Goal: Task Accomplishment & Management: Manage account settings

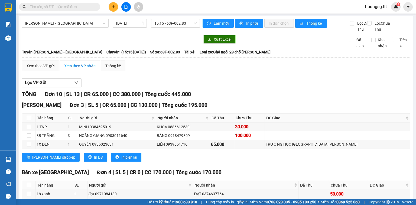
click at [13, 159] on div "Hàng sắp về" at bounding box center [8, 159] width 16 height 12
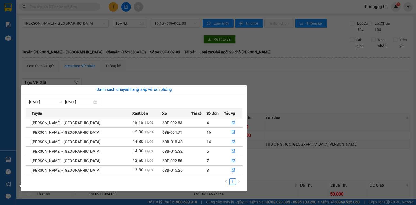
click at [228, 122] on button "button" at bounding box center [233, 122] width 18 height 9
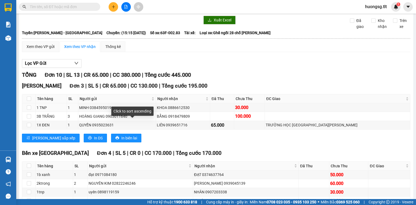
scroll to position [65, 0]
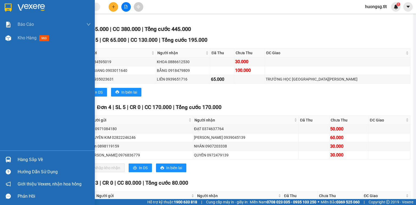
click at [4, 157] on div at bounding box center [8, 159] width 9 height 9
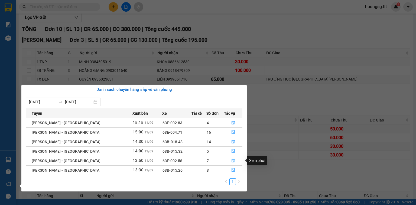
click at [231, 163] on button "button" at bounding box center [233, 160] width 18 height 9
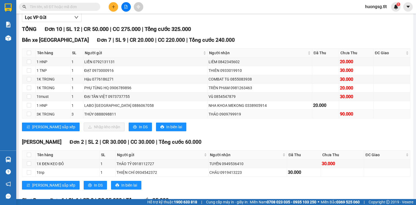
click at [222, 116] on div "THẢO 0909799919" at bounding box center [260, 114] width 103 height 6
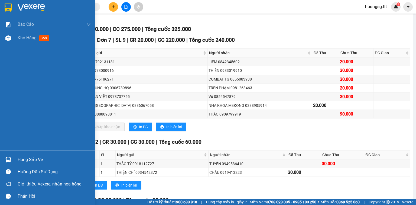
click at [21, 157] on div "Hàng sắp về" at bounding box center [54, 159] width 73 height 8
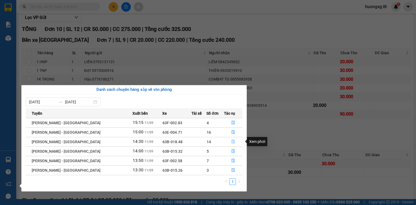
click at [230, 139] on button "button" at bounding box center [233, 141] width 18 height 9
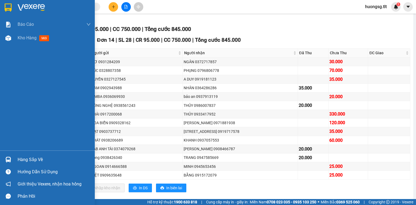
click at [16, 159] on div "Hàng sắp về" at bounding box center [47, 159] width 95 height 12
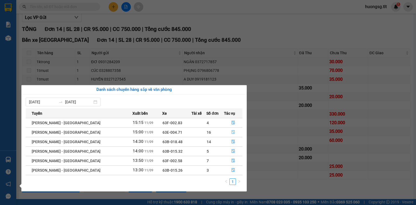
click at [228, 134] on button "button" at bounding box center [233, 132] width 18 height 9
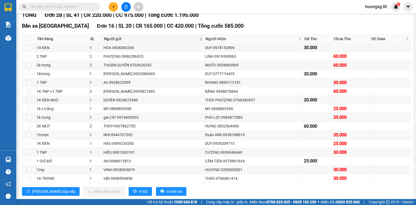
scroll to position [87, 0]
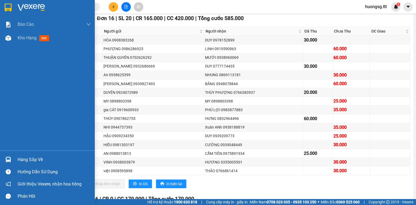
click at [22, 148] on div "Báo cáo Báo cáo dòng tiền (Nhân Viên) Doanh số tạo đơn theo VP gửi (nhân viên) …" at bounding box center [47, 84] width 95 height 133
click at [22, 154] on div "Hàng sắp về" at bounding box center [47, 159] width 95 height 12
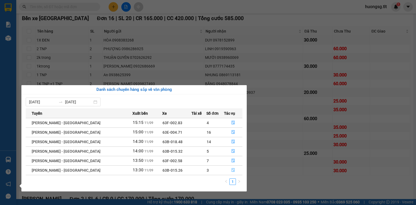
click at [226, 169] on button "button" at bounding box center [233, 170] width 18 height 9
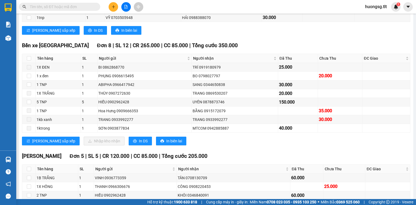
scroll to position [87, 0]
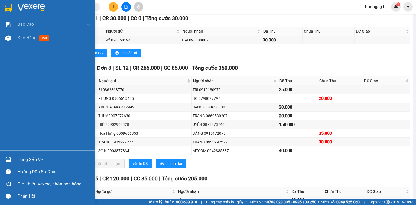
click at [15, 161] on div "Hàng sắp về" at bounding box center [47, 159] width 95 height 12
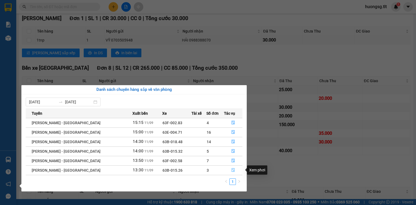
click at [232, 170] on icon "file-done" at bounding box center [233, 170] width 4 height 4
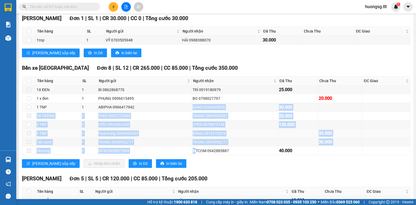
drag, startPoint x: 191, startPoint y: 151, endPoint x: 203, endPoint y: 135, distance: 20.4
click at [188, 109] on tbody "1X ĐEN 1 BI 0862868770 TRÍ 0919180979 25.000 1 x đen 1 PHỤNG 0906615495 BO 0798…" at bounding box center [216, 120] width 388 height 70
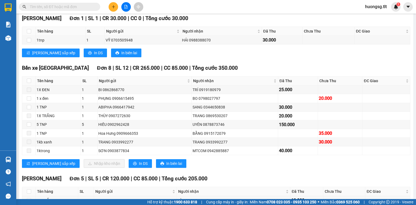
drag, startPoint x: 215, startPoint y: 171, endPoint x: 205, endPoint y: 162, distance: 13.8
click at [213, 168] on div "Lưu sắp xếp Nhập kho nhận In DS In biên lai" at bounding box center [216, 163] width 388 height 9
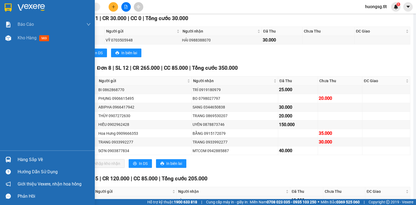
click at [8, 157] on img at bounding box center [8, 160] width 6 height 6
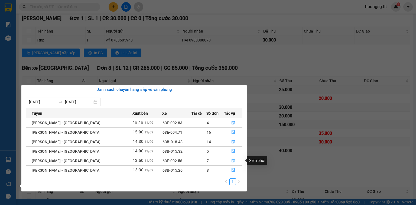
click at [231, 160] on icon "file-done" at bounding box center [233, 160] width 4 height 4
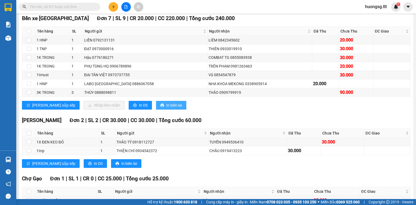
scroll to position [43, 0]
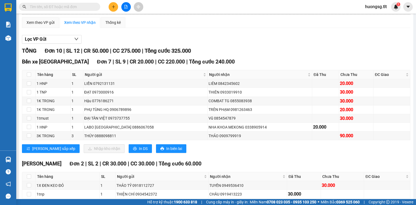
click at [47, 6] on input "text" at bounding box center [62, 7] width 64 height 6
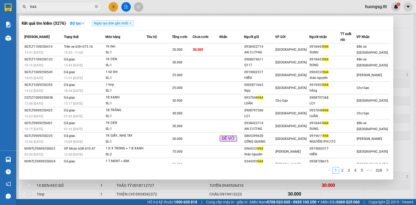
type input "944"
click at [96, 5] on icon "close-circle" at bounding box center [96, 6] width 3 height 3
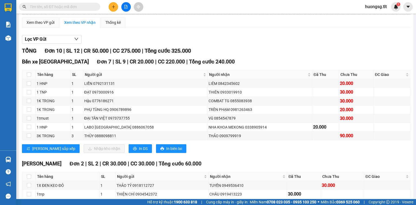
click at [96, 5] on span at bounding box center [96, 7] width 3 height 6
click at [90, 8] on input "text" at bounding box center [62, 7] width 64 height 6
type input "Z"
click at [92, 4] on input "Z" at bounding box center [62, 7] width 64 height 6
drag, startPoint x: 93, startPoint y: 4, endPoint x: 99, endPoint y: 5, distance: 6.1
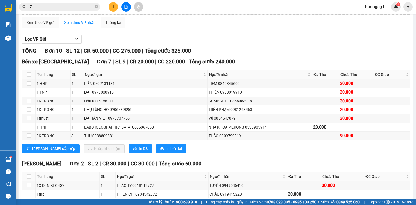
click at [93, 4] on input "Z" at bounding box center [62, 7] width 64 height 6
click at [99, 5] on span "Z" at bounding box center [59, 7] width 81 height 8
click at [96, 6] on icon "close-circle" at bounding box center [96, 6] width 3 height 3
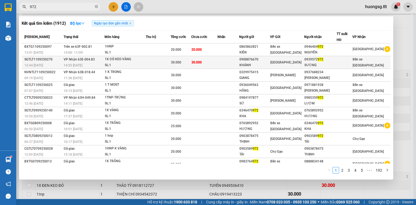
type input "972"
click at [218, 63] on td "30.000" at bounding box center [204, 62] width 26 height 13
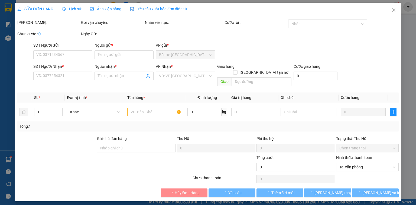
type input "0908876670"
type input "KHÁNH"
type input "0939572972"
type input "SƯƠNG"
type input "30.000"
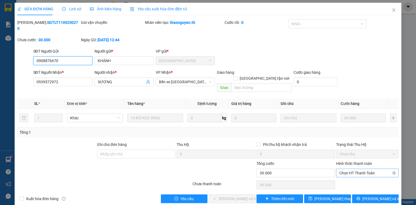
click at [356, 169] on span "Chọn HT Thanh Toán" at bounding box center [367, 173] width 56 height 8
click at [354, 169] on div "Tại văn phòng" at bounding box center [367, 171] width 56 height 6
type input "0"
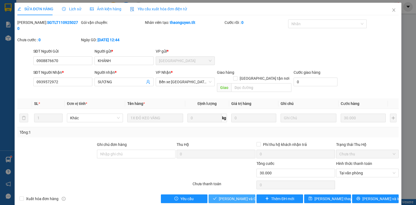
click at [241, 194] on button "[PERSON_NAME] và Giao hàng" at bounding box center [232, 198] width 47 height 9
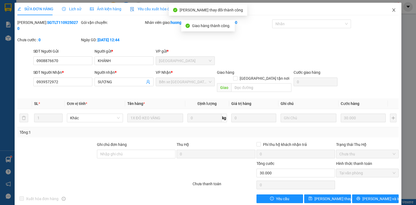
click at [390, 16] on span "Close" at bounding box center [393, 10] width 15 height 15
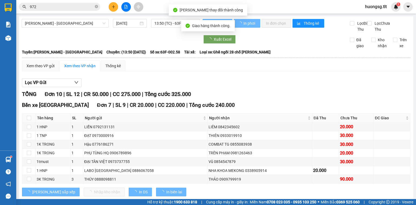
click at [96, 7] on icon "close-circle" at bounding box center [96, 6] width 3 height 3
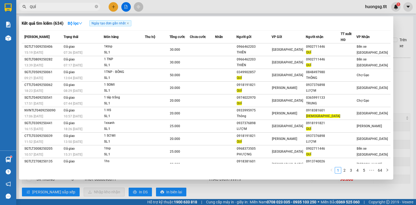
drag, startPoint x: 82, startPoint y: 7, endPoint x: 100, endPoint y: 7, distance: 18.4
click at [83, 7] on input "QUÍ" at bounding box center [62, 7] width 64 height 6
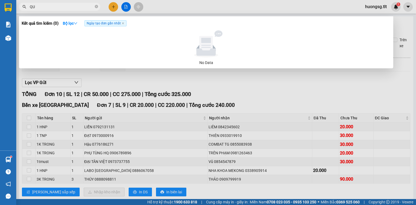
type input "Q"
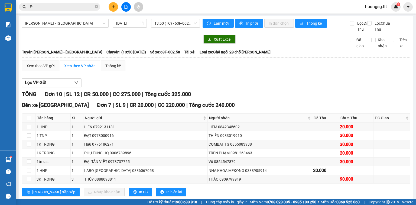
type input "E"
type input "Ê"
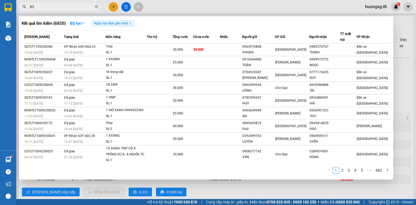
type input "8"
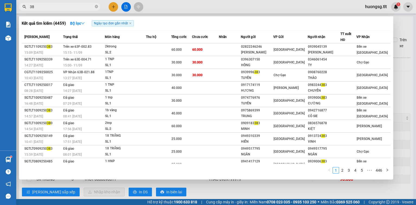
type input "3"
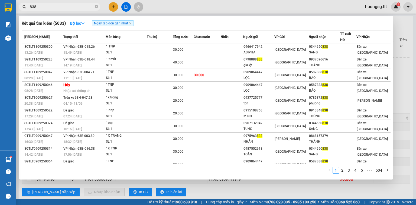
type input "838"
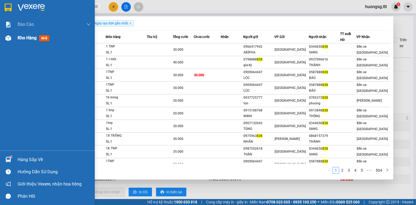
click at [13, 40] on div "Kho hàng mới" at bounding box center [47, 38] width 95 height 14
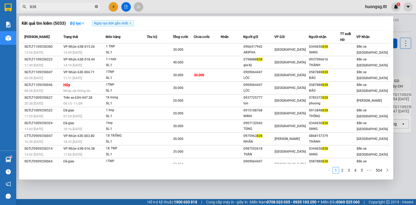
click at [96, 6] on icon "close-circle" at bounding box center [96, 6] width 3 height 3
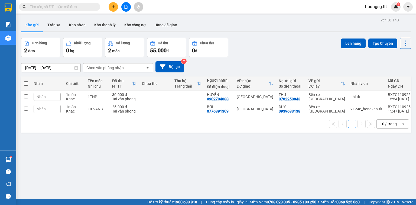
click at [54, 12] on div "Kết quả tìm kiếm ( 5033 ) Bộ lọc Ngày tạo đơn gần nhất Mã ĐH Trạng thái Món hàn…" at bounding box center [208, 7] width 416 height 14
click at [55, 7] on input "text" at bounding box center [62, 7] width 64 height 6
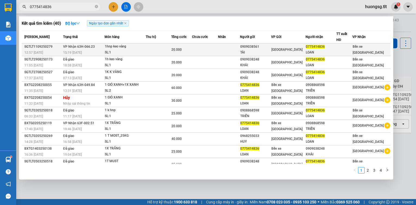
type input "0775414836"
click at [249, 54] on div "TÀI" at bounding box center [255, 53] width 31 height 6
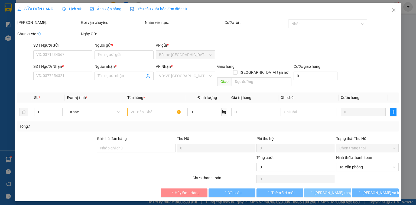
type input "0909038561"
type input "TÀI"
type input "0775414836"
type input "LOAN"
type input "20.000"
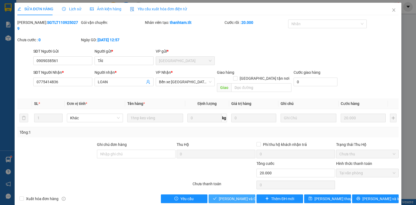
click at [225, 196] on span "[PERSON_NAME] và Giao hàng" at bounding box center [245, 199] width 52 height 6
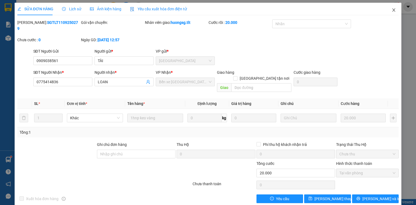
click at [392, 7] on span "Close" at bounding box center [393, 10] width 15 height 15
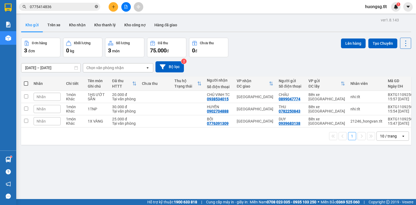
click at [95, 7] on icon "close-circle" at bounding box center [96, 6] width 3 height 3
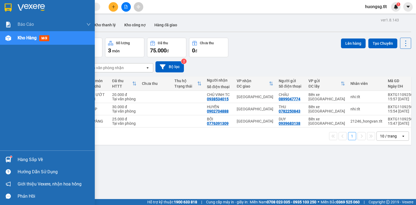
click at [7, 161] on img at bounding box center [8, 160] width 6 height 6
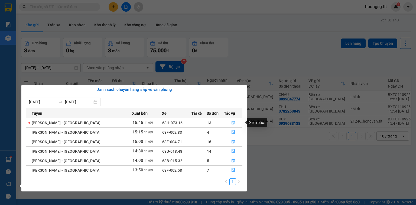
drag, startPoint x: 227, startPoint y: 112, endPoint x: 228, endPoint y: 120, distance: 8.4
click at [227, 112] on span "Tác vụ" at bounding box center [229, 113] width 11 height 6
click at [228, 120] on button "button" at bounding box center [233, 122] width 18 height 9
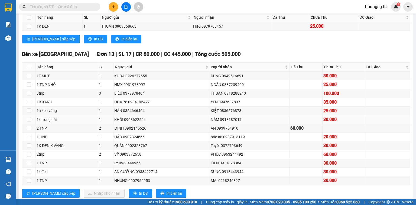
scroll to position [108, 0]
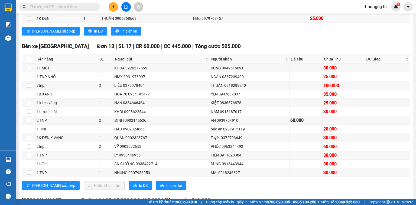
click at [108, 6] on div at bounding box center [126, 6] width 41 height 9
click at [88, 9] on input "text" at bounding box center [62, 7] width 64 height 6
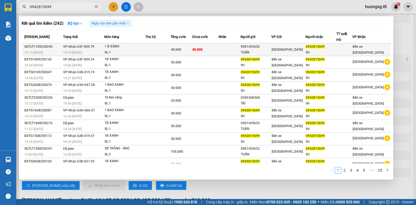
type input "0942815699"
click at [133, 50] on div "SL: 1" at bounding box center [125, 53] width 41 height 6
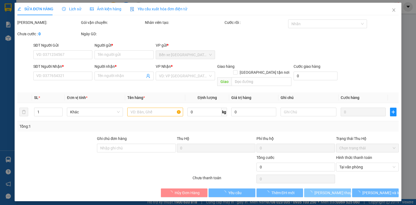
type input "0901429652"
type input "TUẤN"
type input "0942815699"
type input "thi"
type input "40.000"
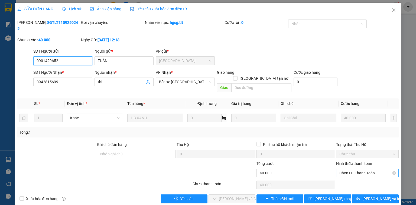
click at [351, 169] on span "Chọn HT Thanh Toán" at bounding box center [367, 173] width 56 height 8
type input "0"
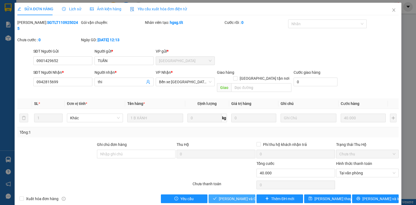
click at [242, 196] on span "[PERSON_NAME] và Giao hàng" at bounding box center [245, 199] width 52 height 6
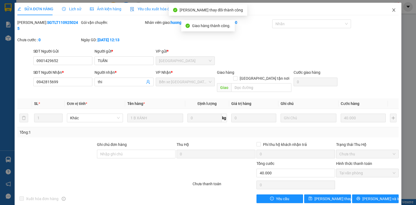
click at [392, 11] on icon "close" at bounding box center [394, 10] width 4 height 4
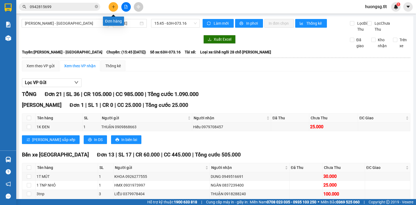
click at [112, 5] on icon "plus" at bounding box center [114, 7] width 4 height 4
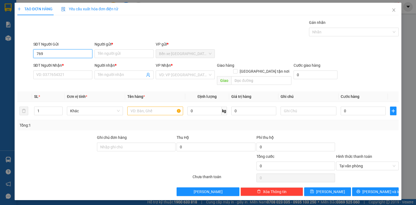
click at [59, 50] on input "769" at bounding box center [62, 53] width 59 height 9
click at [57, 52] on input "769" at bounding box center [62, 53] width 59 height 9
click at [60, 62] on div "0947633769 - AN" at bounding box center [63, 64] width 53 height 6
type input "0947633769"
type input "AN"
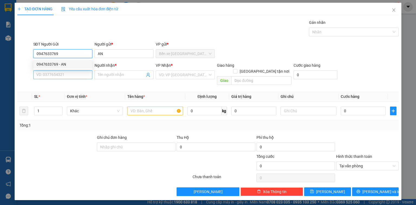
type input "0947633769"
click at [59, 74] on input "SĐT Người Nhận *" at bounding box center [62, 74] width 59 height 9
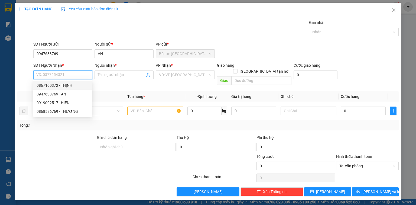
click at [56, 86] on div "0867100372 - THỊNH" at bounding box center [63, 85] width 53 height 6
type input "0867100372"
type input "THỊNH"
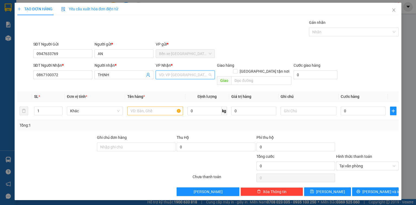
click at [182, 75] on input "search" at bounding box center [183, 75] width 49 height 8
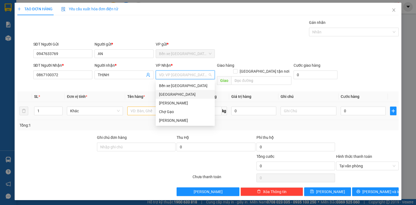
drag, startPoint x: 170, startPoint y: 94, endPoint x: 154, endPoint y: 98, distance: 15.8
click at [170, 94] on div "[GEOGRAPHIC_DATA]" at bounding box center [185, 94] width 53 height 6
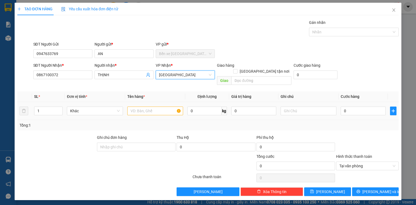
click at [150, 105] on div at bounding box center [155, 110] width 56 height 11
click at [149, 106] on input "text" at bounding box center [155, 110] width 56 height 9
type input "1T MUST"
click at [362, 110] on td "0" at bounding box center [363, 111] width 49 height 18
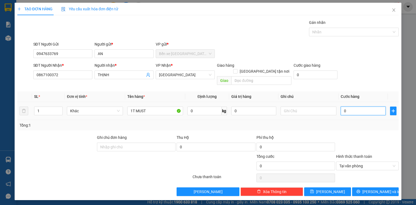
click at [364, 106] on input "0" at bounding box center [363, 110] width 45 height 9
type input "2"
type input "25"
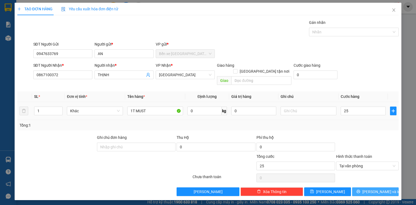
type input "25.000"
drag, startPoint x: 363, startPoint y: 107, endPoint x: 364, endPoint y: 182, distance: 75.0
click at [363, 181] on div "Transit Pickup Surcharge Ids Transit Deliver Surcharge Ids Transit Deliver Surc…" at bounding box center [207, 108] width 381 height 176
click at [364, 187] on button "[PERSON_NAME] và In" at bounding box center [375, 191] width 47 height 9
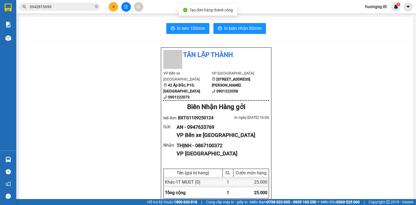
click at [243, 33] on button "In biên nhận 80mm" at bounding box center [239, 28] width 53 height 11
click at [242, 29] on span "In biên nhận 80mm" at bounding box center [242, 28] width 37 height 7
drag, startPoint x: 191, startPoint y: 22, endPoint x: 190, endPoint y: 25, distance: 3.6
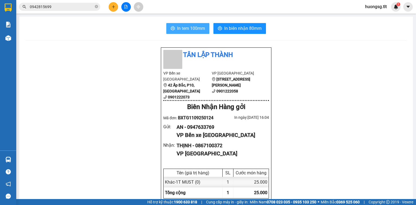
click at [189, 29] on span "In tem 100mm" at bounding box center [191, 28] width 28 height 7
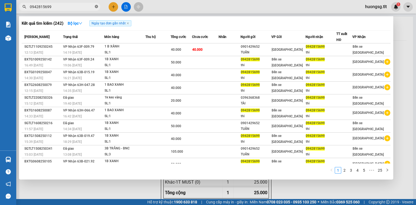
drag, startPoint x: 95, startPoint y: 3, endPoint x: 97, endPoint y: 6, distance: 3.1
click at [96, 4] on span "0942815699" at bounding box center [59, 7] width 81 height 8
click at [97, 6] on icon "close-circle" at bounding box center [96, 6] width 3 height 3
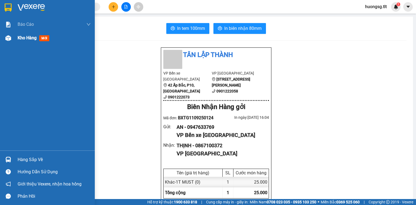
click at [14, 38] on div "Kho hàng mới" at bounding box center [47, 38] width 95 height 14
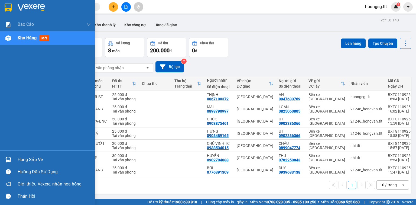
click at [6, 160] on img at bounding box center [8, 160] width 6 height 6
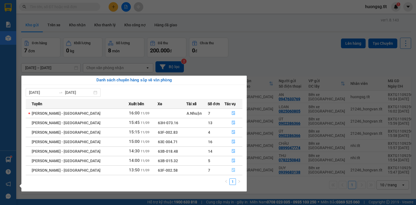
click at [232, 173] on button "button" at bounding box center [233, 170] width 17 height 9
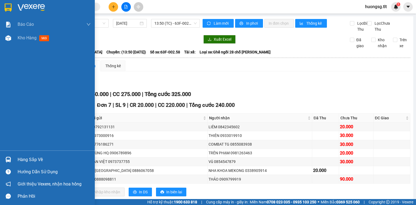
click at [12, 156] on div at bounding box center [8, 159] width 9 height 9
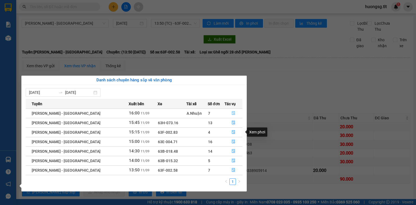
click at [232, 113] on icon "file-done" at bounding box center [233, 113] width 3 height 4
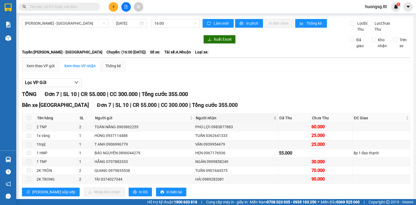
scroll to position [18, 0]
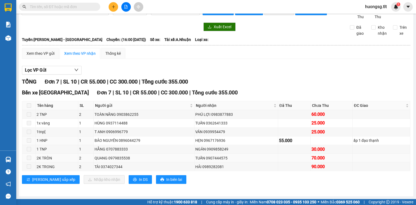
click at [196, 154] on td "TUẤN 0907444575" at bounding box center [236, 158] width 84 height 9
click at [61, 6] on input "text" at bounding box center [62, 7] width 64 height 6
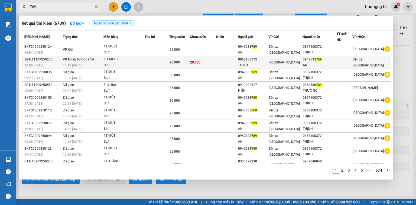
type input "769"
click at [229, 63] on td at bounding box center [227, 62] width 22 height 13
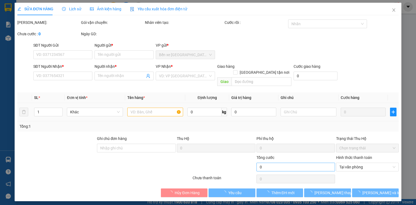
type input "0867100372"
type input "THỊNH"
type input "0947633769"
type input "AN"
type input "20.000"
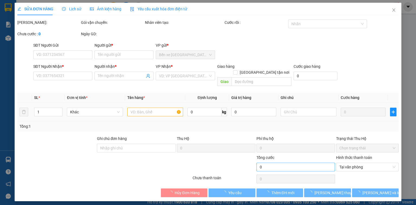
type input "20.000"
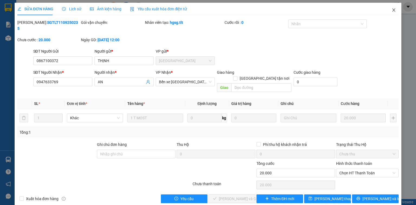
click at [390, 5] on span "Close" at bounding box center [393, 10] width 15 height 15
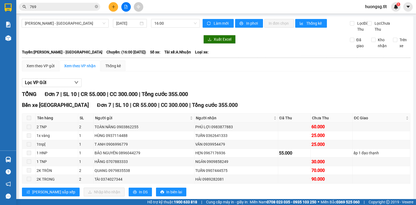
drag, startPoint x: 12, startPoint y: 39, endPoint x: 15, endPoint y: 39, distance: 3.3
click at [12, 39] on div at bounding box center [8, 37] width 9 height 9
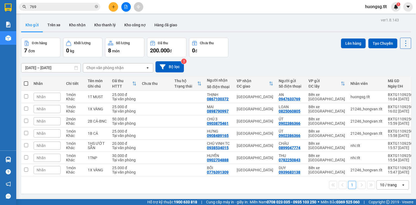
click at [22, 85] on th at bounding box center [26, 83] width 10 height 14
click at [24, 84] on th at bounding box center [26, 83] width 10 height 14
click at [25, 82] on span at bounding box center [26, 83] width 4 height 4
click at [26, 81] on input "checkbox" at bounding box center [26, 81] width 0 height 0
checkbox input "true"
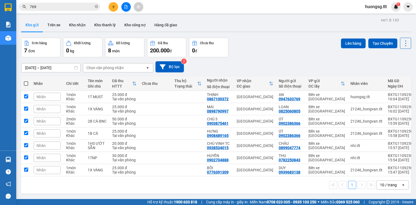
checkbox input "true"
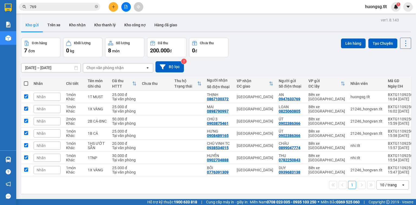
checkbox input "true"
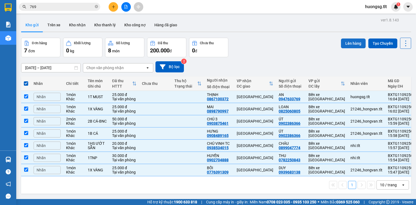
click at [350, 44] on button "Lên hàng" at bounding box center [353, 43] width 25 height 10
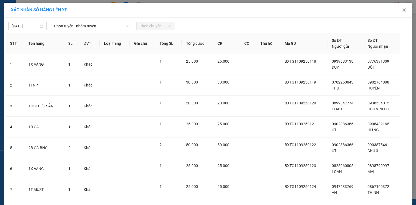
drag, startPoint x: 98, startPoint y: 33, endPoint x: 100, endPoint y: 27, distance: 6.3
click at [100, 33] on th "Loại hàng" at bounding box center [115, 43] width 30 height 21
click at [102, 25] on span "Chọn tuyến - nhóm tuyến" at bounding box center [91, 26] width 74 height 8
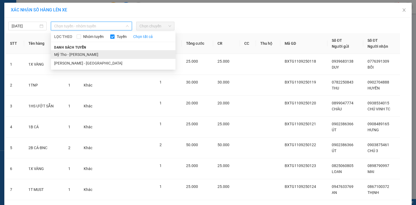
click at [110, 50] on li "Mỹ Tho - [PERSON_NAME]" at bounding box center [113, 54] width 125 height 9
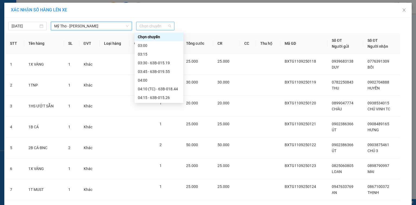
click at [144, 28] on span "Chọn chuyến" at bounding box center [155, 26] width 32 height 8
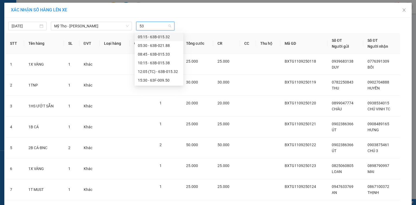
type input "5"
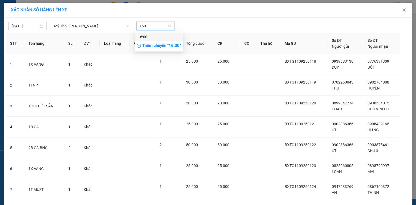
type input "1600"
drag, startPoint x: 142, startPoint y: 34, endPoint x: 144, endPoint y: 38, distance: 4.1
click at [142, 35] on div "16:00" at bounding box center [159, 37] width 49 height 9
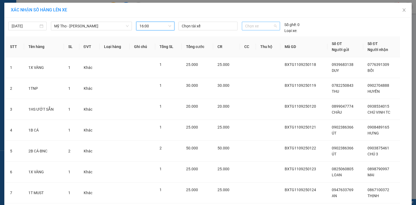
click at [254, 25] on span "Chọn xe" at bounding box center [260, 26] width 31 height 8
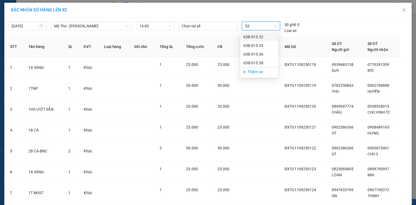
type input "533"
click at [259, 35] on div "63B-015.33" at bounding box center [259, 37] width 31 height 6
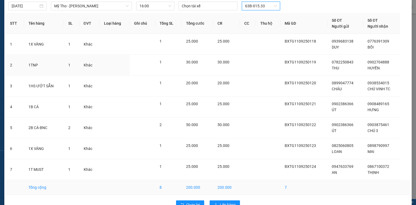
scroll to position [34, 0]
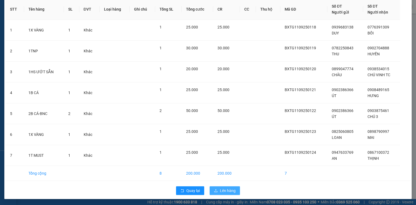
click at [220, 186] on button "Lên hàng" at bounding box center [225, 190] width 30 height 9
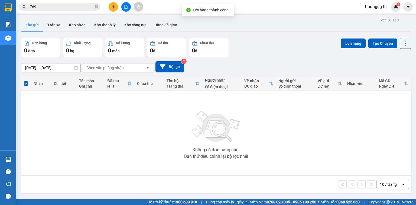
click at [126, 4] on button at bounding box center [125, 6] width 9 height 9
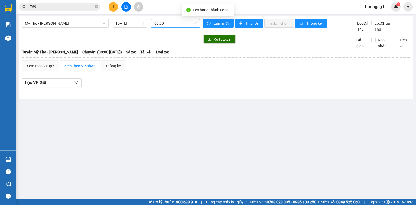
click at [166, 22] on span "03:00" at bounding box center [175, 23] width 43 height 8
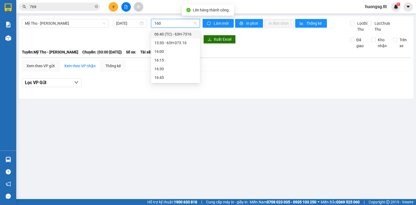
type input "1600"
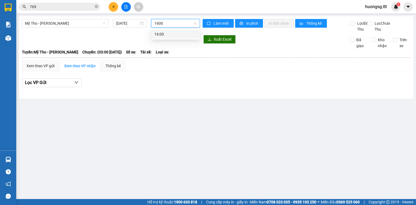
click at [163, 34] on div "16:00" at bounding box center [175, 34] width 42 height 6
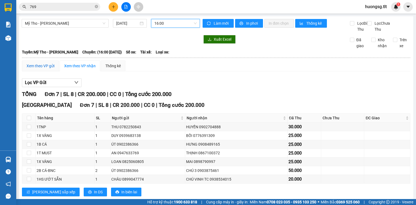
click at [48, 69] on div "Xem theo VP gửi" at bounding box center [41, 66] width 28 height 6
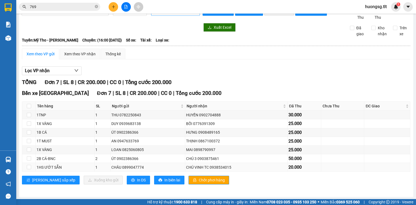
scroll to position [18, 0]
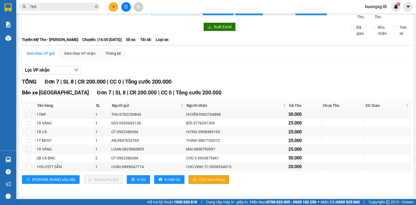
drag, startPoint x: 181, startPoint y: 180, endPoint x: 128, endPoint y: 177, distance: 53.7
click at [199, 180] on span "Chốt phơi hàng" at bounding box center [212, 179] width 26 height 6
click at [137, 177] on span "In DS" at bounding box center [141, 179] width 9 height 6
click at [116, 175] on div "Bến xe Tiền Giang Đơn 7 | SL 8 | CR 200.000 | CC 0 | Tổng cước 200.000 Tên hàng…" at bounding box center [216, 138] width 388 height 99
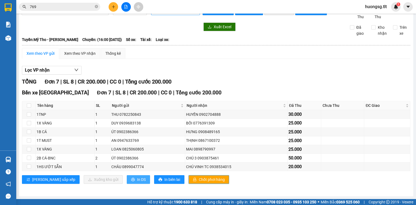
click at [137, 179] on span "In DS" at bounding box center [141, 179] width 9 height 6
drag, startPoint x: 79, startPoint y: 4, endPoint x: 82, endPoint y: 6, distance: 2.8
click at [80, 5] on input "769" at bounding box center [62, 7] width 64 height 6
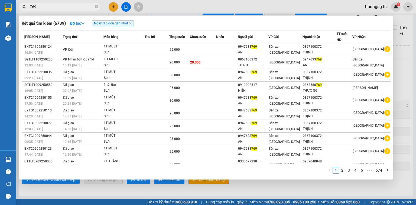
click at [103, 8] on div "769" at bounding box center [53, 7] width 106 height 8
click at [98, 8] on icon "close-circle" at bounding box center [96, 6] width 3 height 3
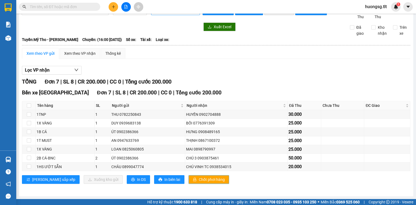
click at [189, 181] on button "Chốt phơi hàng" at bounding box center [209, 179] width 41 height 9
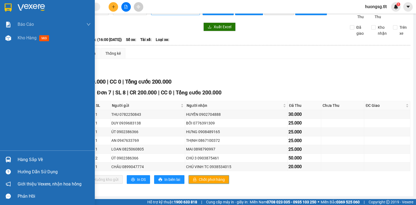
click at [11, 156] on div at bounding box center [8, 159] width 9 height 9
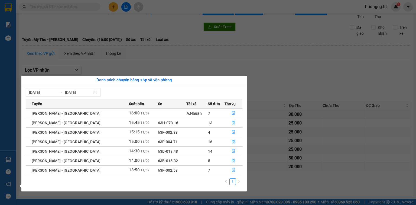
drag, startPoint x: 234, startPoint y: 169, endPoint x: 235, endPoint y: 166, distance: 3.1
click at [234, 169] on button "button" at bounding box center [233, 170] width 17 height 9
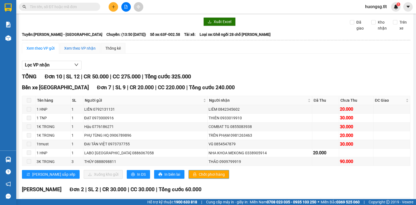
click at [76, 51] on div "Xem theo VP nhận" at bounding box center [79, 48] width 31 height 6
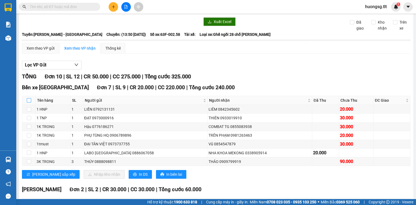
click at [27, 102] on input "checkbox" at bounding box center [29, 100] width 4 height 4
checkbox input "true"
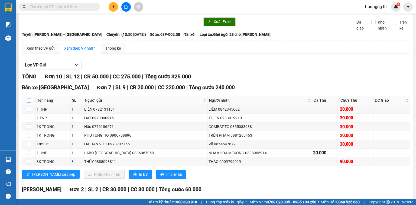
checkbox input "true"
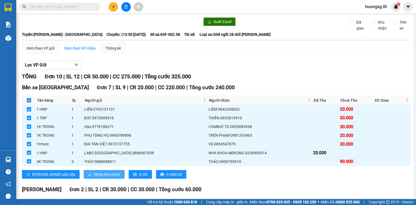
click at [94, 177] on span "Nhập kho nhận" at bounding box center [107, 174] width 26 height 6
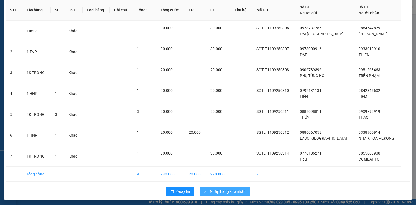
scroll to position [26, 0]
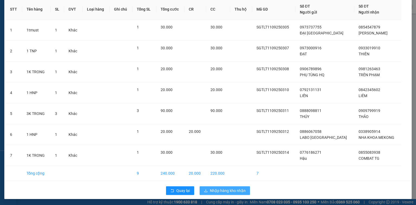
click at [240, 193] on button "Nhập hàng kho nhận" at bounding box center [225, 190] width 50 height 9
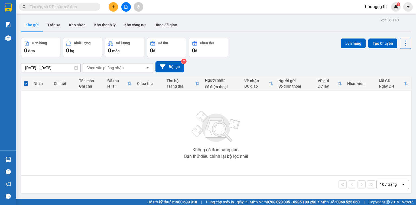
click at [73, 1] on div "Kết quả tìm kiếm ( 6739 ) Bộ lọc Ngày tạo đơn gần nhất Mã ĐH Trạng thái Món hàn…" at bounding box center [208, 7] width 416 height 14
click at [73, 5] on input "text" at bounding box center [62, 7] width 64 height 6
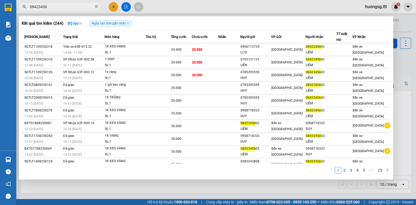
type input "08423456"
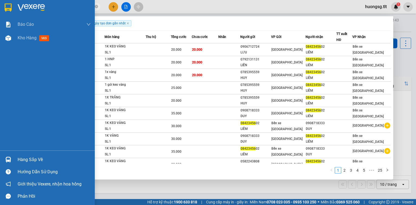
click at [20, 156] on div "Hàng sắp về" at bounding box center [54, 159] width 73 height 8
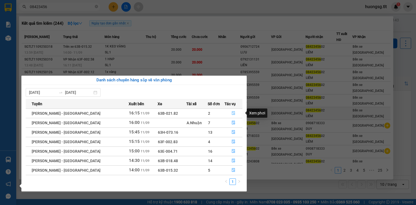
click at [228, 111] on button "button" at bounding box center [233, 113] width 17 height 9
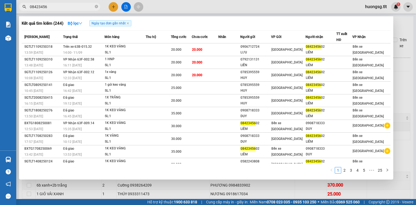
click at [171, 191] on div at bounding box center [208, 102] width 416 height 205
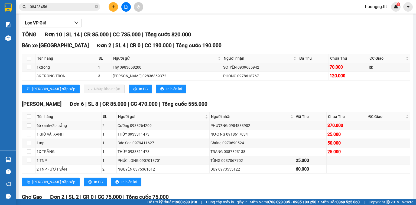
scroll to position [65, 0]
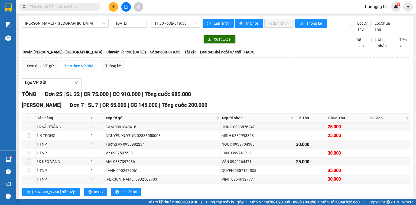
click at [89, 7] on input "text" at bounding box center [62, 7] width 64 height 6
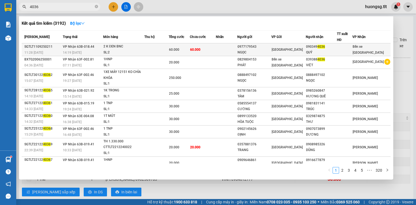
type input "4036"
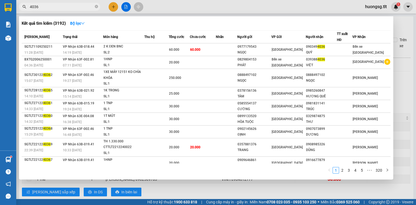
drag, startPoint x: 285, startPoint y: 53, endPoint x: 289, endPoint y: 54, distance: 3.9
click at [285, 54] on td "Sài Gòn" at bounding box center [288, 49] width 34 height 13
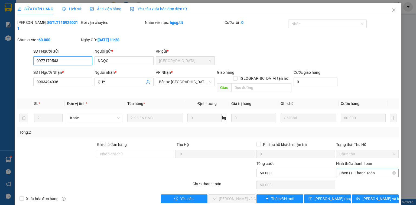
click at [351, 169] on span "Chọn HT Thanh Toán" at bounding box center [367, 173] width 56 height 8
type input "0"
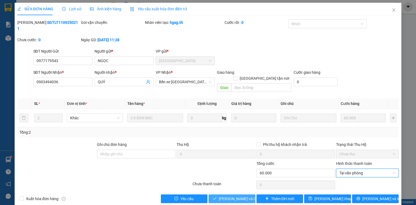
click at [237, 196] on span "[PERSON_NAME] và Giao hàng" at bounding box center [245, 199] width 52 height 6
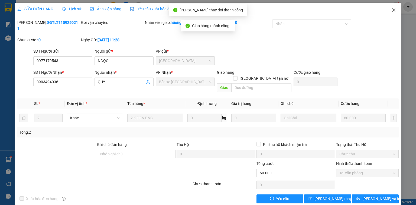
click at [390, 7] on span "Close" at bounding box center [393, 10] width 15 height 15
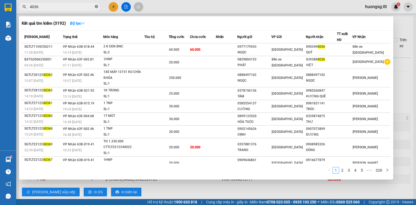
click at [98, 6] on span "4036" at bounding box center [59, 7] width 81 height 8
click at [96, 6] on icon "close-circle" at bounding box center [96, 6] width 3 height 3
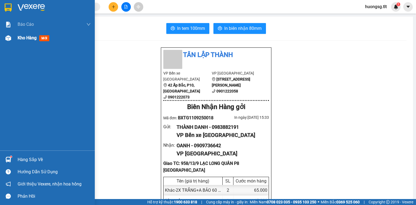
click at [26, 40] on span "Kho hàng" at bounding box center [27, 37] width 19 height 5
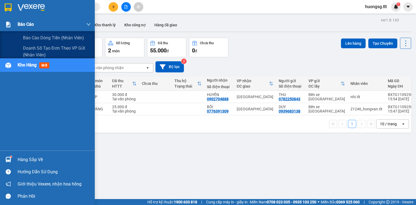
click at [21, 27] on span "Báo cáo" at bounding box center [26, 24] width 16 height 7
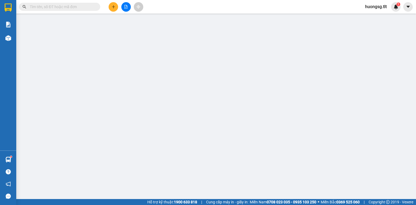
click at [169, 8] on div "Kết quả tìm kiếm ( 0 ) Bộ lọc No Data huongsg.tlt 1" at bounding box center [208, 7] width 416 height 14
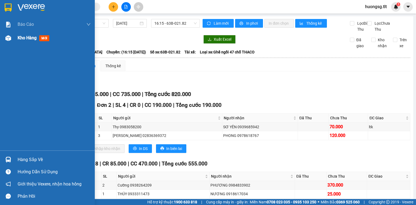
click at [13, 34] on div "Kho hàng mới" at bounding box center [47, 38] width 95 height 14
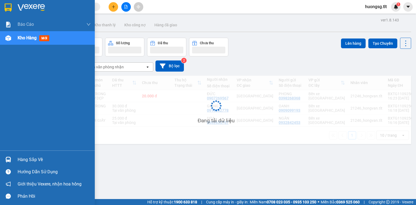
click at [0, 164] on div "Hàng sắp về" at bounding box center [47, 159] width 95 height 12
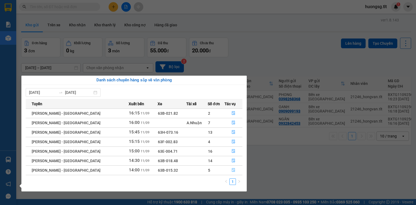
click at [228, 172] on button "button" at bounding box center [233, 170] width 17 height 9
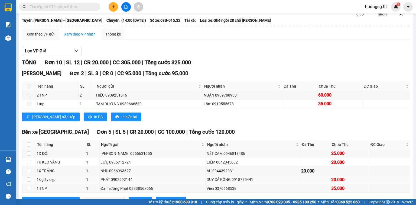
scroll to position [65, 0]
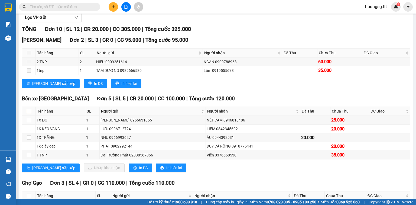
click at [29, 113] on input "checkbox" at bounding box center [29, 111] width 4 height 4
checkbox input "true"
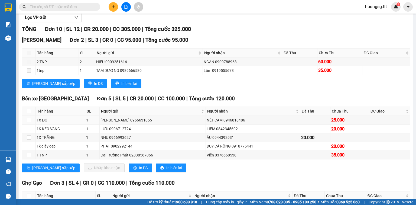
checkbox input "true"
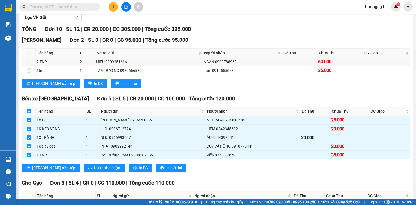
click at [76, 176] on div "Bến xe Tiền Giang Đơn 5 | SL 5 | CR 20.000 | CC 100.000 | Tổng cước 120.000 Tên…" at bounding box center [216, 136] width 388 height 82
click at [94, 171] on span "Nhập kho nhận" at bounding box center [107, 168] width 26 height 6
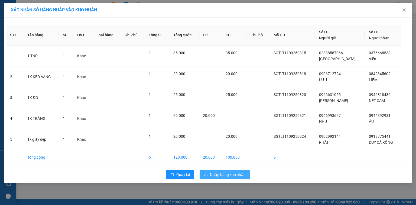
click at [225, 175] on span "Nhập hàng kho nhận" at bounding box center [228, 174] width 36 height 6
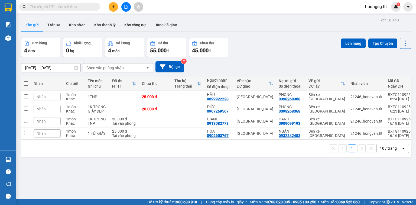
click at [69, 8] on input "text" at bounding box center [62, 7] width 64 height 6
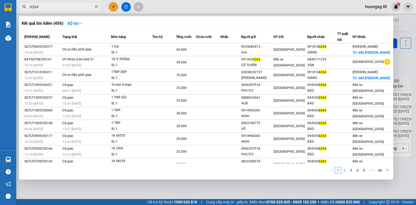
type input "6264"
click at [344, 168] on link "2" at bounding box center [345, 170] width 6 height 6
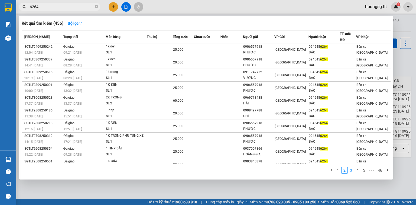
click at [349, 171] on link "3" at bounding box center [351, 170] width 6 height 6
click at [359, 170] on link "4" at bounding box center [358, 170] width 6 height 6
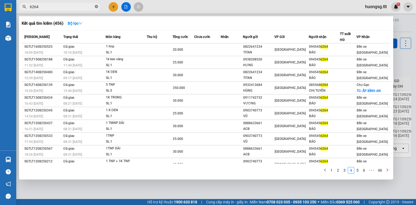
click at [95, 7] on icon "close-circle" at bounding box center [96, 6] width 3 height 3
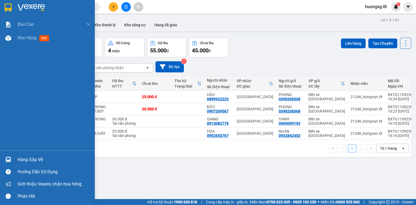
click at [25, 152] on div "Hàng sắp về Hướng dẫn sử dụng Giới thiệu Vexere, nhận hoa hồng Phản hồi" at bounding box center [47, 176] width 95 height 52
click at [21, 161] on div "Hàng sắp về" at bounding box center [54, 159] width 73 height 8
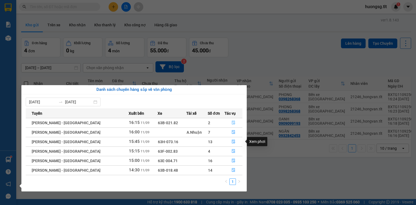
click at [233, 127] on tbody "Hồ Chí Minh - Mỹ Tho 16:15 11/09 63B-021.82 2 Hồ Chí Minh - Mỹ Tho 16:00 11/09 …" at bounding box center [134, 146] width 217 height 57
drag, startPoint x: 63, startPoint y: 41, endPoint x: 45, endPoint y: 0, distance: 44.9
click at [62, 41] on section "Kết quả tìm kiếm ( 456 ) Bộ lọc Mã ĐH Trạng thái Món hàng Thu hộ Tổng cước Chưa…" at bounding box center [208, 102] width 416 height 205
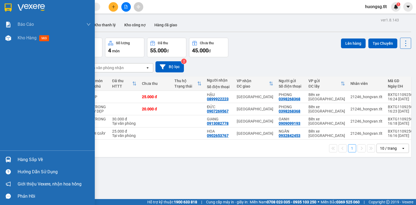
click at [3, 161] on div "Hàng sắp về" at bounding box center [47, 159] width 95 height 12
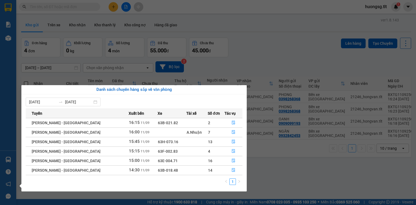
click at [225, 116] on th "Tác vụ" at bounding box center [234, 112] width 18 height 9
click at [234, 170] on button "button" at bounding box center [233, 170] width 17 height 9
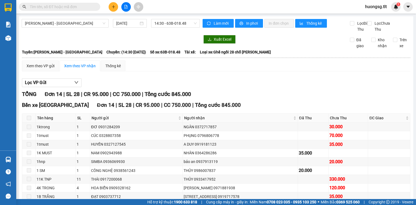
scroll to position [78, 0]
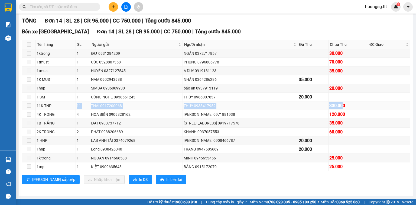
drag, startPoint x: 74, startPoint y: 102, endPoint x: 334, endPoint y: 105, distance: 259.2
click at [334, 105] on tr "11K TNP 11 THÁI 0917200068 THỦY 0933417952 330.000" at bounding box center [216, 105] width 388 height 9
drag, startPoint x: 225, startPoint y: 100, endPoint x: 209, endPoint y: 99, distance: 16.5
click at [221, 100] on div "THỦY 0986007837" at bounding box center [240, 97] width 113 height 6
click at [207, 99] on div "THỦY 0986007837" at bounding box center [240, 97] width 113 height 6
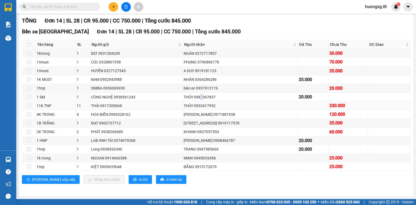
drag, startPoint x: 207, startPoint y: 99, endPoint x: 204, endPoint y: 102, distance: 4.2
click at [206, 99] on div "THỦY 0986007837" at bounding box center [240, 97] width 113 height 6
click at [196, 111] on td "HỒNG LÊ 0971881938" at bounding box center [240, 114] width 115 height 9
click at [199, 113] on div "HỒNG LÊ 0971881938" at bounding box center [240, 114] width 113 height 6
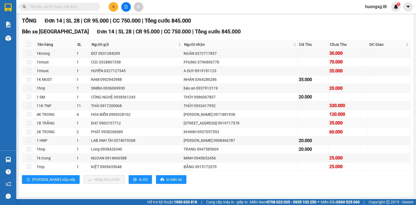
click at [200, 121] on div "ÚT 8 NHƯ 0919717578" at bounding box center [240, 123] width 113 height 6
drag, startPoint x: 200, startPoint y: 121, endPoint x: 197, endPoint y: 120, distance: 3.0
click at [200, 121] on div "ÚT 8 NHƯ 0919717578" at bounding box center [240, 123] width 113 height 6
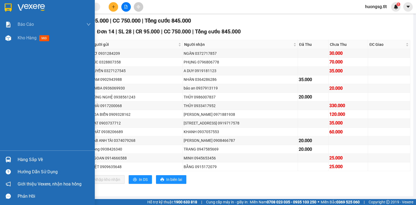
click at [17, 154] on div "Hàng sắp về" at bounding box center [47, 159] width 95 height 12
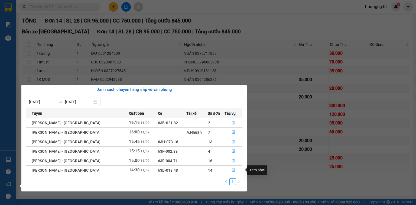
click at [232, 169] on icon "file-done" at bounding box center [234, 170] width 4 height 4
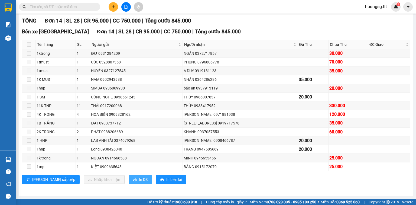
click at [139, 179] on span "In DS" at bounding box center [143, 179] width 9 height 6
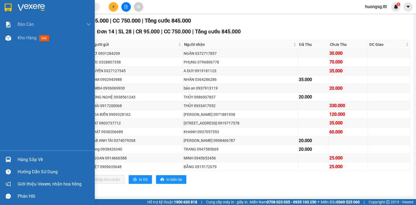
click at [8, 146] on div "Báo cáo Báo cáo dòng tiền (Nhân Viên) Doanh số tạo đơn theo VP gửi (nhân viên) …" at bounding box center [47, 84] width 95 height 133
click at [12, 151] on div "Hàng sắp về Hướng dẫn sử dụng Giới thiệu Vexere, nhận hoa hồng Phản hồi" at bounding box center [47, 176] width 95 height 52
click at [15, 153] on div "Hàng sắp về Hướng dẫn sử dụng Giới thiệu Vexere, nhận hoa hồng Phản hồi" at bounding box center [47, 176] width 95 height 52
click at [14, 155] on div "Hàng sắp về" at bounding box center [47, 159] width 95 height 12
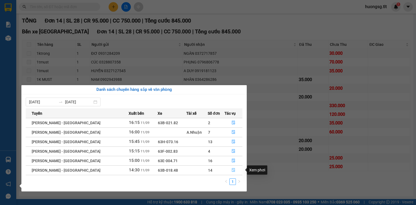
click at [233, 170] on button "button" at bounding box center [233, 170] width 17 height 9
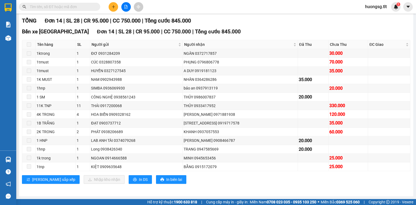
click at [29, 44] on label at bounding box center [29, 44] width 4 height 6
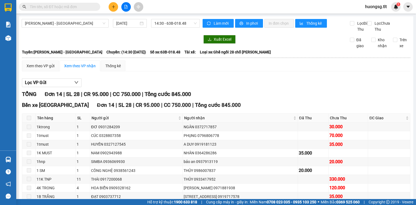
click at [88, 69] on div "Xem theo VP nhận" at bounding box center [79, 66] width 31 height 6
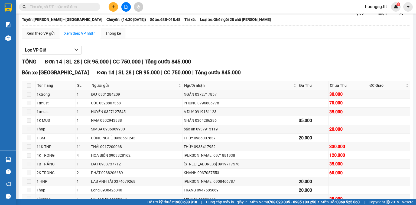
scroll to position [78, 0]
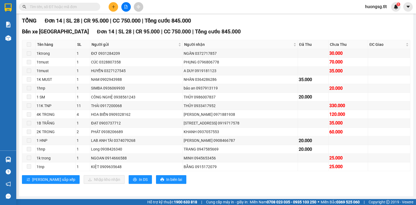
click at [111, 6] on button at bounding box center [113, 6] width 9 height 9
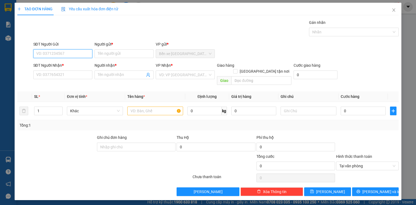
click at [63, 49] on input "SĐT Người Gửi" at bounding box center [62, 53] width 59 height 9
click at [78, 54] on input "03862002" at bounding box center [62, 53] width 59 height 9
click at [78, 54] on input "0386200222" at bounding box center [62, 53] width 59 height 9
click at [73, 56] on input "0386200222" at bounding box center [62, 53] width 59 height 9
type input "0386200222"
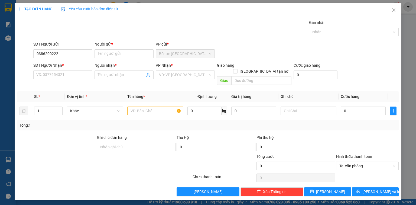
click at [121, 59] on div "Người gửi * Tên người gửi" at bounding box center [124, 50] width 59 height 19
click at [114, 56] on input "Người gửi *" at bounding box center [124, 53] width 59 height 9
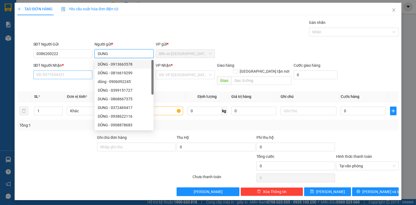
type input "DUNG"
click at [66, 73] on input "SĐT Người Nhận *" at bounding box center [62, 74] width 59 height 9
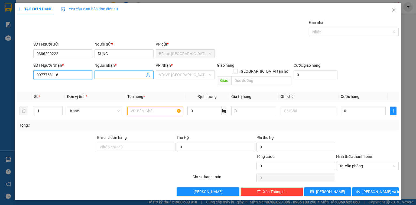
type input "0977758116"
click at [120, 77] on span at bounding box center [124, 74] width 59 height 9
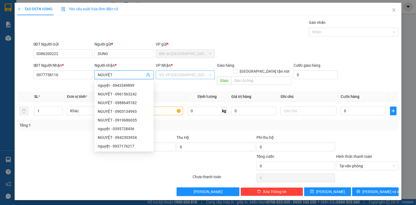
type input "NGUYỆT"
drag, startPoint x: 179, startPoint y: 74, endPoint x: 183, endPoint y: 80, distance: 6.4
click at [179, 74] on input "search" at bounding box center [183, 75] width 49 height 8
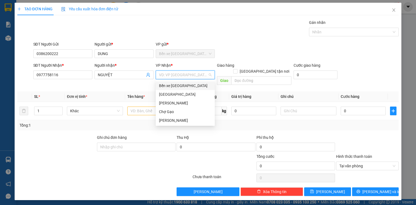
click at [181, 93] on div "[GEOGRAPHIC_DATA]" at bounding box center [185, 94] width 53 height 6
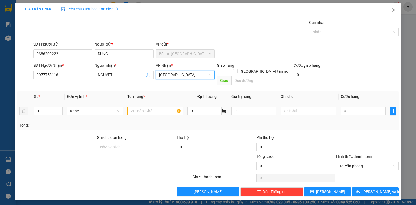
click at [139, 103] on td at bounding box center [155, 111] width 60 height 18
click at [136, 112] on td at bounding box center [155, 111] width 60 height 18
click at [147, 106] on input "text" at bounding box center [155, 110] width 56 height 9
type input "1"
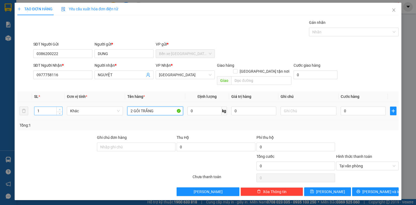
type input "2 GỎI TRẮNG"
type input "2"
click at [59, 108] on span "up" at bounding box center [59, 109] width 3 height 3
drag, startPoint x: 347, startPoint y: 101, endPoint x: 350, endPoint y: 103, distance: 3.3
click at [348, 106] on input "0" at bounding box center [363, 110] width 45 height 9
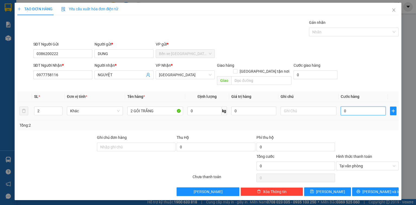
type input "5"
type input "55"
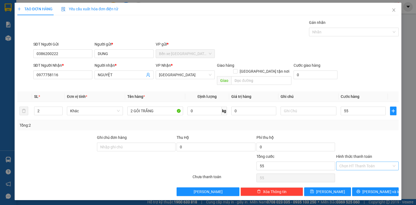
type input "55.000"
click at [373, 135] on div at bounding box center [368, 143] width 64 height 19
drag, startPoint x: 366, startPoint y: 159, endPoint x: 365, endPoint y: 163, distance: 3.8
click at [366, 162] on input "Hình thức thanh toán" at bounding box center [365, 166] width 52 height 8
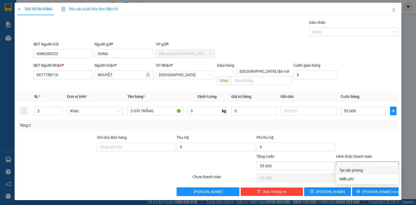
click at [361, 168] on div "Tại văn phòng" at bounding box center [367, 170] width 56 height 6
type input "0"
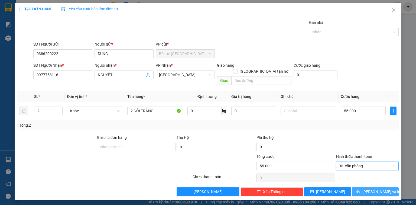
click at [364, 187] on button "[PERSON_NAME] và In" at bounding box center [375, 191] width 47 height 9
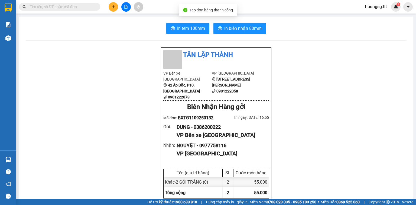
click at [231, 26] on span "In biên nhận 80mm" at bounding box center [242, 28] width 37 height 7
click at [231, 27] on span "In biên nhận 80mm" at bounding box center [242, 28] width 37 height 7
click at [183, 31] on span "In tem 100mm" at bounding box center [191, 28] width 28 height 7
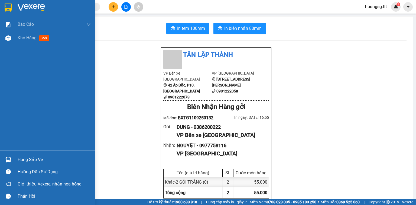
click at [17, 162] on div "Hàng sắp về" at bounding box center [47, 159] width 95 height 12
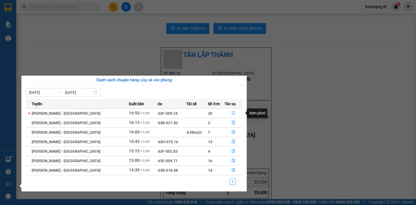
click at [229, 114] on button "button" at bounding box center [233, 113] width 17 height 9
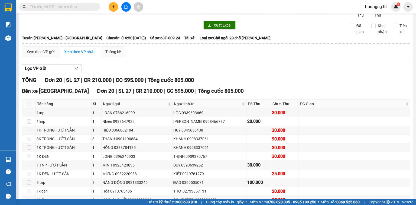
scroll to position [22, 0]
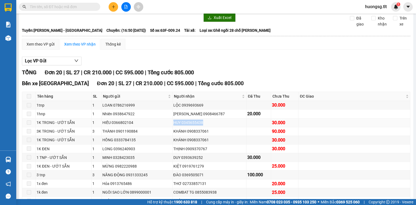
drag, startPoint x: 158, startPoint y: 127, endPoint x: 206, endPoint y: 126, distance: 48.0
click at [207, 125] on tr "1K TRONG - ƯỚT SẴN 1 HIẾU 0366802104 HUY 0345655438 30.000" at bounding box center [216, 122] width 388 height 9
click at [206, 125] on div "HUY 0345655438" at bounding box center [209, 122] width 72 height 6
drag, startPoint x: 167, startPoint y: 134, endPoint x: 191, endPoint y: 143, distance: 25.8
click at [198, 136] on tr "3K TRONG - ƯỚT SẴN 3 THÀNH 0901190884 KHÁNH 0908337061 90.000" at bounding box center [216, 131] width 388 height 9
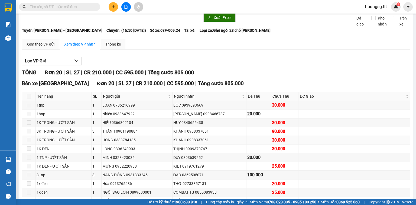
click at [191, 143] on div "KHÁNH 0908337061" at bounding box center [209, 140] width 72 height 6
drag, startPoint x: 166, startPoint y: 162, endPoint x: 200, endPoint y: 161, distance: 34.1
click at [201, 162] on tr "1 TNP - ƯỚT SẴN 1 MINH 0328423035 DUY 0393639252 30.000" at bounding box center [216, 157] width 388 height 9
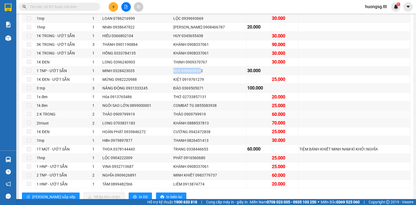
scroll to position [130, 0]
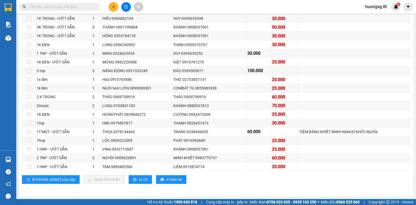
click at [38, 5] on input "text" at bounding box center [62, 7] width 64 height 6
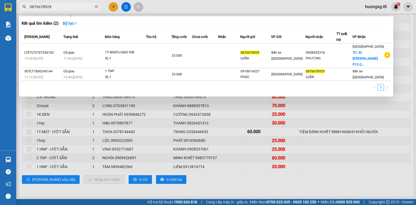
type input "0876678929"
click at [94, 6] on span "0876678929" at bounding box center [59, 7] width 81 height 8
click at [96, 5] on icon "close-circle" at bounding box center [96, 6] width 3 height 3
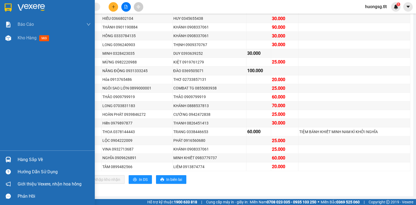
click at [12, 156] on div at bounding box center [8, 159] width 9 height 9
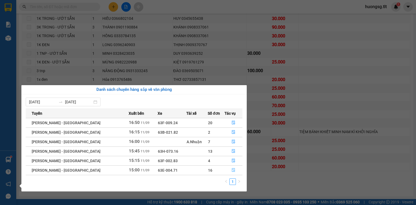
click at [236, 170] on button "button" at bounding box center [233, 170] width 17 height 9
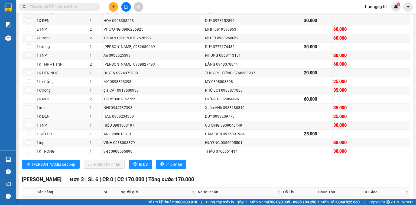
scroll to position [65, 0]
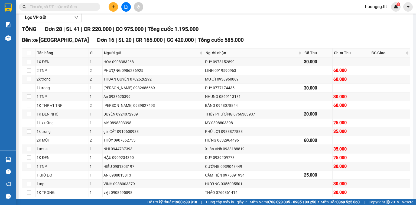
click at [70, 7] on input "text" at bounding box center [62, 7] width 64 height 6
click at [117, 9] on button at bounding box center [113, 6] width 9 height 9
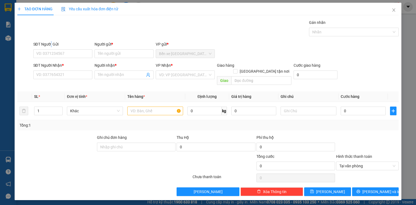
click at [51, 48] on div "SĐT Người Gửi" at bounding box center [62, 45] width 59 height 8
click at [52, 49] on input "SĐT Người Gửi" at bounding box center [62, 53] width 59 height 9
click at [61, 52] on input "039035326" at bounding box center [62, 53] width 59 height 9
click at [39, 53] on input "039035326" at bounding box center [62, 53] width 59 height 9
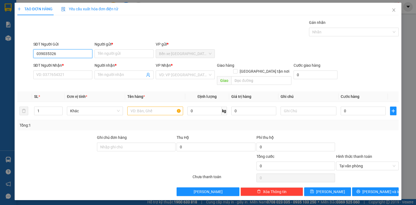
type input "0939035326"
click at [61, 50] on input "0939035326" at bounding box center [62, 53] width 59 height 9
drag, startPoint x: 61, startPoint y: 61, endPoint x: 73, endPoint y: 66, distance: 13.1
click at [61, 61] on div "0939035326 - HUY" at bounding box center [63, 64] width 53 height 6
type input "HUY"
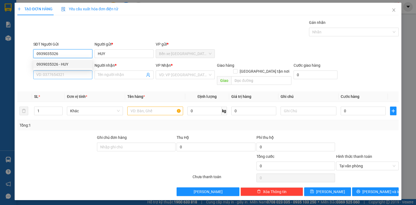
type input "0939035326"
click at [77, 74] on input "SĐT Người Nhận *" at bounding box center [62, 74] width 59 height 9
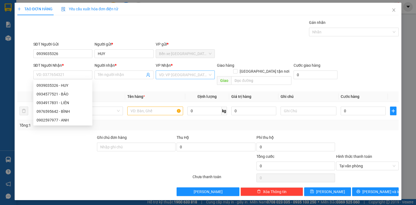
drag, startPoint x: 181, startPoint y: 72, endPoint x: 179, endPoint y: 76, distance: 4.3
click at [181, 73] on input "search" at bounding box center [183, 75] width 49 height 8
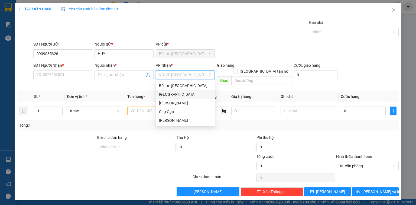
click at [164, 93] on div "[GEOGRAPHIC_DATA]" at bounding box center [185, 94] width 53 height 6
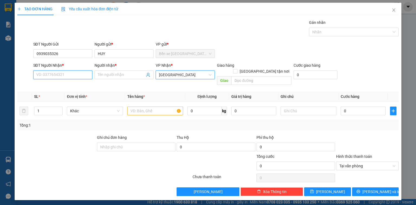
click at [84, 74] on input "SĐT Người Nhận *" at bounding box center [62, 74] width 59 height 9
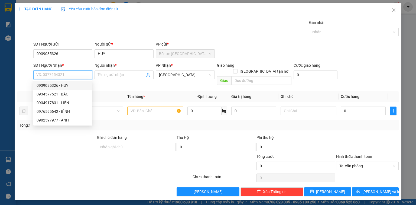
click at [50, 75] on input "SĐT Người Nhận *" at bounding box center [62, 74] width 59 height 9
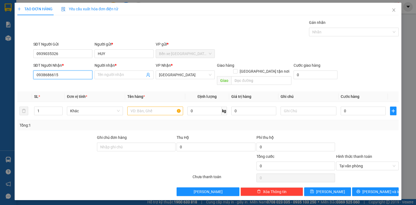
click at [68, 76] on input "0938686615" at bounding box center [62, 74] width 59 height 9
type input "0938686615"
click at [122, 74] on input "Người nhận *" at bounding box center [121, 75] width 47 height 6
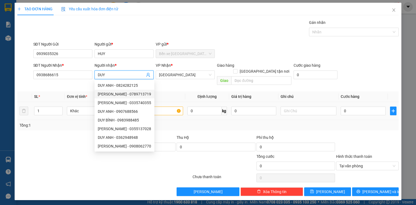
type input "DUY"
click at [164, 108] on input "text" at bounding box center [155, 110] width 56 height 9
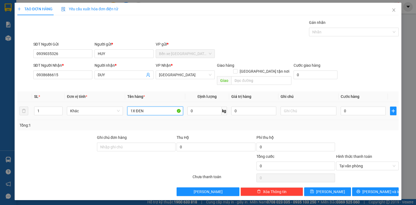
type input "1X ĐEN"
drag, startPoint x: 335, startPoint y: 98, endPoint x: 352, endPoint y: 103, distance: 17.5
click at [339, 102] on tr "1 Khác 1X ĐEN 0 kg 0 0" at bounding box center [207, 111] width 381 height 18
click at [352, 106] on input "0" at bounding box center [363, 110] width 45 height 9
type input "2"
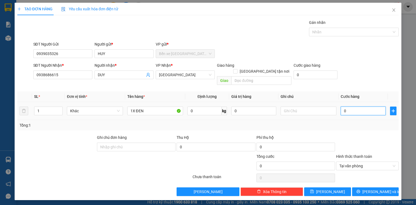
type input "2"
type input "25"
type input "25.000"
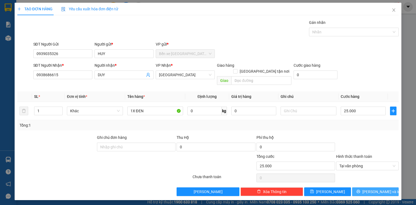
click at [369, 187] on button "[PERSON_NAME] và In" at bounding box center [375, 191] width 47 height 9
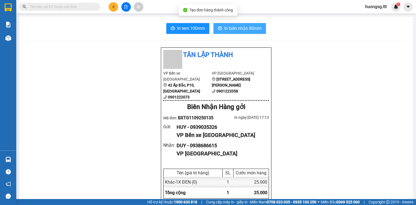
click at [252, 28] on span "In biên nhận 80mm" at bounding box center [242, 28] width 37 height 7
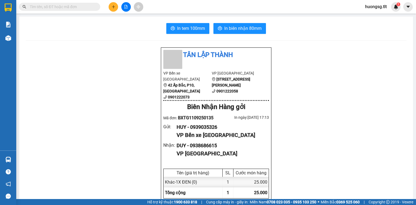
click at [181, 27] on span "In tem 100mm" at bounding box center [191, 28] width 28 height 7
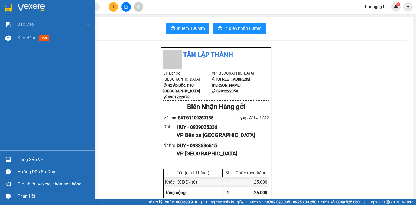
click at [9, 159] on img at bounding box center [8, 160] width 6 height 6
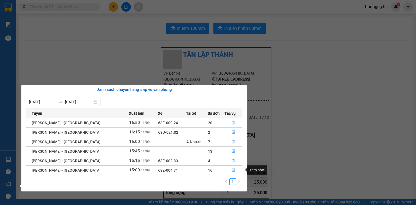
click at [234, 171] on button "button" at bounding box center [233, 170] width 17 height 9
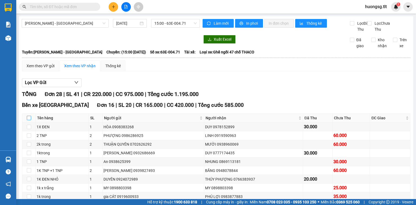
click at [27, 120] on input "checkbox" at bounding box center [29, 118] width 4 height 4
checkbox input "true"
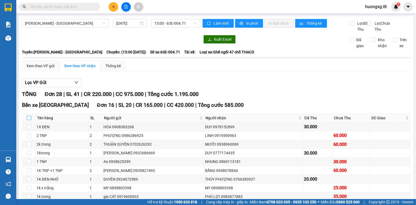
checkbox input "true"
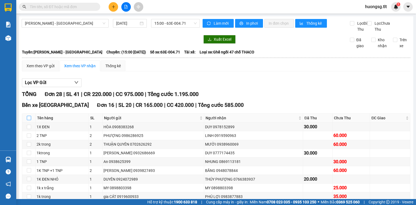
checkbox input "true"
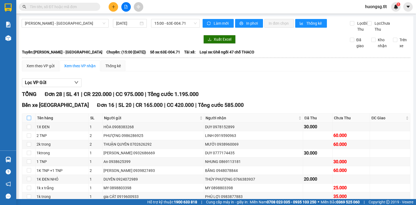
checkbox input "true"
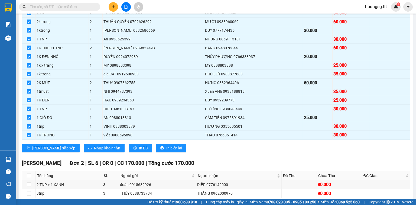
scroll to position [130, 0]
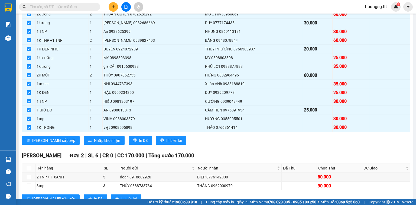
click at [81, 169] on div "Nguyễn Văn Nguyễn Đơn 2 | SL 6 | CR 0 | CC 170.000 | Tổng cước 170.000 Tên hàng…" at bounding box center [216, 179] width 388 height 56
click at [89, 155] on div "TỔNG Đơn 28 | SL 41 | CR 220.000 | CC 975.000 | Tổng cước 1.195.000 Bến xe Tiền…" at bounding box center [216, 149] width 388 height 378
click at [85, 142] on button "Nhập kho nhận" at bounding box center [104, 140] width 41 height 9
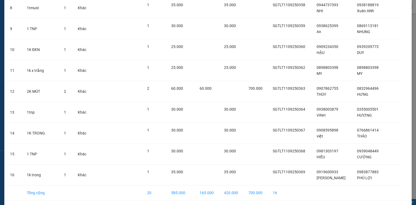
scroll to position [213, 0]
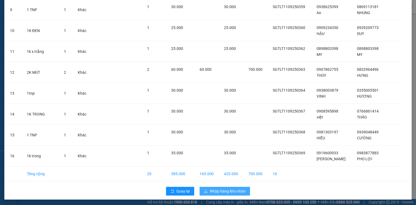
click at [231, 188] on span "Nhập hàng kho nhận" at bounding box center [228, 191] width 36 height 6
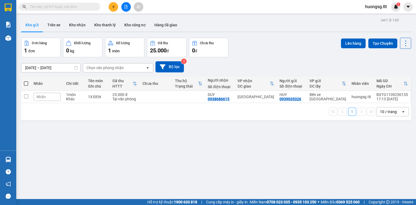
click at [42, 3] on span at bounding box center [59, 7] width 81 height 8
click at [42, 4] on input "text" at bounding box center [62, 7] width 64 height 6
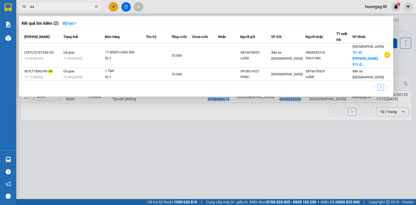
type input "441"
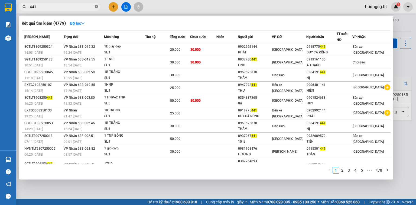
click at [97, 5] on icon "close-circle" at bounding box center [96, 6] width 3 height 3
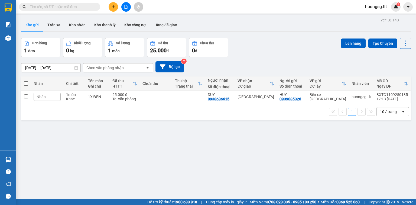
click at [61, 6] on input "text" at bounding box center [62, 7] width 64 height 6
click at [51, 5] on input "text" at bounding box center [62, 7] width 64 height 6
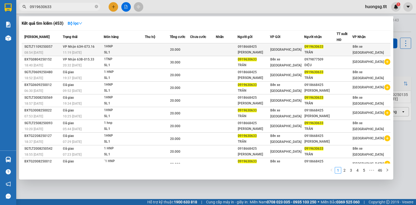
type input "0919630633"
click at [135, 48] on div "1HNP" at bounding box center [124, 47] width 41 height 6
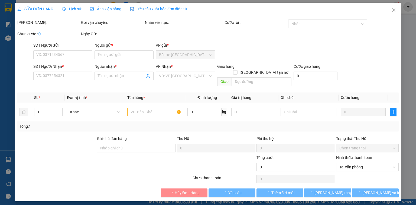
type input "0918668425"
type input "[PERSON_NAME]"
type input "0919630633"
type input "TRÂN"
type input "20.000"
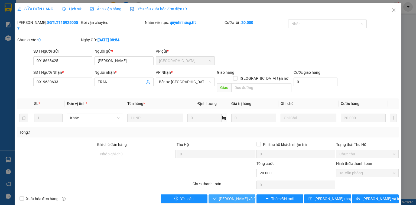
click at [219, 191] on div "SỬA ĐƠN HÀNG Lịch sử Ảnh kiện hàng Yêu cầu xuất hóa đơn điện tử Total Paid Fee …" at bounding box center [208, 105] width 387 height 204
click at [223, 194] on button "[PERSON_NAME] và Giao hàng" at bounding box center [232, 198] width 47 height 9
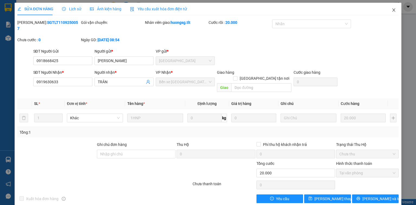
click at [400, 7] on span "Close" at bounding box center [393, 10] width 15 height 15
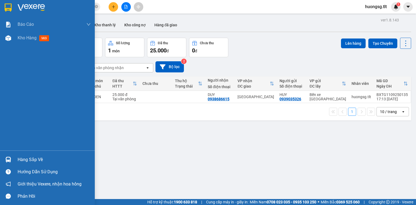
click at [12, 157] on div at bounding box center [8, 159] width 9 height 9
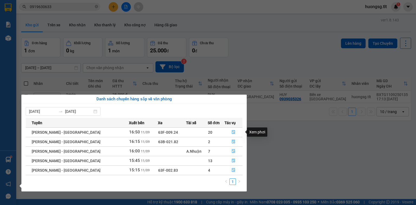
click at [275, 149] on section "Kết quả tìm kiếm ( 453 ) Bộ lọc Mã ĐH Trạng thái Món hàng Thu hộ Tổng cước Chưa…" at bounding box center [208, 102] width 416 height 205
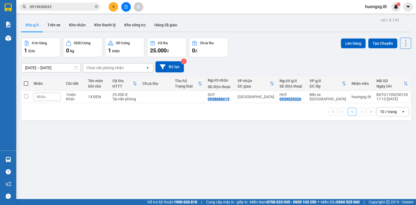
click at [111, 5] on button at bounding box center [113, 6] width 9 height 9
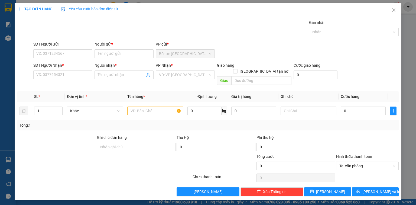
click at [63, 58] on div "SĐT Người Gửi VD: 0371234567" at bounding box center [62, 50] width 59 height 19
click at [63, 56] on input "SĐT Người Gửi" at bounding box center [62, 53] width 59 height 9
type input "0919233817"
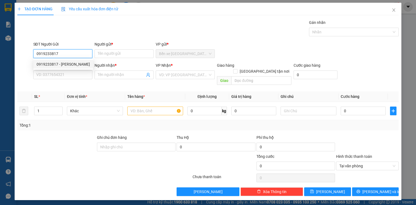
click at [57, 63] on div "0919233817 - DUY" at bounding box center [63, 64] width 53 height 6
type input "DUY"
type input "0919233817"
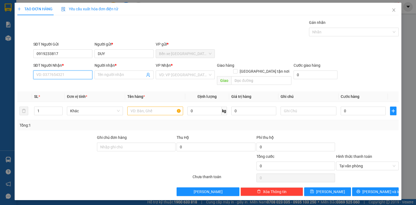
click at [65, 72] on input "SĐT Người Nhận *" at bounding box center [62, 74] width 59 height 9
type input "0918897961"
click at [65, 83] on div "0918897961 - CƯƠNG" at bounding box center [63, 85] width 53 height 6
type input "CƯƠNG"
type input "0918897961"
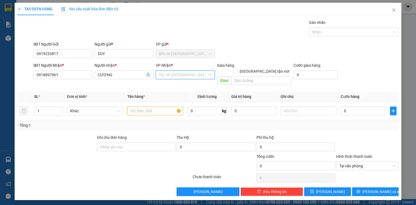
drag, startPoint x: 189, startPoint y: 74, endPoint x: 177, endPoint y: 86, distance: 16.3
click at [188, 74] on input "search" at bounding box center [183, 75] width 49 height 8
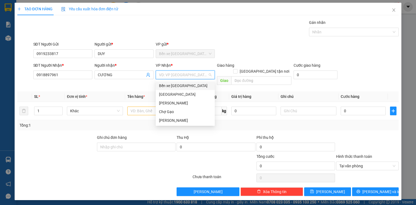
click at [175, 91] on div "[GEOGRAPHIC_DATA]" at bounding box center [185, 94] width 53 height 6
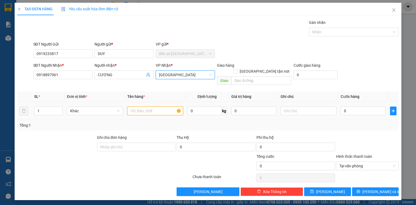
click at [151, 106] on input "text" at bounding box center [155, 110] width 56 height 9
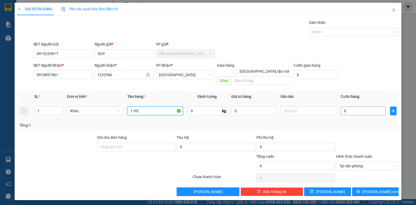
type input "1 HS"
click at [350, 108] on input "0" at bounding box center [363, 110] width 45 height 9
type input "2"
type input "20"
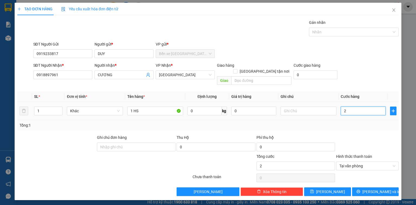
type input "20"
type input "20.000"
click at [266, 62] on form "SĐT Người Gửi 0919233817 Người gửi * DUY VP gửi * Bến xe Tiền Giang SĐT Người N…" at bounding box center [207, 64] width 381 height 46
click at [237, 69] on input "[GEOGRAPHIC_DATA] tận nơi" at bounding box center [235, 71] width 4 height 4
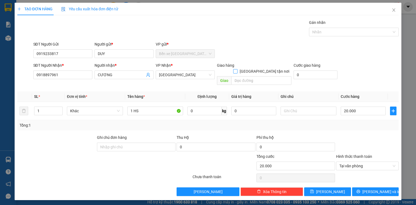
checkbox input "true"
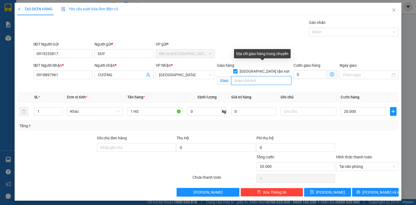
click at [257, 76] on input "text" at bounding box center [261, 80] width 60 height 9
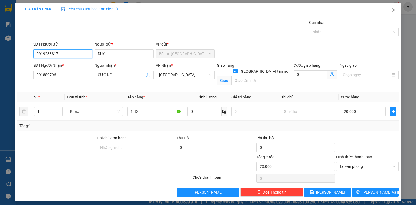
click at [63, 50] on input "0919233817" at bounding box center [62, 53] width 59 height 9
click at [259, 77] on input "text" at bounding box center [261, 80] width 60 height 9
paste input "CĂN HỘ B2-06-03 CHUNG CƯ SARIMI 72 NGUYỄN CƠ THẠCH KHU PHỐ 35 PHƯỜNG AN KHÁNH T…"
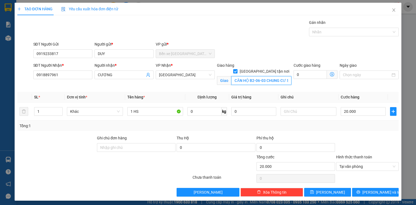
scroll to position [0, 132]
type input "CĂN HỘ B2-06-03 CHUNG CƯ SARIMI 72 NGUYỄN CƠ THẠCH KHU PHỐ 35 PHƯỜNG AN KHÁNH T…"
click at [147, 114] on input "1 HS" at bounding box center [155, 111] width 56 height 9
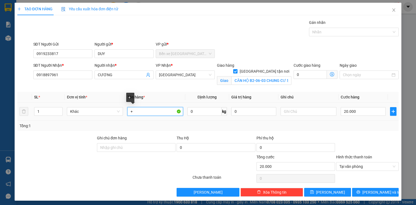
type input "+"
type input "1 HS + A BẢO 80"
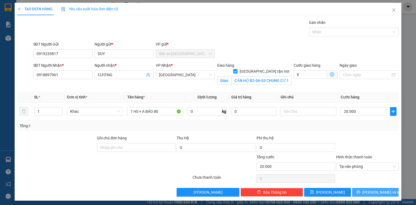
drag, startPoint x: 377, startPoint y: 190, endPoint x: 370, endPoint y: 180, distance: 12.4
click at [377, 190] on span "[PERSON_NAME] và In" at bounding box center [381, 192] width 38 height 6
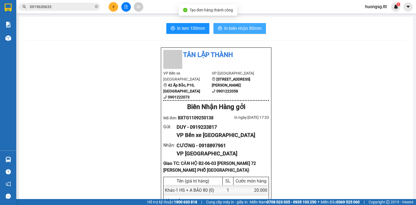
click at [252, 25] on span "In biên nhận 80mm" at bounding box center [242, 28] width 37 height 7
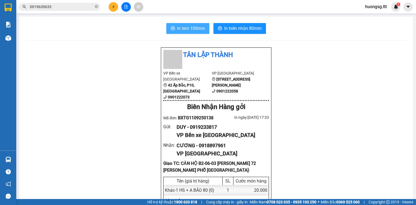
click at [175, 23] on button "In tem 100mm" at bounding box center [187, 28] width 43 height 11
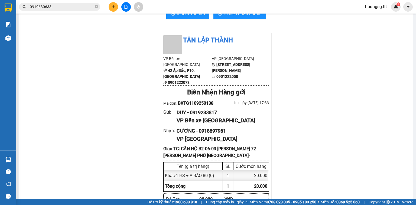
scroll to position [22, 0]
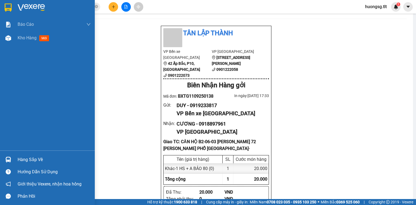
click at [9, 164] on div at bounding box center [8, 159] width 9 height 9
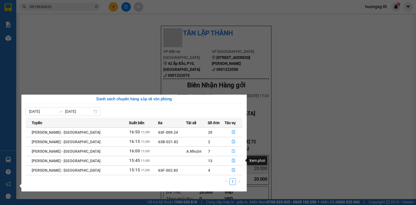
click at [232, 152] on icon "file-done" at bounding box center [234, 151] width 4 height 4
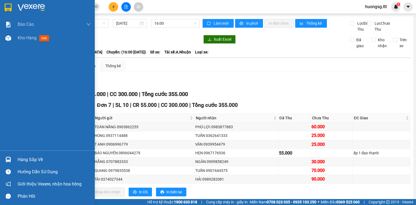
click at [9, 158] on img at bounding box center [8, 160] width 6 height 6
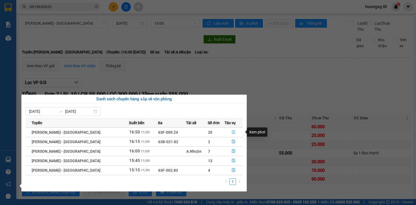
click at [232, 133] on icon "file-done" at bounding box center [233, 132] width 3 height 4
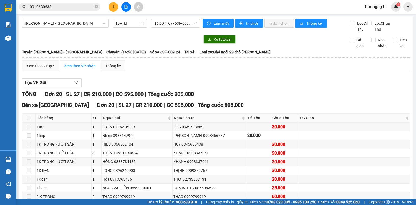
click at [96, 6] on span at bounding box center [96, 6] width 3 height 5
drag, startPoint x: 96, startPoint y: 7, endPoint x: 82, endPoint y: 0, distance: 16.4
click at [96, 7] on span at bounding box center [96, 7] width 3 height 6
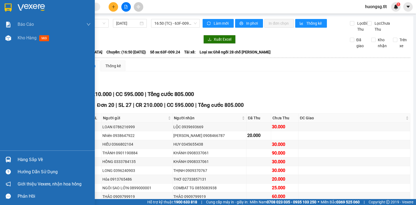
click at [10, 164] on div "Hàng sắp về" at bounding box center [47, 159] width 95 height 12
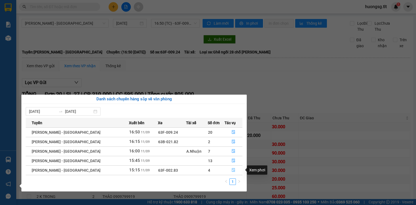
click at [236, 169] on button "button" at bounding box center [233, 170] width 17 height 9
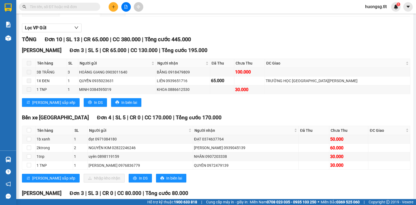
scroll to position [65, 0]
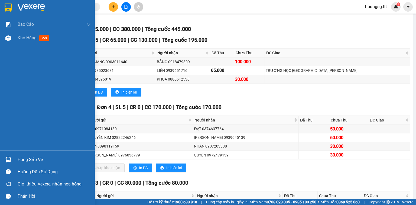
click at [12, 158] on div at bounding box center [8, 159] width 9 height 9
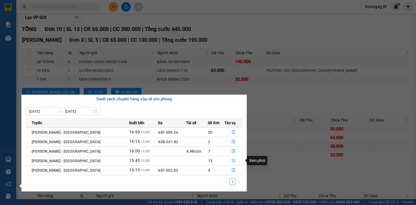
click at [232, 160] on icon "file-done" at bounding box center [234, 160] width 4 height 4
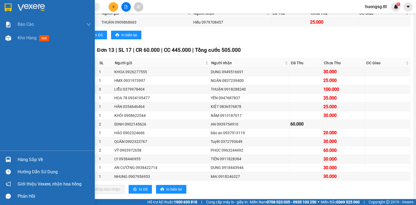
scroll to position [108, 0]
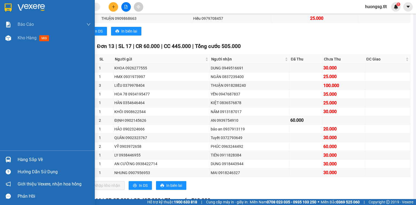
click at [13, 163] on div "Hàng sắp về" at bounding box center [47, 159] width 95 height 12
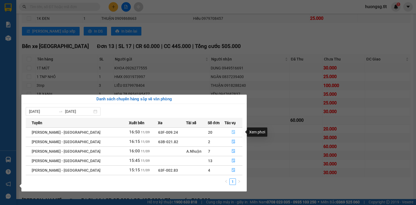
click at [228, 128] on button "button" at bounding box center [233, 132] width 17 height 9
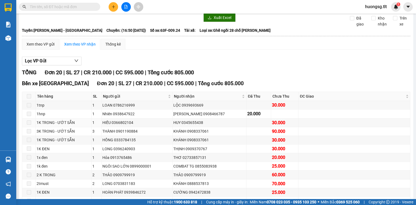
scroll to position [65, 0]
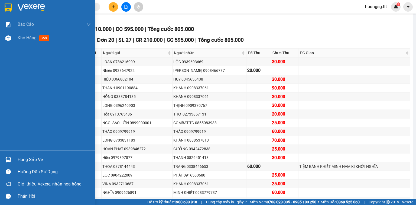
click at [18, 155] on div "Hàng sắp về" at bounding box center [47, 159] width 95 height 12
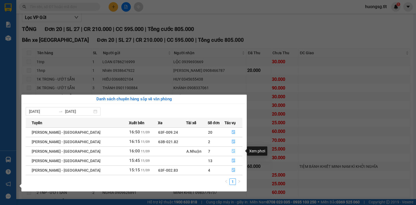
click at [232, 151] on icon "file-done" at bounding box center [234, 151] width 4 height 4
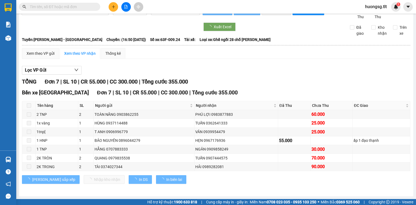
scroll to position [18, 0]
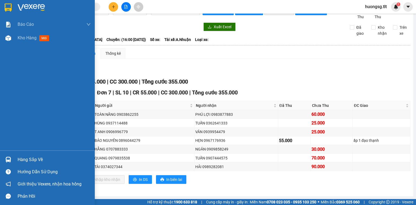
drag, startPoint x: 20, startPoint y: 155, endPoint x: 36, endPoint y: 157, distance: 15.6
click at [21, 155] on div "Hàng sắp về" at bounding box center [47, 159] width 95 height 12
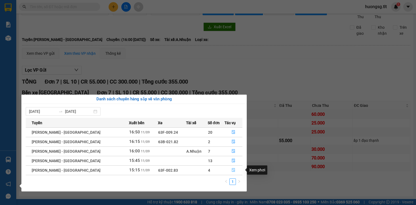
click at [232, 170] on icon "file-done" at bounding box center [234, 170] width 4 height 4
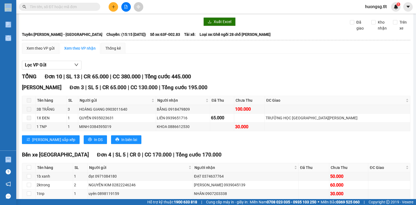
scroll to position [65, 0]
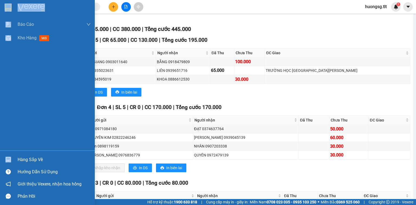
click at [2, 159] on div "Hàng sắp về" at bounding box center [47, 159] width 95 height 12
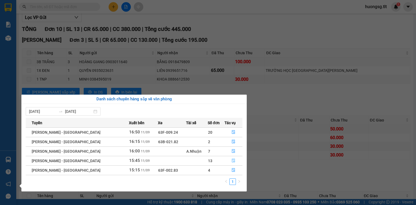
click at [226, 162] on button "button" at bounding box center [233, 160] width 17 height 9
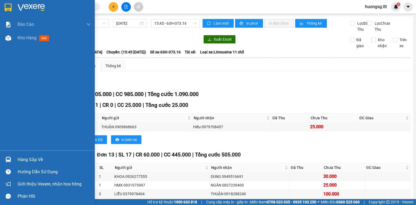
drag, startPoint x: 10, startPoint y: 159, endPoint x: 10, endPoint y: 156, distance: 3.5
click at [9, 159] on img at bounding box center [8, 160] width 6 height 6
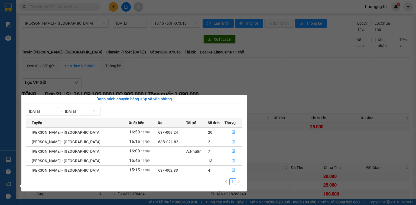
click at [232, 171] on icon "file-done" at bounding box center [233, 170] width 3 height 4
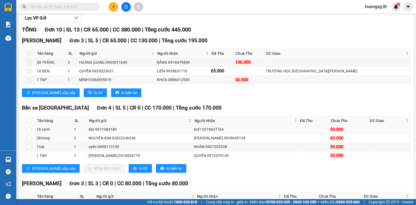
scroll to position [65, 0]
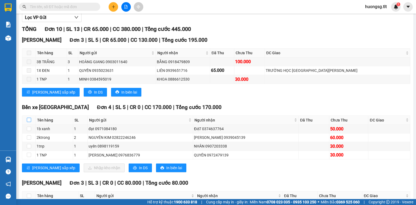
click at [31, 125] on th at bounding box center [29, 120] width 14 height 9
click at [30, 122] on input "checkbox" at bounding box center [29, 120] width 4 height 4
checkbox input "true"
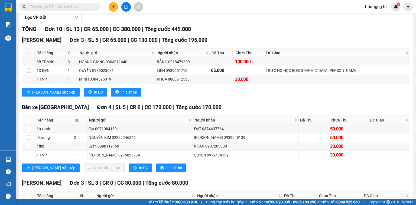
checkbox input "true"
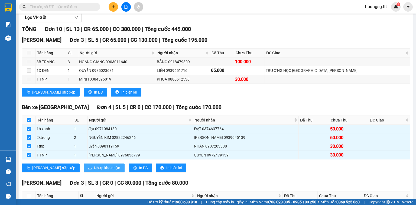
click at [94, 171] on span "Nhập kho nhận" at bounding box center [107, 168] width 26 height 6
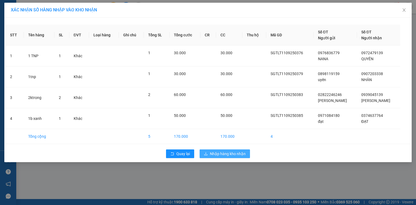
click at [234, 153] on span "Nhập hàng kho nhận" at bounding box center [228, 154] width 36 height 6
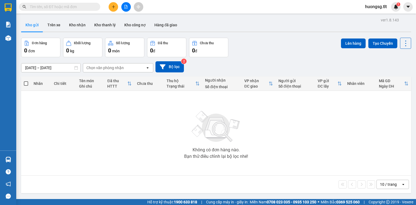
click at [60, 7] on input "text" at bounding box center [62, 7] width 64 height 6
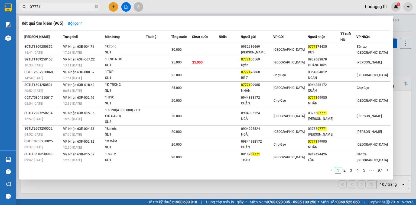
type input "07771"
click at [329, 42] on th "Người nhận" at bounding box center [324, 37] width 33 height 13
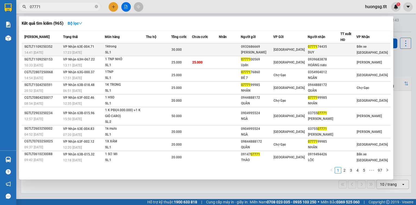
click at [350, 50] on div at bounding box center [348, 50] width 15 height 6
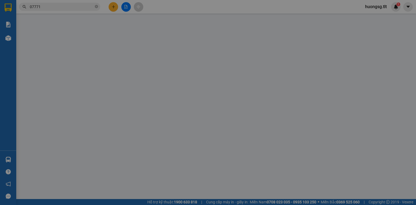
type input "0932686669"
type input "THANH PHÚC"
type input "0777174435"
type input "DUY"
type input "30.000"
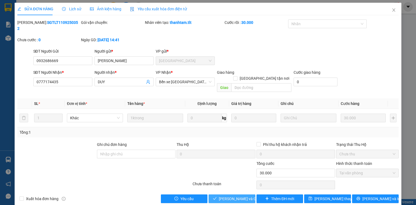
click at [246, 196] on span "[PERSON_NAME] và Giao hàng" at bounding box center [245, 199] width 52 height 6
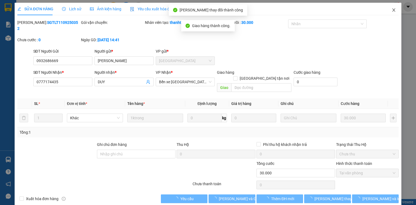
click at [387, 12] on span "Close" at bounding box center [393, 10] width 15 height 15
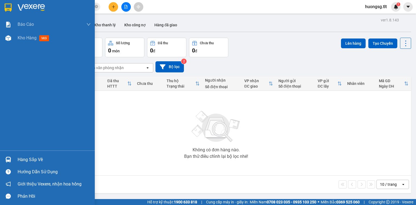
click at [13, 156] on div at bounding box center [8, 159] width 9 height 9
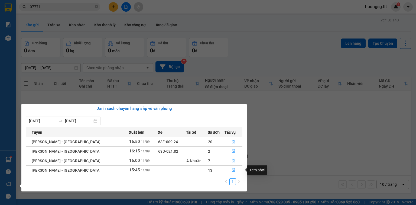
click at [229, 158] on button "button" at bounding box center [233, 160] width 17 height 9
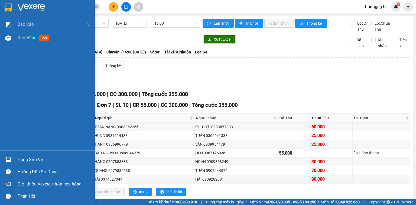
click at [5, 157] on div at bounding box center [8, 159] width 9 height 9
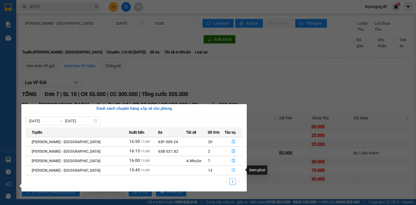
click at [232, 170] on icon "file-done" at bounding box center [233, 170] width 3 height 4
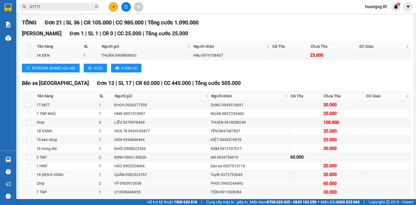
scroll to position [130, 0]
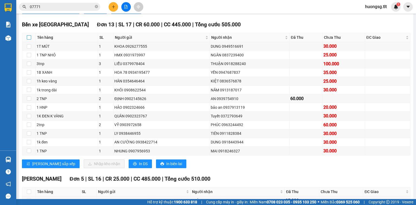
drag, startPoint x: 30, startPoint y: 43, endPoint x: 27, endPoint y: 43, distance: 3.0
click at [27, 40] on input "checkbox" at bounding box center [29, 37] width 4 height 4
checkbox input "true"
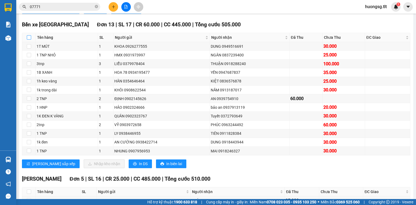
checkbox input "true"
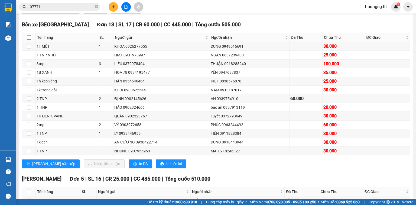
checkbox input "true"
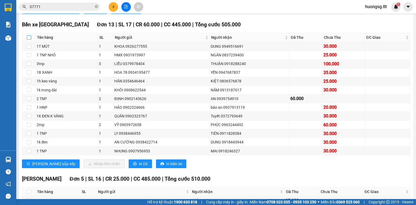
checkbox input "true"
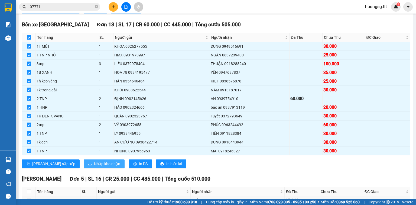
click at [94, 167] on span "Nhập kho nhận" at bounding box center [107, 164] width 26 height 6
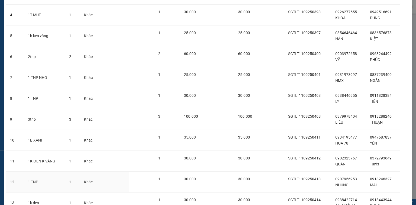
scroll to position [151, 0]
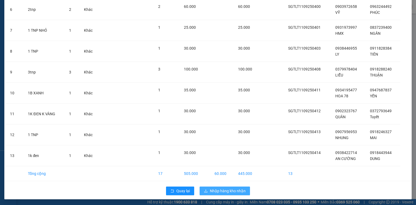
click at [217, 188] on span "Nhập hàng kho nhận" at bounding box center [228, 191] width 36 height 6
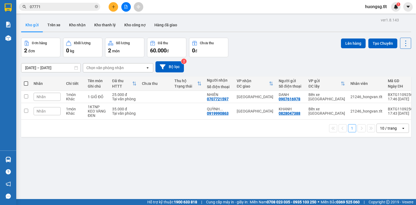
click at [97, 8] on icon "close-circle" at bounding box center [96, 6] width 3 height 3
drag, startPoint x: 51, startPoint y: 9, endPoint x: 46, endPoint y: 5, distance: 6.8
click at [50, 9] on input "text" at bounding box center [62, 7] width 64 height 6
click at [46, 5] on input "text" at bounding box center [62, 7] width 64 height 6
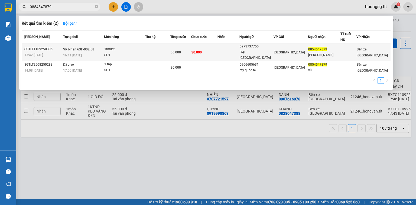
type input "0854547879"
click at [184, 49] on div "30.000" at bounding box center [181, 52] width 20 height 6
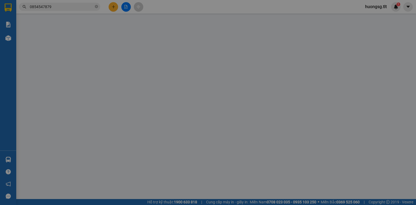
type input "0973737755"
type input "ĐẠI TÂN VIỆT"
type input "0854547879"
type input "Vũ"
type input "30.000"
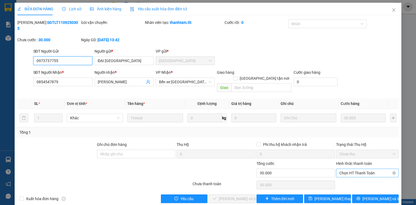
click at [370, 169] on span "Chọn HT Thanh Toán" at bounding box center [367, 173] width 56 height 8
drag, startPoint x: 359, startPoint y: 167, endPoint x: 359, endPoint y: 170, distance: 3.3
click at [359, 167] on div "Total Paid Fee 0 Total UnPaid Fee 30.000 Cash Collection Total Fee Mã ĐH: SGTLT…" at bounding box center [207, 111] width 381 height 183
drag, startPoint x: 360, startPoint y: 164, endPoint x: 359, endPoint y: 170, distance: 5.8
click at [360, 168] on div "Chọn HT Thanh Toán" at bounding box center [367, 172] width 63 height 9
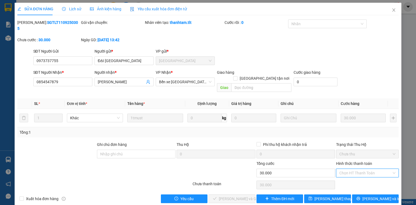
click at [359, 172] on div "Tại văn phòng" at bounding box center [367, 171] width 56 height 6
type input "0"
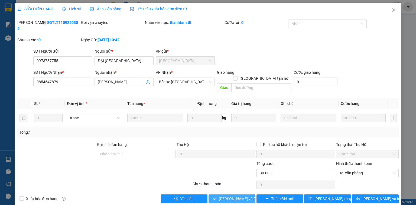
click at [232, 196] on span "[PERSON_NAME] và Giao hàng" at bounding box center [245, 199] width 52 height 6
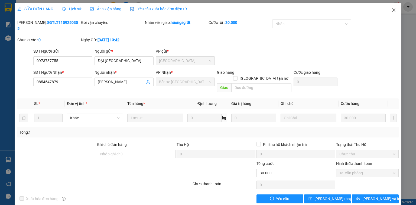
click at [389, 8] on span "Close" at bounding box center [393, 10] width 15 height 15
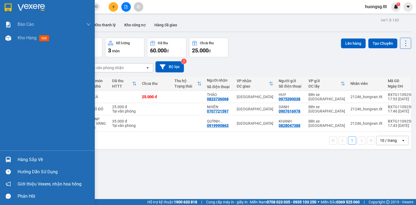
click at [10, 151] on div "Hàng sắp về Hướng dẫn sử dụng Giới thiệu Vexere, nhận hoa hồng Phản hồi" at bounding box center [47, 176] width 95 height 52
click at [25, 158] on div "Hàng sắp về" at bounding box center [54, 159] width 73 height 8
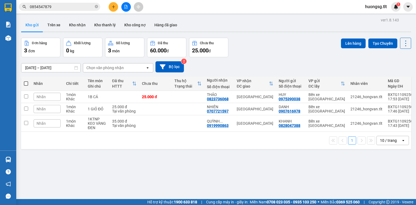
drag, startPoint x: 58, startPoint y: 2, endPoint x: 62, endPoint y: 8, distance: 6.9
click at [58, 4] on section "Kết quả tìm kiếm ( 2 ) Bộ lọc Mã ĐH Trạng thái Món hàng Thu hộ Tổng cước Chưa c…" at bounding box center [208, 102] width 416 height 205
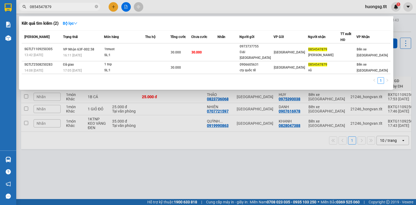
click at [93, 6] on input "0854547879" at bounding box center [62, 7] width 64 height 6
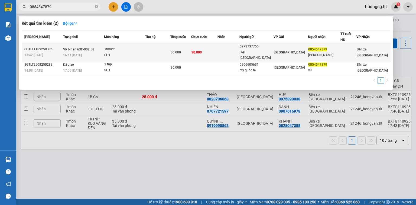
click at [163, 46] on td at bounding box center [157, 52] width 25 height 18
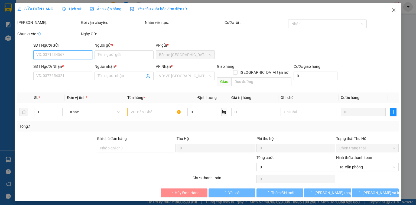
type input "0973737755"
type input "ĐẠI TÂN VIỆT"
type input "0854547879"
type input "Vũ"
type input "30.000"
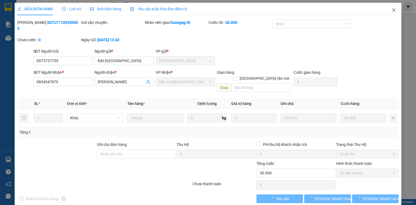
click at [391, 9] on span "Close" at bounding box center [393, 10] width 15 height 15
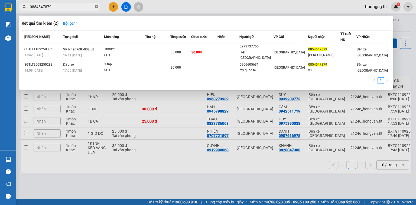
drag, startPoint x: 92, startPoint y: 3, endPoint x: 97, endPoint y: 8, distance: 6.7
click at [92, 4] on span "0854547879" at bounding box center [59, 7] width 81 height 8
click at [97, 8] on icon "close-circle" at bounding box center [96, 6] width 3 height 3
type input "7"
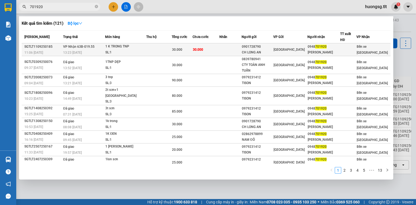
type input "701920"
click at [242, 48] on td at bounding box center [230, 49] width 22 height 13
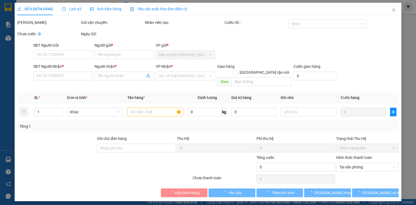
type input "0901728790"
type input "CH LONG AN"
type input "0948701920"
type input "HUỲNH HỒ"
type input "30.000"
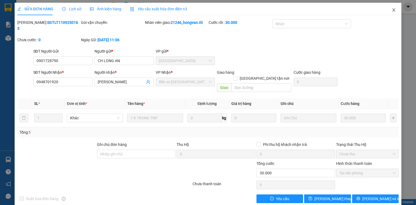
click at [390, 10] on span "Close" at bounding box center [393, 10] width 15 height 15
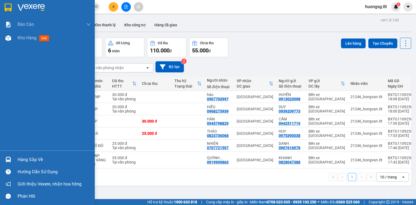
click at [9, 151] on div "Hàng sắp về Hướng dẫn sử dụng Giới thiệu Vexere, nhận hoa hồng Phản hồi" at bounding box center [47, 176] width 95 height 52
click at [9, 152] on div "Hàng sắp về Hướng dẫn sử dụng Giới thiệu Vexere, nhận hoa hồng Phản hồi" at bounding box center [47, 176] width 95 height 52
click at [9, 159] on img at bounding box center [8, 160] width 6 height 6
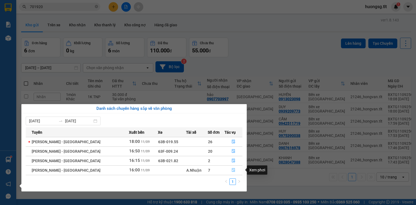
click at [232, 168] on icon "file-done" at bounding box center [233, 170] width 3 height 4
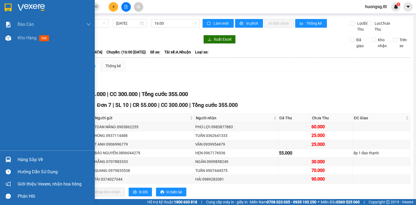
click at [5, 168] on div at bounding box center [8, 171] width 9 height 9
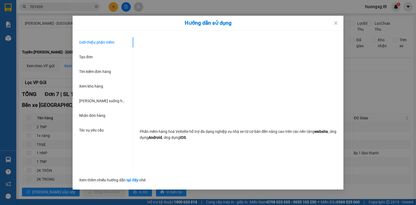
click at [11, 164] on div "Hướng dẫn sử dụng Giới thiệu phần mềm Tạo đơn Tìm kiếm đơn hàng Xem kho hàng Lê…" at bounding box center [208, 102] width 416 height 205
click at [10, 164] on div at bounding box center [8, 159] width 9 height 9
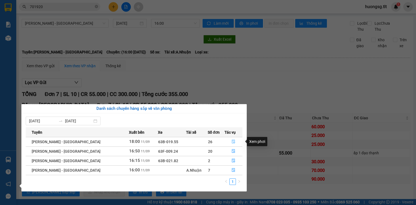
click at [235, 141] on button "button" at bounding box center [233, 141] width 17 height 9
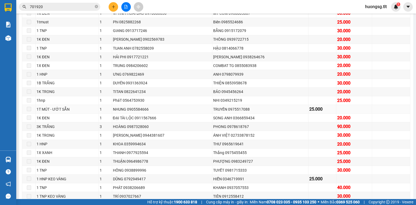
scroll to position [130, 0]
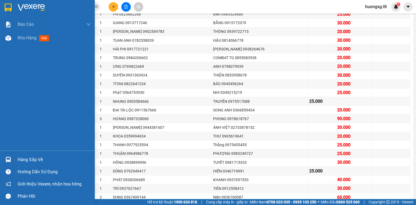
click at [7, 160] on img at bounding box center [8, 160] width 6 height 6
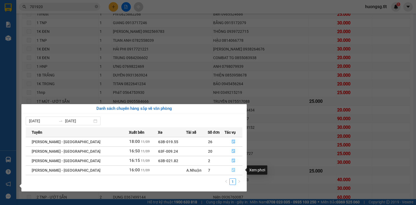
click at [232, 170] on icon "file-done" at bounding box center [234, 170] width 4 height 4
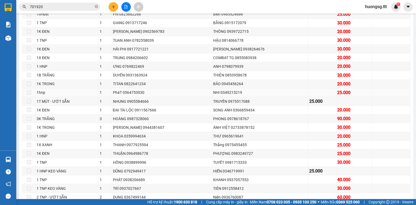
scroll to position [18, 0]
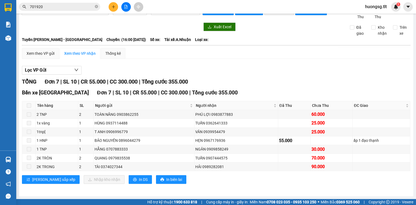
drag, startPoint x: 30, startPoint y: 108, endPoint x: 36, endPoint y: 89, distance: 20.1
click at [30, 108] on span at bounding box center [29, 105] width 4 height 4
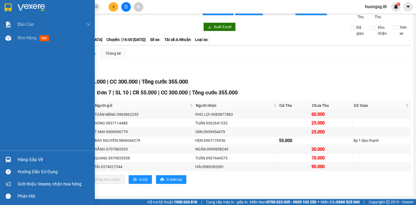
click at [13, 158] on div at bounding box center [8, 159] width 9 height 9
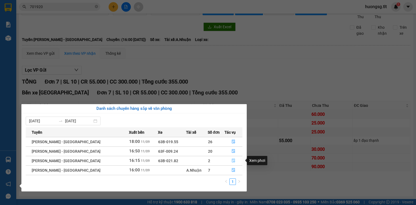
click at [228, 159] on button "button" at bounding box center [233, 160] width 17 height 9
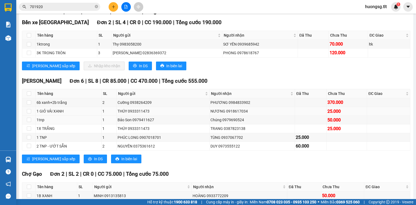
drag, startPoint x: 150, startPoint y: 129, endPoint x: 145, endPoint y: 118, distance: 11.3
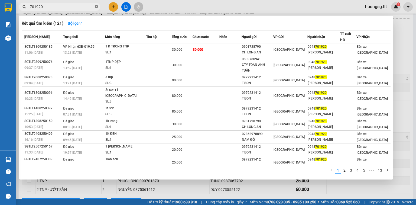
click at [98, 8] on span "701920" at bounding box center [59, 7] width 81 height 8
click at [96, 7] on icon "close-circle" at bounding box center [96, 6] width 3 height 3
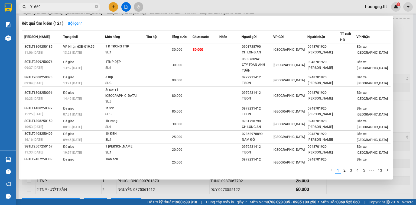
type input "916691"
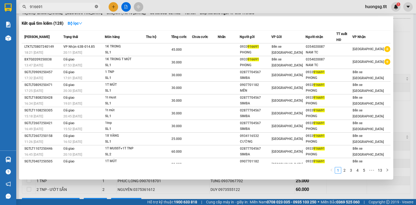
click at [96, 5] on icon "close-circle" at bounding box center [96, 6] width 3 height 3
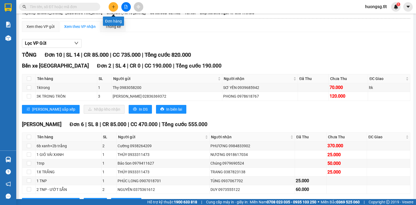
click at [114, 7] on icon "plus" at bounding box center [114, 7] width 4 height 4
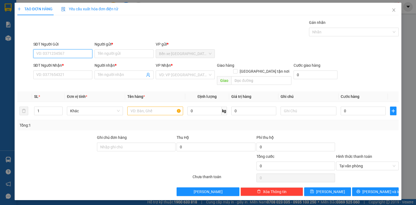
click at [69, 54] on input "SĐT Người Gửi" at bounding box center [62, 53] width 59 height 9
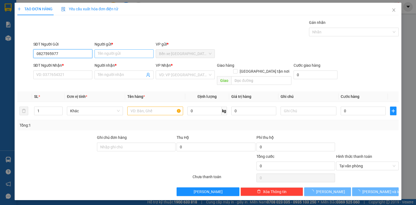
type input "0827595977"
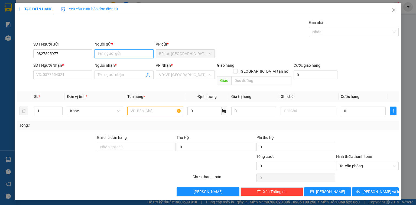
click at [117, 50] on input "Người gửi *" at bounding box center [124, 53] width 59 height 9
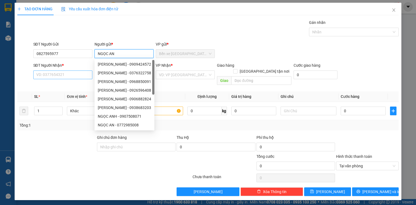
type input "NGỌC AN"
click at [53, 72] on input "SĐT Người Nhận *" at bounding box center [62, 74] width 59 height 9
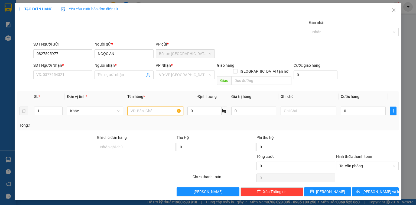
click at [145, 106] on input "text" at bounding box center [155, 110] width 56 height 9
type input "1TNP"
click at [353, 106] on input "0" at bounding box center [363, 110] width 45 height 9
type input "3"
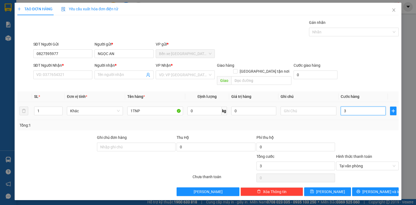
type input "30"
type input "30.000"
drag, startPoint x: 323, startPoint y: 87, endPoint x: 63, endPoint y: 73, distance: 260.4
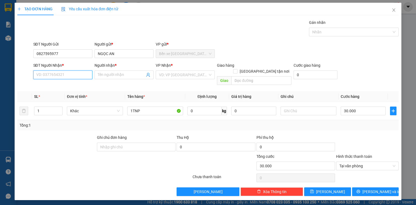
click at [63, 74] on input "SĐT Người Nhận *" at bounding box center [62, 74] width 59 height 9
click at [62, 72] on input "0382516171" at bounding box center [62, 74] width 59 height 9
type input "0382516171"
click at [116, 70] on div "Người nhận * Tên người nhận" at bounding box center [124, 71] width 59 height 19
click at [117, 74] on input "Người nhận *" at bounding box center [121, 75] width 47 height 6
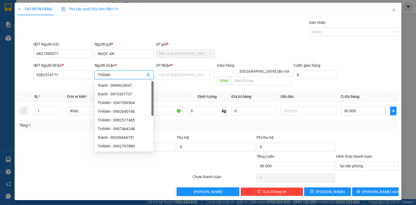
type input "THÀNH"
click at [358, 125] on div "Transit Pickup Surcharge Ids Transit Deliver Surcharge Ids Transit Deliver Surc…" at bounding box center [207, 108] width 381 height 176
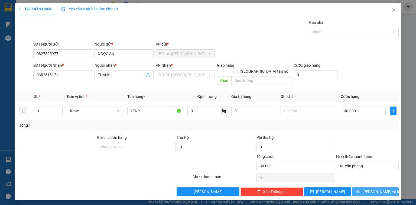
click at [377, 189] on span "Lưu và In" at bounding box center [381, 192] width 38 height 6
click at [190, 69] on div "VP Nhận *" at bounding box center [185, 66] width 59 height 8
drag, startPoint x: 189, startPoint y: 70, endPoint x: 187, endPoint y: 77, distance: 6.9
click at [189, 71] on input "search" at bounding box center [183, 75] width 49 height 8
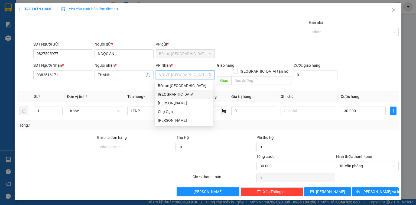
click at [174, 90] on div "Sài Gòn" at bounding box center [184, 94] width 59 height 9
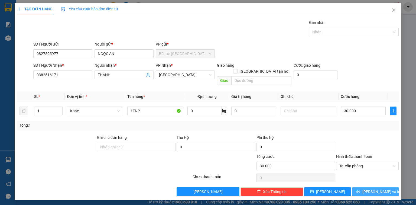
click at [365, 187] on button "Lưu và In" at bounding box center [375, 191] width 47 height 9
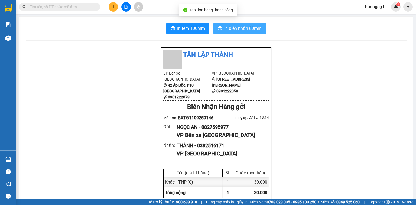
click at [233, 25] on button "In biên nhận 80mm" at bounding box center [239, 28] width 53 height 11
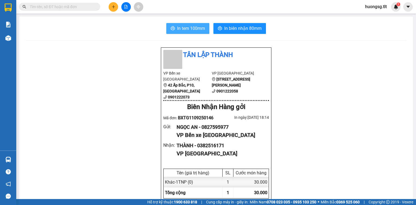
click at [194, 26] on span "In tem 100mm" at bounding box center [191, 28] width 28 height 7
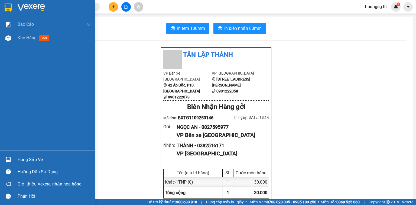
click at [2, 155] on div "Hàng sắp về" at bounding box center [47, 159] width 95 height 12
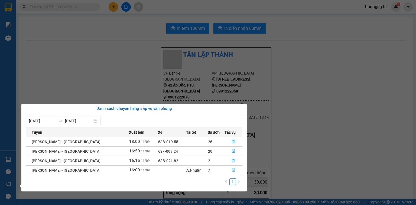
click at [237, 173] on button "button" at bounding box center [233, 170] width 17 height 9
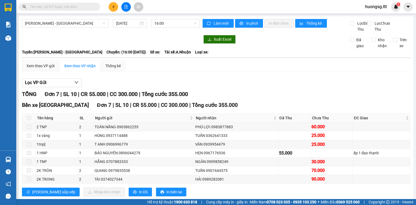
click at [27, 120] on span at bounding box center [29, 118] width 4 height 4
drag, startPoint x: 44, startPoint y: 73, endPoint x: 63, endPoint y: 72, distance: 18.2
click at [44, 69] on div "Xem theo VP gửi" at bounding box center [41, 66] width 28 height 6
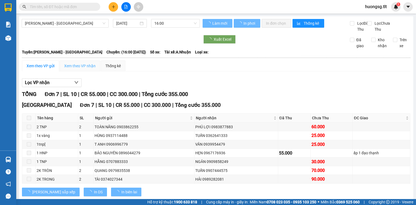
drag, startPoint x: 78, startPoint y: 68, endPoint x: 55, endPoint y: 100, distance: 39.6
click at [78, 68] on div "Xem theo VP nhận" at bounding box center [80, 65] width 41 height 11
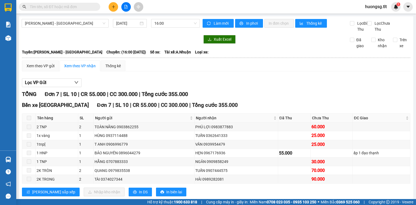
click at [29, 120] on span at bounding box center [29, 118] width 4 height 4
drag, startPoint x: 36, startPoint y: 65, endPoint x: 40, endPoint y: 69, distance: 5.9
click at [37, 68] on table "Tân Lập Thành 18:16 - 11/09/2025 Tuyến: Hồ Chí Minh - Mỹ Tho Chuyến: (16:00 - 1…" at bounding box center [216, 126] width 389 height 154
drag, startPoint x: 46, startPoint y: 68, endPoint x: 44, endPoint y: 103, distance: 35.3
click at [46, 69] on div "Xem theo VP gửi" at bounding box center [41, 66] width 28 height 6
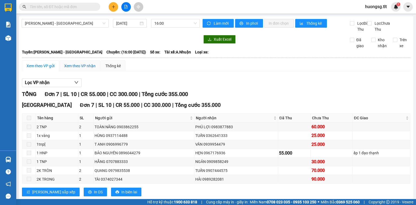
click at [85, 69] on div "Xem theo VP nhận" at bounding box center [79, 66] width 31 height 6
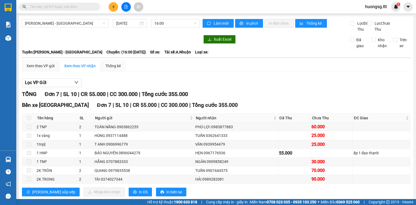
click at [66, 8] on input "text" at bounding box center [62, 7] width 64 height 6
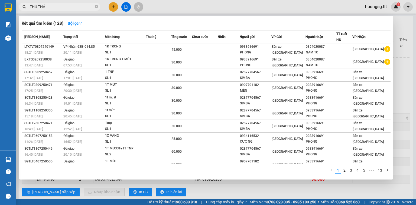
type input "THU THẢO"
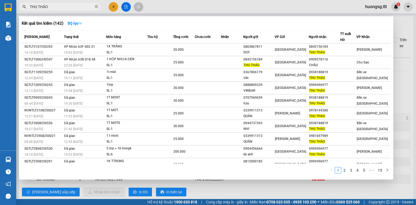
click at [93, 6] on input "THU THẢO" at bounding box center [62, 7] width 64 height 6
click at [94, 7] on span "THU THẢO" at bounding box center [59, 7] width 81 height 8
click at [95, 7] on icon "close-circle" at bounding box center [96, 6] width 3 height 3
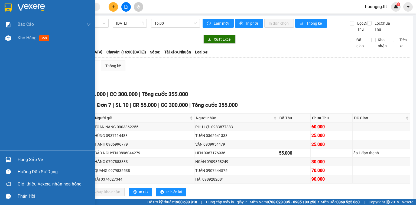
click at [0, 164] on div "Hàng sắp về" at bounding box center [47, 159] width 95 height 12
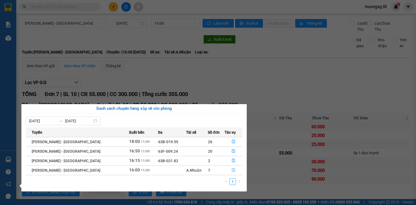
click at [232, 172] on span "file-done" at bounding box center [234, 170] width 4 height 4
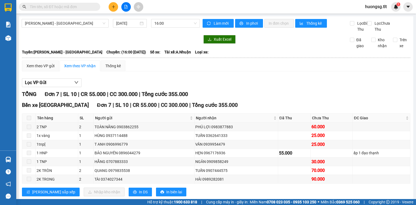
click at [26, 122] on th at bounding box center [29, 117] width 14 height 9
click at [27, 120] on span at bounding box center [29, 118] width 4 height 4
click at [49, 69] on div "Xem theo VP gửi" at bounding box center [41, 66] width 28 height 6
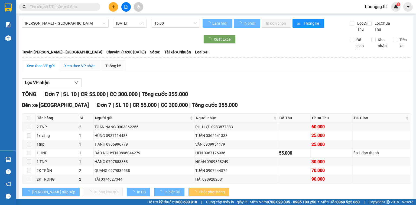
click at [77, 69] on div "Xem theo VP nhận" at bounding box center [79, 66] width 31 height 6
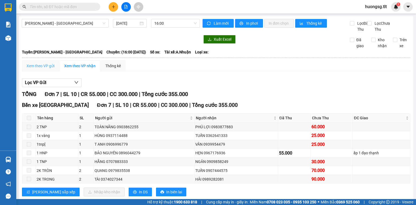
click at [50, 66] on table "Tân Lập Thành 18:21 - 11/09/2025 Tuyến: Hồ Chí Minh - Mỹ Tho Chuyến: (16:00 - 1…" at bounding box center [216, 126] width 389 height 154
drag, startPoint x: 50, startPoint y: 69, endPoint x: 48, endPoint y: 80, distance: 10.8
click at [50, 69] on div "Xem theo VP gửi" at bounding box center [41, 66] width 28 height 6
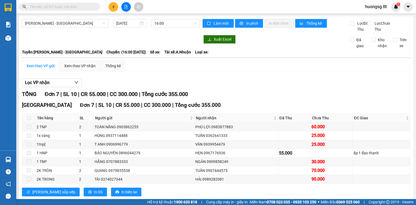
click at [29, 120] on span at bounding box center [29, 118] width 4 height 4
drag, startPoint x: 70, startPoint y: 69, endPoint x: 60, endPoint y: 84, distance: 18.4
click at [70, 69] on div "Xem theo VP nhận" at bounding box center [79, 66] width 31 height 6
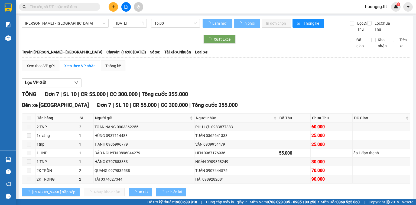
click at [30, 120] on span at bounding box center [29, 118] width 4 height 4
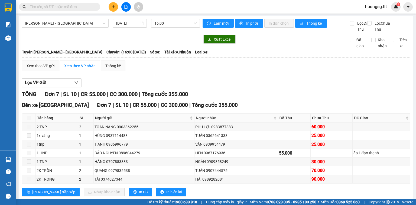
click at [31, 120] on span at bounding box center [29, 118] width 4 height 4
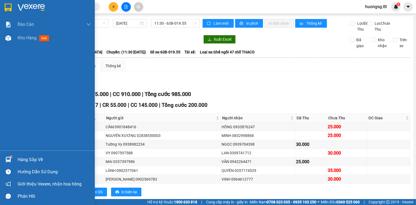
click at [14, 158] on div "Hàng sắp về" at bounding box center [47, 159] width 95 height 12
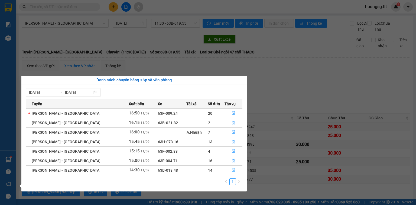
click at [232, 168] on icon "file-done" at bounding box center [234, 170] width 4 height 4
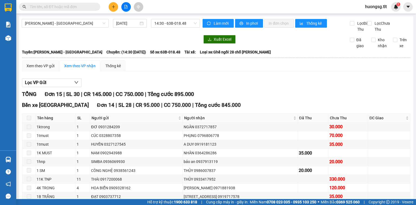
click at [28, 120] on span at bounding box center [29, 118] width 4 height 4
click at [54, 68] on div "Xem theo VP gửi" at bounding box center [40, 65] width 37 height 11
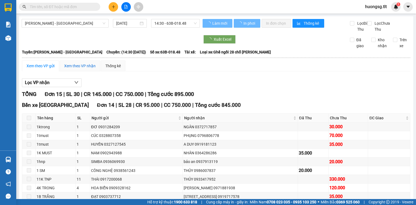
click at [77, 69] on div "Xem theo VP nhận" at bounding box center [79, 66] width 31 height 6
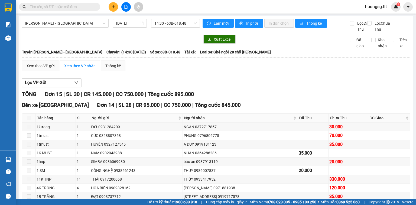
click at [26, 122] on th at bounding box center [29, 117] width 14 height 9
drag, startPoint x: 51, startPoint y: 67, endPoint x: 74, endPoint y: 67, distance: 23.0
click at [51, 67] on div "Xem theo VP gửi" at bounding box center [40, 65] width 37 height 11
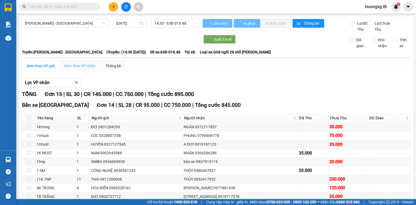
click at [75, 67] on div "Xem theo VP nhận" at bounding box center [80, 65] width 41 height 11
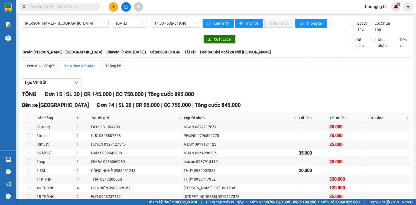
click at [30, 120] on span at bounding box center [29, 118] width 4 height 4
click at [45, 71] on div "Xem theo VP gửi" at bounding box center [40, 65] width 37 height 11
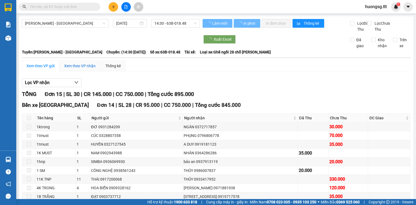
click at [76, 69] on div "Xem theo VP nhận" at bounding box center [79, 66] width 31 height 6
click at [50, 69] on div "Xem theo VP gửi" at bounding box center [41, 66] width 28 height 6
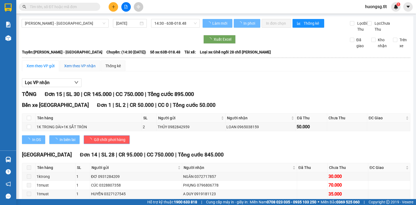
click at [76, 69] on div "Xem theo VP nhận" at bounding box center [79, 66] width 31 height 6
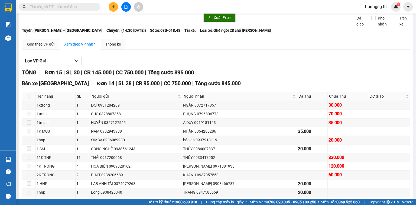
click at [29, 98] on span at bounding box center [29, 96] width 4 height 4
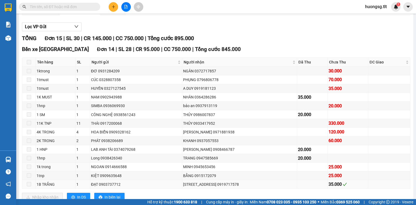
scroll to position [108, 0]
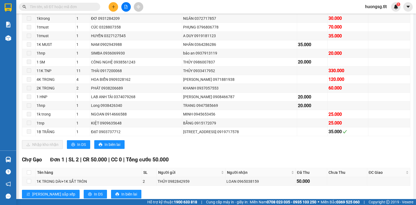
click at [69, 5] on input "text" at bounding box center [62, 7] width 64 height 6
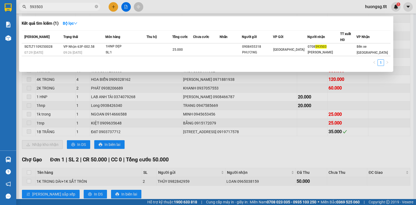
type input "593503"
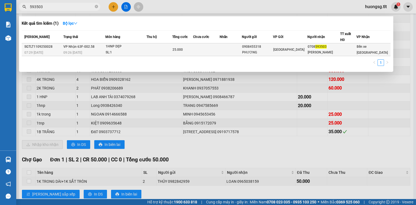
click at [150, 46] on td at bounding box center [160, 49] width 26 height 13
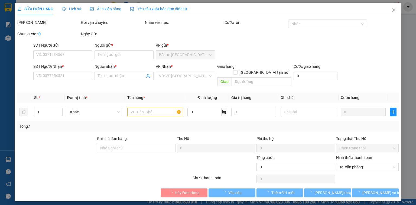
type input "0908455318"
type input "PHƯƠNG"
type input "0708593503"
type input "MINH LUÂN"
type input "25.000"
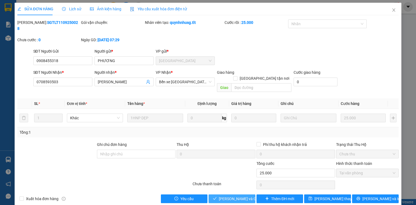
click at [217, 196] on icon "check" at bounding box center [215, 198] width 4 height 4
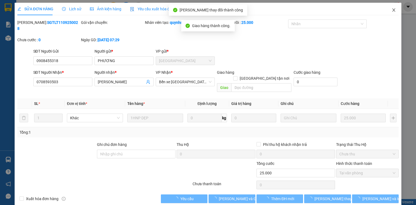
click at [393, 8] on icon "close" at bounding box center [394, 10] width 4 height 4
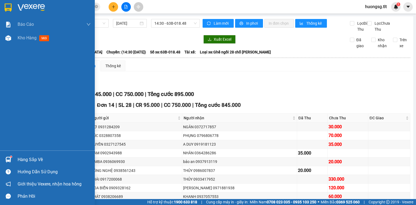
click at [11, 163] on div at bounding box center [8, 159] width 9 height 9
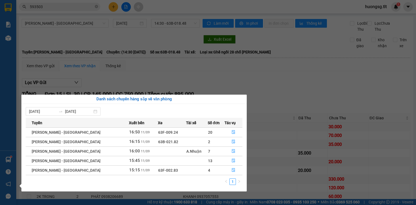
click at [316, 98] on section "Kết quả tìm kiếm ( 1 ) Bộ lọc Mã ĐH Trạng thái Món hàng Thu hộ Tổng cước Chưa c…" at bounding box center [208, 102] width 416 height 205
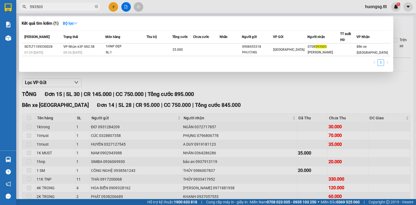
click at [92, 7] on input "593503" at bounding box center [62, 7] width 64 height 6
click at [98, 7] on span "593503" at bounding box center [59, 7] width 81 height 8
click at [97, 7] on icon "close-circle" at bounding box center [96, 6] width 3 height 3
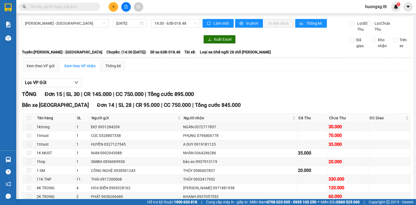
paste input "0919233817"
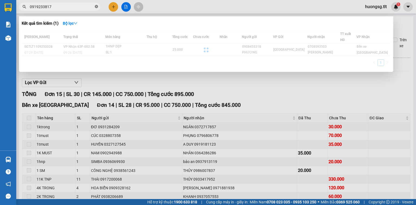
type input "0919233817"
click at [99, 6] on span "0919233817" at bounding box center [59, 7] width 81 height 8
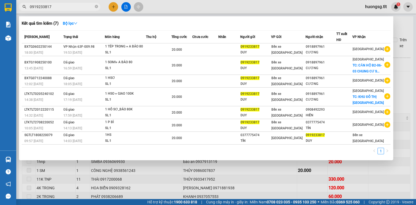
click at [96, 6] on icon "close-circle" at bounding box center [96, 6] width 3 height 3
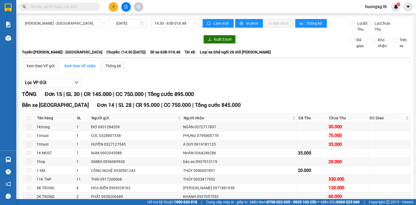
paste input "0919233817"
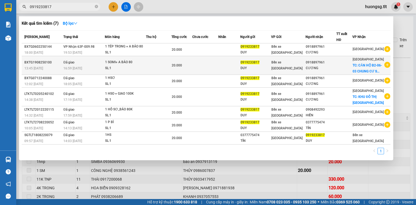
type input "0919233817"
click at [360, 69] on span "TC: CĂN HỘ B2-06-03 CHUNG CƯ S..." at bounding box center [367, 68] width 29 height 10
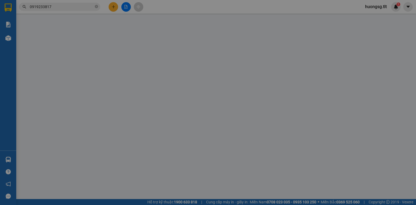
type input "0919233817"
type input "DUY"
type input "0918897961"
type input "CƯƠNG"
checkbox input "true"
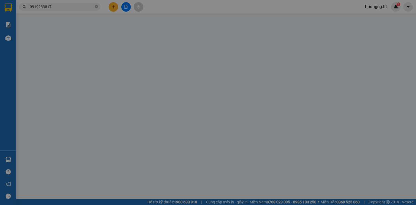
type input "CĂN HỘ B2-06-03 CHUNG CƯ SARIMI 72 NGUYỄN CƠ THẠCH KHU PHỐ 35 PHƯỜNG AN KHÁNH T…"
type input "20.000"
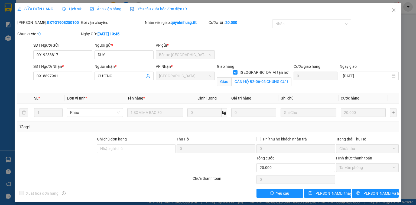
click at [274, 80] on div "Giao hàng Giao tận nơi Giao CĂN HỘ B2-06-03 CHUNG CƯ SARIMI 72 NGUYỄN CƠ THẠCH …" at bounding box center [254, 75] width 74 height 25
click at [273, 81] on div "Giao hàng Giao tận nơi Giao CĂN HỘ B2-06-03 CHUNG CƯ SARIMI 72 NGUYỄN CƠ THẠCH …" at bounding box center [254, 75] width 74 height 25
click at [392, 12] on icon "close" at bounding box center [394, 10] width 4 height 4
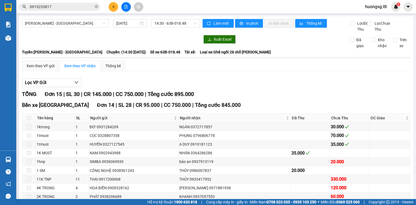
click at [96, 8] on icon "close-circle" at bounding box center [96, 6] width 3 height 3
drag, startPoint x: 96, startPoint y: 8, endPoint x: 98, endPoint y: 5, distance: 2.9
click at [97, 8] on span at bounding box center [96, 7] width 3 height 6
click at [65, 6] on input "text" at bounding box center [62, 7] width 64 height 6
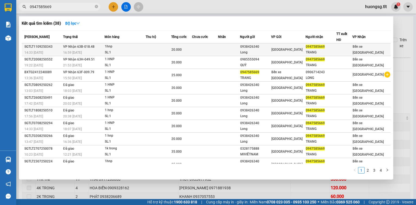
type input "0947585669"
click at [271, 50] on div "Long" at bounding box center [255, 53] width 31 height 6
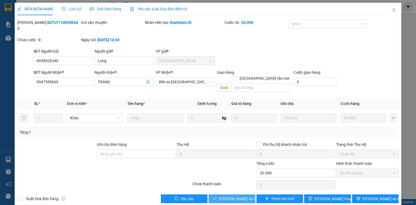
drag, startPoint x: 234, startPoint y: 188, endPoint x: 241, endPoint y: 187, distance: 7.0
click at [234, 196] on span "Lưu và Giao hàng" at bounding box center [245, 199] width 52 height 6
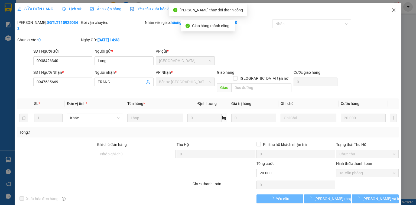
click at [388, 11] on span "Close" at bounding box center [393, 10] width 15 height 15
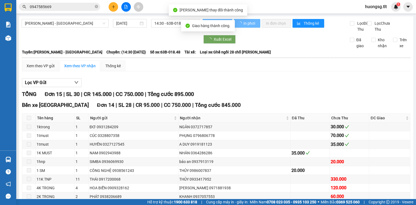
click at [78, 1] on div "Kết quả tìm kiếm ( 38 ) Bộ lọc Mã ĐH Trạng thái Món hàng Thu hộ Tổng cước Chưa …" at bounding box center [208, 7] width 416 height 14
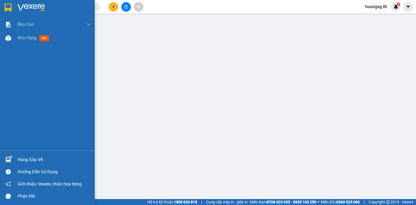
click at [8, 153] on div "Hàng sắp về" at bounding box center [47, 159] width 95 height 12
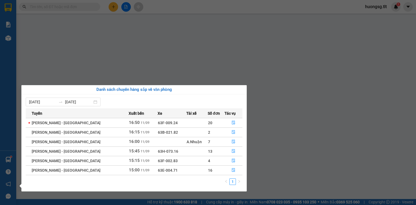
click at [231, 118] on td at bounding box center [234, 122] width 18 height 9
click at [231, 119] on button "button" at bounding box center [233, 122] width 17 height 9
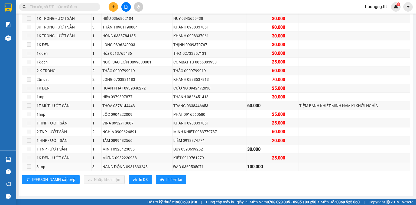
scroll to position [108, 0]
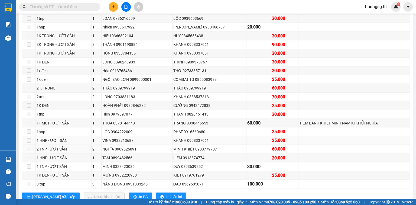
click at [181, 142] on div "KHÁNH 0908337061" at bounding box center [209, 140] width 72 height 6
click at [196, 100] on div "KHÁNH 0888537813" at bounding box center [209, 97] width 72 height 6
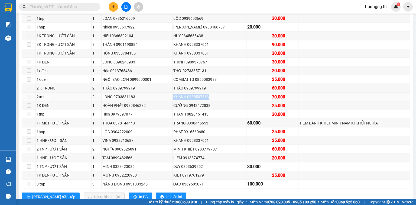
click at [196, 100] on div "KHÁNH 0888537813" at bounding box center [209, 97] width 72 height 6
drag, startPoint x: 188, startPoint y: 116, endPoint x: 161, endPoint y: 106, distance: 28.6
click at [188, 116] on td "THANH 0826451413" at bounding box center [210, 114] width 74 height 9
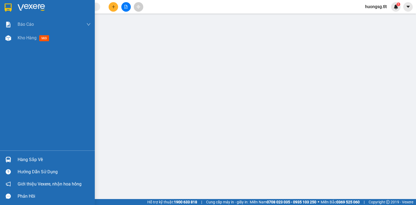
click at [7, 150] on div "Báo cáo Báo cáo dòng tiền (Nhân Viên) Doanh số tạo đơn theo VP gửi (nhân viên) …" at bounding box center [47, 84] width 95 height 133
click at [6, 152] on div "Hàng sắp về Hướng dẫn sử dụng Giới thiệu Vexere, nhận hoa hồng Phản hồi" at bounding box center [47, 176] width 95 height 52
click at [17, 153] on div "Hàng sắp về Hướng dẫn sử dụng Giới thiệu Vexere, nhận hoa hồng Phản hồi" at bounding box center [47, 176] width 95 height 52
click at [17, 154] on div "Hàng sắp về" at bounding box center [47, 159] width 95 height 12
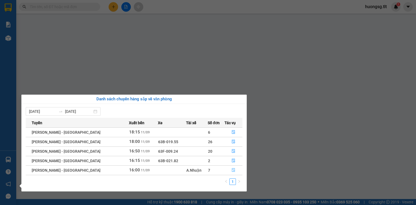
click at [229, 167] on button "button" at bounding box center [233, 170] width 17 height 9
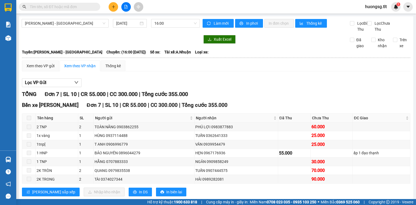
click at [27, 120] on label at bounding box center [29, 118] width 4 height 6
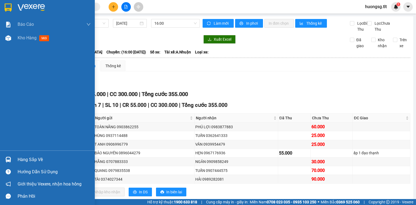
click at [13, 155] on div at bounding box center [8, 159] width 9 height 9
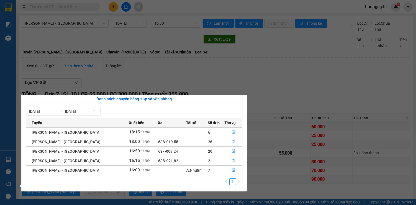
click at [232, 131] on icon "file-done" at bounding box center [234, 132] width 4 height 4
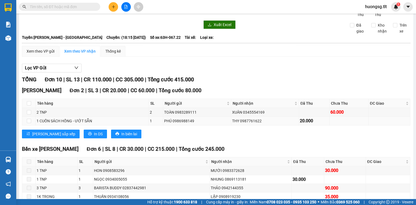
scroll to position [87, 0]
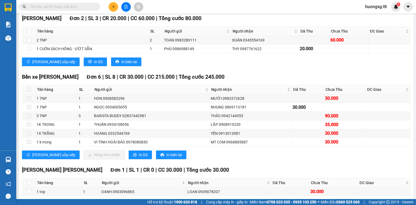
click at [8, 157] on img at bounding box center [8, 160] width 6 height 6
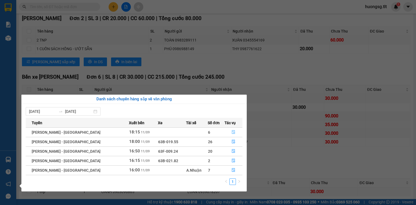
click at [232, 131] on icon "file-done" at bounding box center [234, 132] width 4 height 4
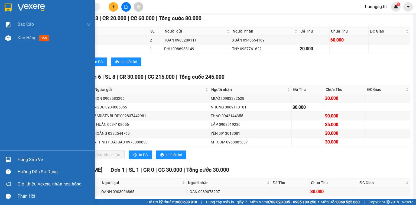
click at [12, 161] on div at bounding box center [8, 159] width 9 height 9
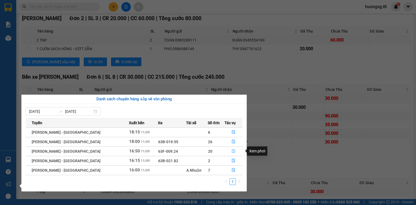
click at [232, 150] on icon "file-done" at bounding box center [234, 151] width 4 height 4
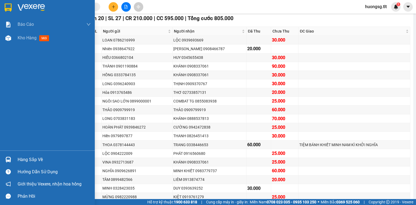
click at [12, 158] on div at bounding box center [8, 159] width 9 height 9
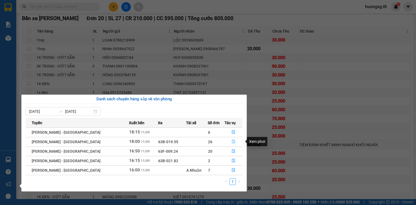
click at [232, 141] on icon "file-done" at bounding box center [234, 141] width 4 height 4
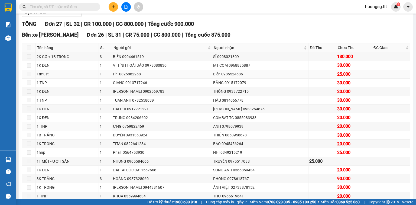
scroll to position [22, 0]
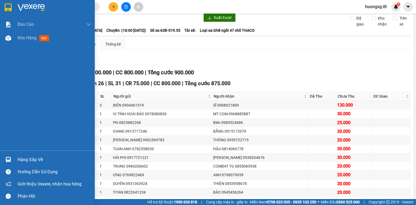
click at [2, 160] on div "Hàng sắp về" at bounding box center [47, 159] width 95 height 12
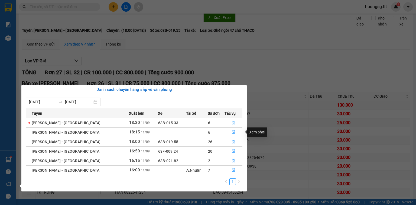
click at [233, 121] on icon "file-done" at bounding box center [234, 123] width 4 height 4
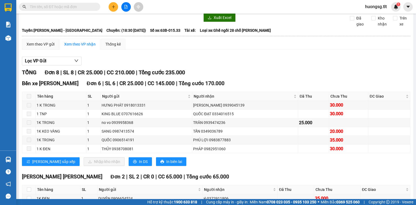
click at [11, 156] on div at bounding box center [8, 159] width 9 height 9
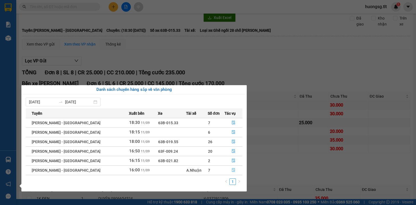
click at [226, 172] on button "button" at bounding box center [233, 170] width 17 height 9
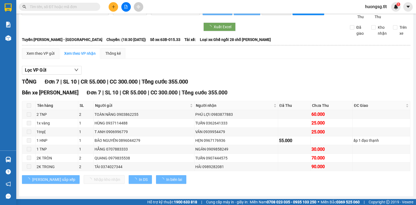
scroll to position [18, 0]
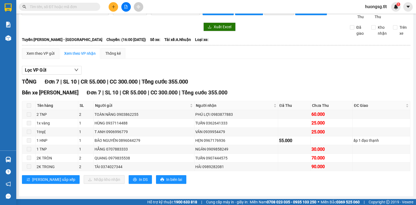
click at [28, 104] on span at bounding box center [29, 105] width 4 height 4
click at [29, 106] on span at bounding box center [29, 105] width 4 height 4
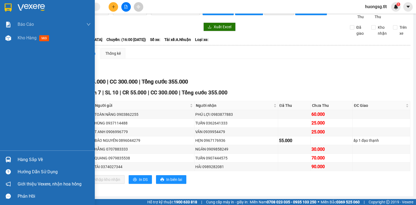
click at [1, 156] on div "Hàng sắp về" at bounding box center [47, 159] width 95 height 12
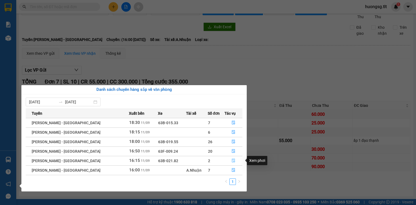
click at [229, 162] on button "button" at bounding box center [233, 160] width 17 height 9
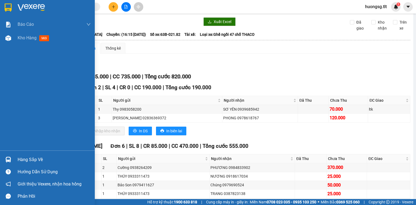
click at [4, 158] on div at bounding box center [8, 159] width 9 height 9
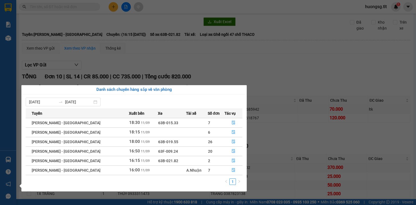
click at [67, 22] on section "Kết quả tìm kiếm ( 0 ) Bộ lọc No Data huongsg.tlt 1 Báo cáo Báo cáo dòng tiền (…" at bounding box center [208, 102] width 416 height 205
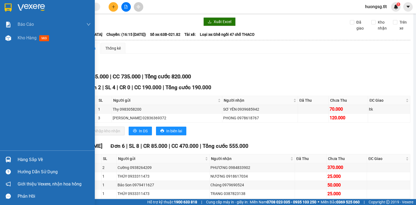
click at [2, 154] on div "Hàng sắp về" at bounding box center [47, 159] width 95 height 12
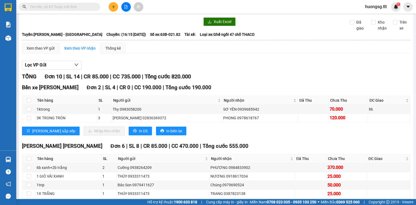
click at [62, 5] on section "Kết quả tìm kiếm ( 0 ) Bộ lọc No Data huongsg.tlt 1 Báo cáo Báo cáo dòng tiền (…" at bounding box center [208, 102] width 416 height 205
click at [64, 7] on input "text" at bounding box center [62, 7] width 64 height 6
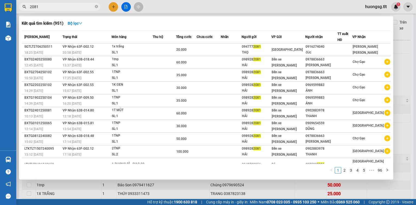
type input "2081"
click at [98, 7] on span "2081" at bounding box center [59, 7] width 81 height 8
click at [96, 7] on icon "close-circle" at bounding box center [96, 6] width 3 height 3
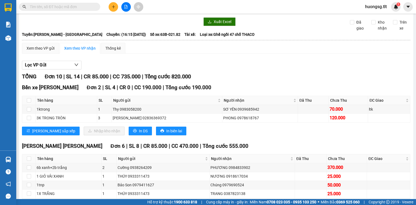
click at [61, 7] on input "text" at bounding box center [62, 7] width 64 height 6
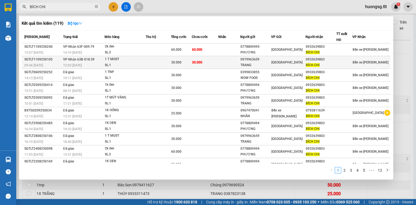
type input "BÍCH CHI"
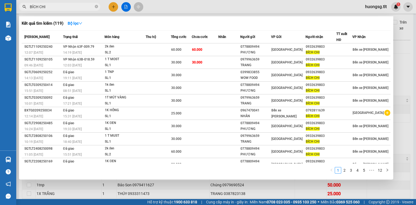
click at [210, 64] on td "30.000" at bounding box center [205, 62] width 27 height 13
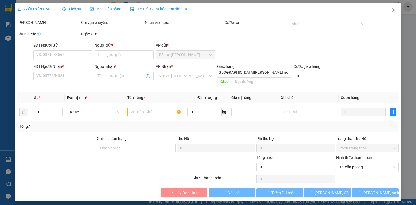
type input "0979963659"
type input "TRANG"
type input "0932639803"
type input "BÍCH CHI"
type input "30.000"
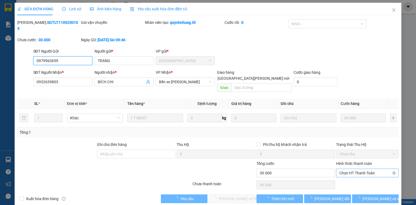
click at [368, 169] on span "Chọn HT Thanh Toán" at bounding box center [367, 173] width 56 height 8
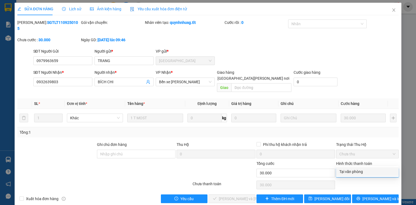
click at [362, 170] on div "Tại văn phòng" at bounding box center [367, 171] width 56 height 6
type input "0"
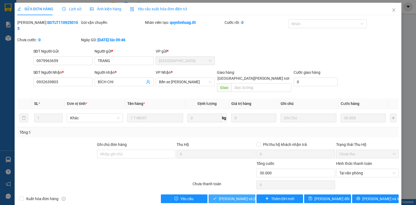
click at [229, 194] on button "[PERSON_NAME] và Giao hàng" at bounding box center [232, 198] width 47 height 9
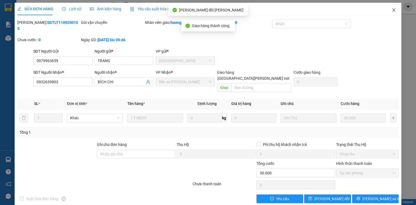
click at [392, 10] on icon "close" at bounding box center [394, 10] width 4 height 4
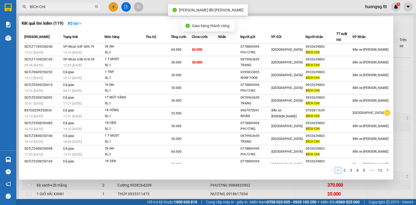
click at [59, 4] on input "BÍCH CHI" at bounding box center [62, 7] width 64 height 6
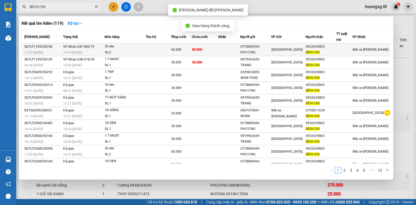
click at [159, 47] on td at bounding box center [158, 49] width 25 height 13
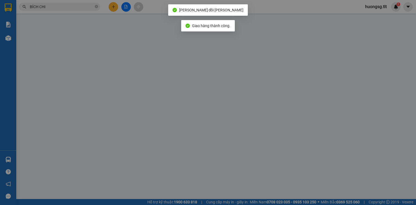
type input "0778809494"
type input "PHƯƠNG"
type input "0932639803"
type input "BÍCH CHI"
type input "60.000"
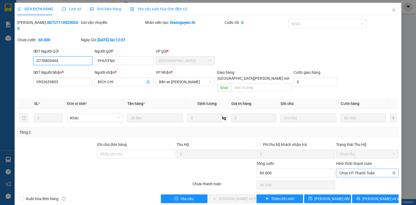
click at [364, 169] on span "Chọn HT Thanh Toán" at bounding box center [367, 173] width 56 height 8
click at [359, 172] on div "Tại văn phòng" at bounding box center [367, 171] width 56 height 6
type input "0"
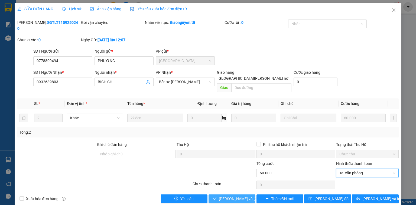
click at [220, 196] on span "[PERSON_NAME] và Giao hàng" at bounding box center [245, 199] width 52 height 6
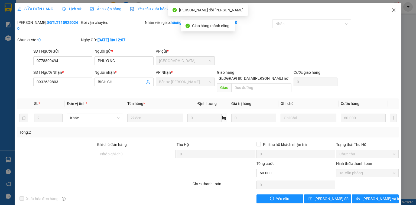
click at [390, 12] on span "Close" at bounding box center [393, 10] width 15 height 15
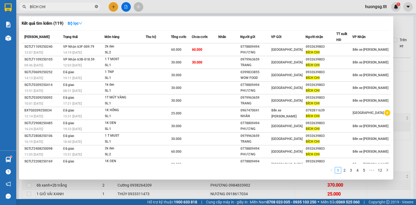
click at [96, 7] on icon "close-circle" at bounding box center [96, 6] width 3 height 3
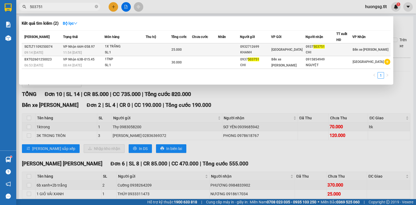
type input "503751"
click at [271, 49] on div "0932712699" at bounding box center [255, 47] width 31 height 6
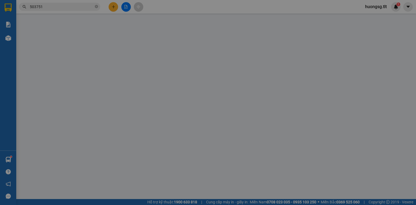
type input "0932712699"
type input "KHANH"
type input "0937503751"
type input "CHI"
type input "25.000"
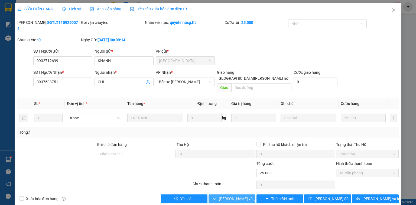
click at [242, 196] on span "[PERSON_NAME] và Giao hàng" at bounding box center [245, 199] width 52 height 6
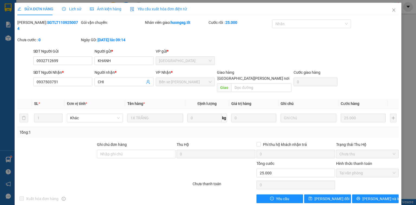
click at [402, 14] on div "SỬA ĐƠN HÀNG Lịch sử Ảnh kiện hàng Yêu cầu xuất hóa đơn điện tử Total Paid Fee …" at bounding box center [208, 102] width 416 height 205
click at [397, 11] on span "Close" at bounding box center [393, 10] width 15 height 15
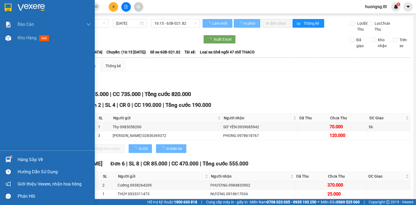
drag, startPoint x: 5, startPoint y: 155, endPoint x: 23, endPoint y: 157, distance: 17.5
click at [6, 155] on div at bounding box center [8, 159] width 9 height 9
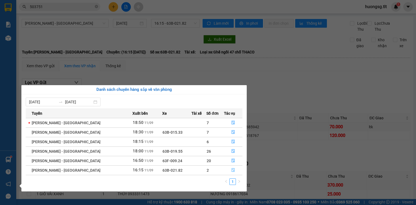
drag, startPoint x: 230, startPoint y: 171, endPoint x: 225, endPoint y: 171, distance: 5.7
click at [231, 171] on icon "file-done" at bounding box center [233, 170] width 4 height 4
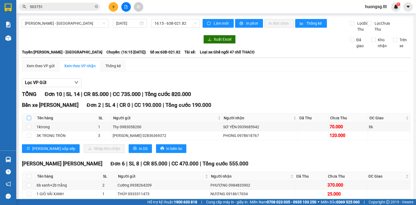
click at [30, 120] on input "checkbox" at bounding box center [29, 118] width 4 height 4
checkbox input "true"
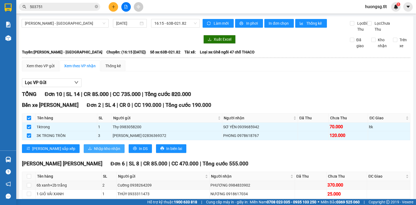
click at [94, 151] on span "Nhập kho nhận" at bounding box center [107, 148] width 26 height 6
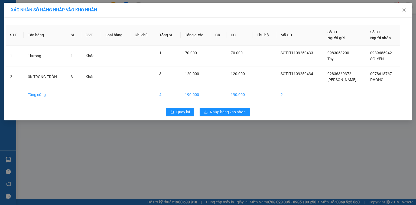
click at [225, 121] on div "XÁC NHẬN SỐ HÀNG NHẬP VÀO KHO NHẬN STT Tên hàng SL ĐVT Loại hàng Ghi chú Tổng S…" at bounding box center [208, 102] width 416 height 205
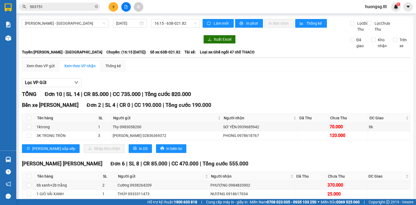
click at [228, 109] on div "Bến xe [GEOGRAPHIC_DATA] 2 | SL 4 | CR 0 | CC 190.000 | Tổng cước 190.000" at bounding box center [216, 105] width 388 height 8
click at [27, 120] on input "checkbox" at bounding box center [29, 118] width 4 height 4
checkbox input "true"
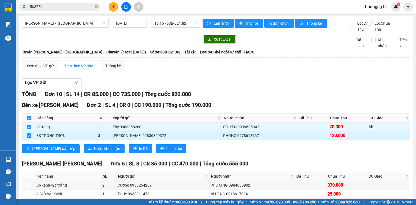
click at [56, 138] on div "3K TRONG TRÒN" at bounding box center [67, 135] width 60 height 6
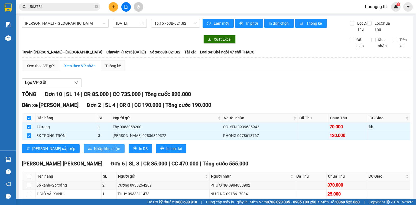
click at [88, 151] on span "download" at bounding box center [90, 148] width 4 height 4
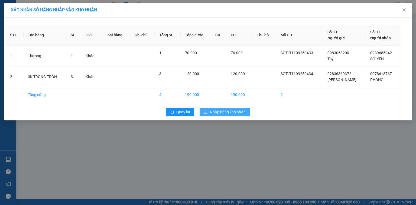
click at [235, 114] on span "Nhập hàng kho nhận" at bounding box center [228, 112] width 36 height 6
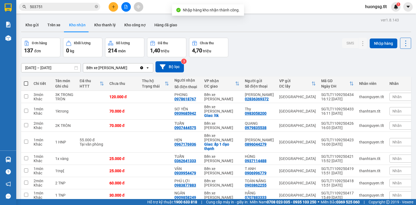
click at [97, 7] on icon "close-circle" at bounding box center [96, 6] width 3 height 3
click at [116, 9] on button at bounding box center [113, 6] width 9 height 9
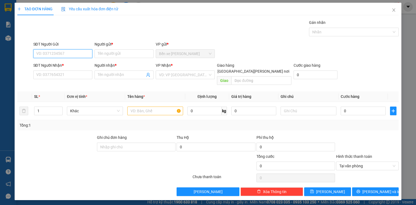
click at [46, 54] on input "SĐT Người Gửi" at bounding box center [62, 53] width 59 height 9
type input "0913626264"
click at [64, 62] on div "0913626264 - CÔ TUYỀN" at bounding box center [63, 64] width 53 height 6
type input "CÔ TUYỀN"
type input "0913626264"
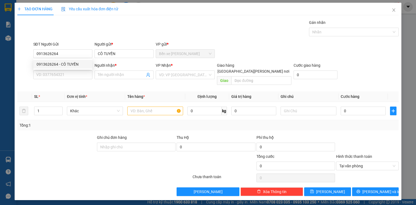
drag, startPoint x: 164, startPoint y: 68, endPoint x: 174, endPoint y: 74, distance: 12.2
click at [164, 69] on div "VP Nhận *" at bounding box center [185, 66] width 59 height 8
click at [175, 75] on input "search" at bounding box center [183, 75] width 49 height 8
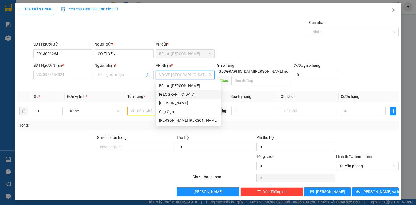
drag, startPoint x: 169, startPoint y: 93, endPoint x: 176, endPoint y: 90, distance: 7.4
click at [168, 93] on div "[GEOGRAPHIC_DATA]" at bounding box center [185, 94] width 53 height 6
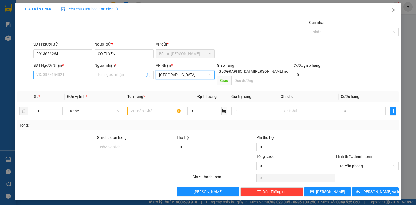
click at [54, 70] on div "SĐT Người Nhận *" at bounding box center [62, 66] width 59 height 8
click at [54, 72] on input "SĐT Người Nhận *" at bounding box center [62, 74] width 59 height 9
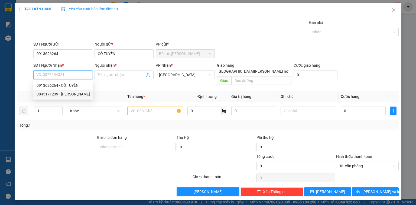
click at [63, 91] on div "0845171239 - [PERSON_NAME]" at bounding box center [63, 94] width 53 height 6
type input "0845171239"
type input "VÂN"
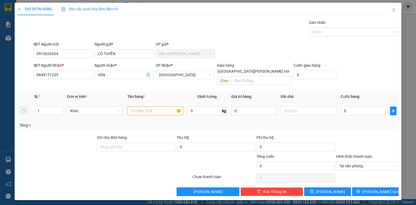
click at [157, 106] on input "text" at bounding box center [155, 110] width 56 height 9
type input "1X TRẮNG"
click at [359, 120] on div "Tổng: 1" at bounding box center [207, 125] width 381 height 10
click at [360, 106] on input "0" at bounding box center [363, 110] width 45 height 9
type input "2"
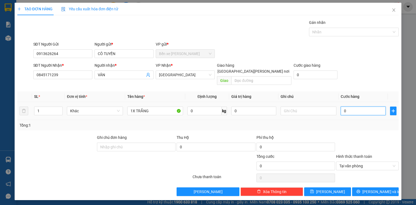
type input "2"
type input "25"
type input "25.000"
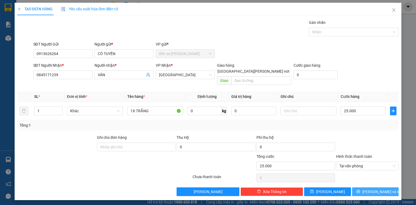
click at [381, 189] on span "[PERSON_NAME] và In" at bounding box center [381, 192] width 38 height 6
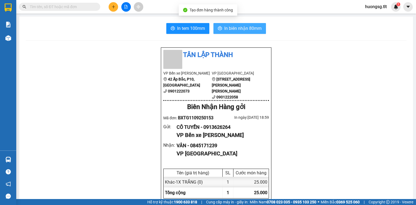
click at [247, 25] on span "In biên nhận 80mm" at bounding box center [242, 28] width 37 height 7
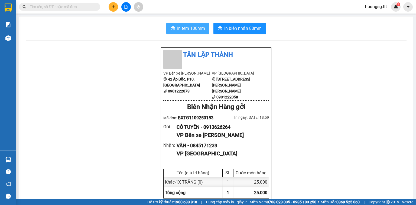
click at [189, 25] on span "In tem 100mm" at bounding box center [191, 28] width 28 height 7
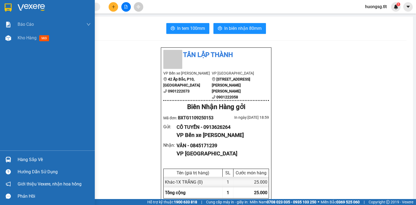
click at [25, 154] on div "Hàng sắp về" at bounding box center [47, 159] width 95 height 12
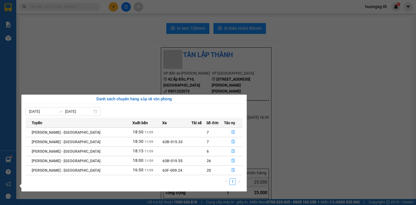
click at [304, 80] on section "Kết quả tìm kiếm ( 2 ) Bộ lọc Mã ĐH Trạng thái Món hàng Thu hộ Tổng cước Chưa c…" at bounding box center [208, 102] width 416 height 205
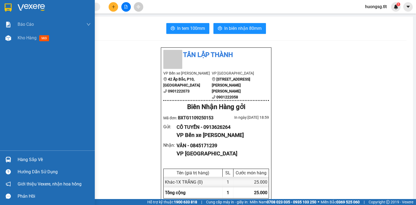
click at [4, 155] on div at bounding box center [8, 159] width 9 height 9
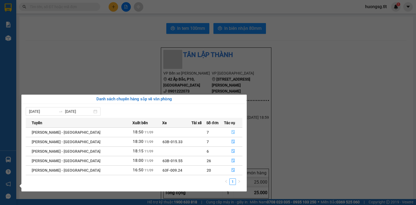
click at [237, 131] on button "button" at bounding box center [233, 132] width 18 height 9
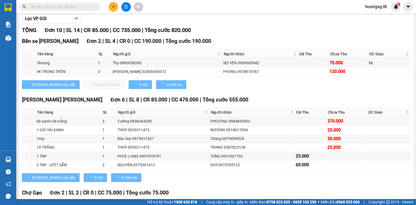
scroll to position [65, 0]
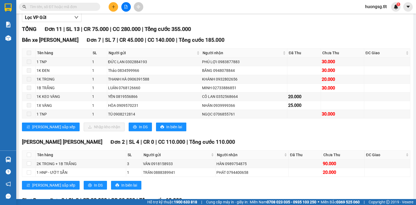
click at [60, 9] on input "text" at bounding box center [62, 7] width 64 height 6
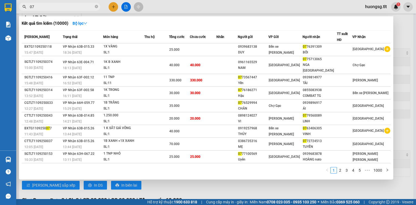
type input "0"
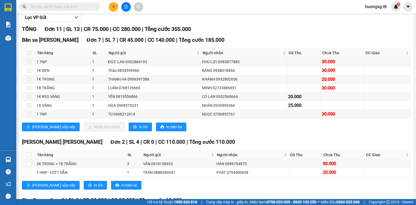
type input "5"
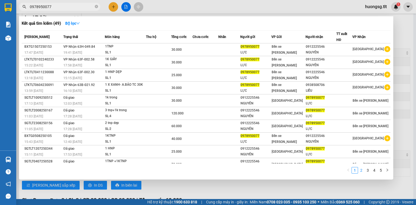
type input "0978950077"
click at [363, 170] on link "2" at bounding box center [361, 170] width 6 height 6
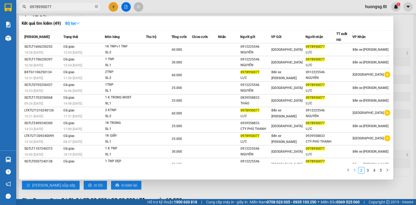
click at [353, 170] on link "1" at bounding box center [355, 170] width 6 height 6
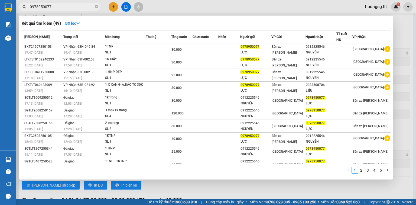
drag, startPoint x: 46, startPoint y: 5, endPoint x: 61, endPoint y: 6, distance: 15.7
click at [46, 5] on input "0978950077" at bounding box center [62, 7] width 64 height 6
click at [97, 5] on icon "close-circle" at bounding box center [96, 6] width 3 height 3
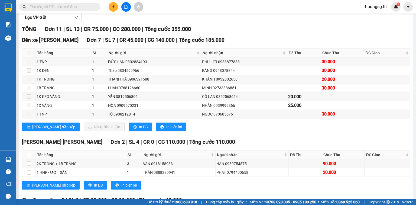
click at [81, 8] on input "text" at bounding box center [62, 7] width 64 height 6
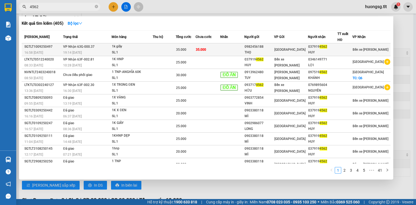
type input "4562"
click at [308, 53] on td "[GEOGRAPHIC_DATA]" at bounding box center [291, 49] width 34 height 13
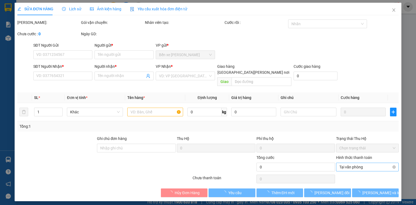
type input "0982456188"
type input "THỌ"
type input "0379194562"
type input "HUY"
type input "35.000"
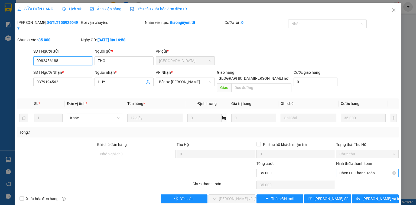
click at [361, 169] on span "Chọn HT Thanh Toán" at bounding box center [367, 173] width 56 height 8
click at [362, 168] on div "Tại văn phòng" at bounding box center [367, 171] width 56 height 6
type input "0"
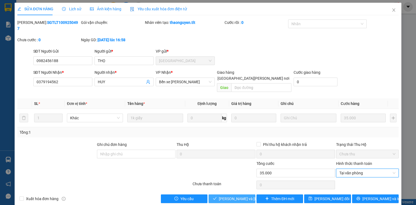
drag, startPoint x: 227, startPoint y: 186, endPoint x: 277, endPoint y: 196, distance: 50.6
click at [228, 196] on span "[PERSON_NAME] và Giao hàng" at bounding box center [245, 199] width 52 height 6
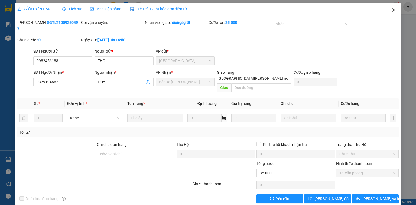
click at [398, 11] on span "Close" at bounding box center [393, 10] width 15 height 15
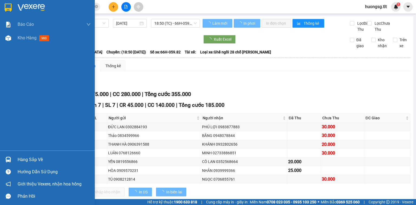
click at [14, 154] on div "Hàng sắp về" at bounding box center [47, 159] width 95 height 12
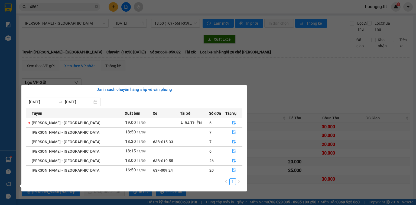
click at [227, 118] on td at bounding box center [233, 122] width 17 height 9
click at [226, 119] on button "button" at bounding box center [234, 122] width 17 height 9
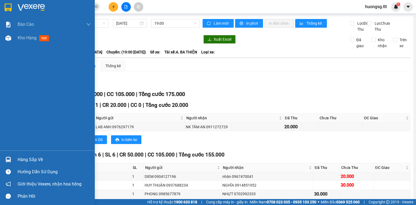
click at [9, 160] on img at bounding box center [8, 160] width 6 height 6
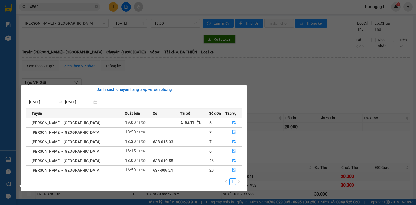
click at [323, 129] on section "Kết quả tìm kiếm ( 405 ) Bộ lọc Mã ĐH Trạng thái Món hàng Thu hộ Tổng cước Chưa…" at bounding box center [208, 102] width 416 height 205
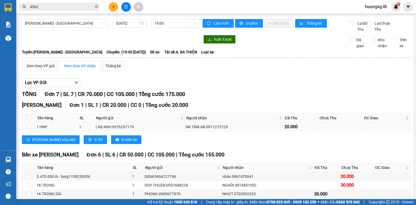
scroll to position [59, 0]
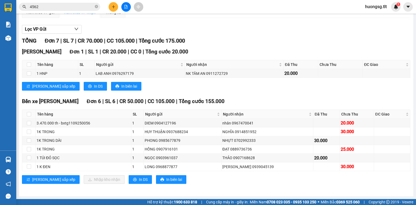
click at [377, 185] on div "Bến xe [GEOGRAPHIC_DATA] 6 | SL 6 | CR 50.000 | CC 105.000 | Tổng cước 155.000 …" at bounding box center [216, 142] width 388 height 90
click at [95, 6] on icon "close-circle" at bounding box center [96, 6] width 3 height 3
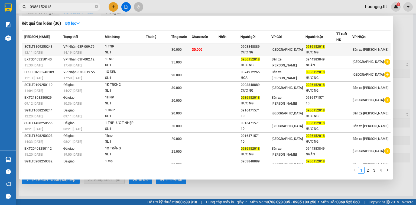
type input "0986152018"
click at [319, 44] on div "0986152018" at bounding box center [321, 47] width 30 height 6
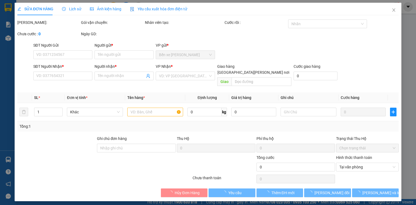
type input "0903848889"
type input "CƯƠNG"
type input "0986152018"
type input "HƯƠNG"
type input "30.000"
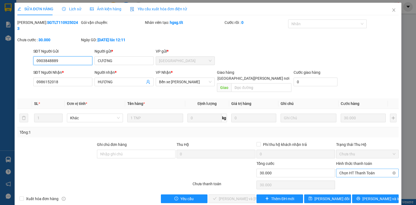
click at [339, 168] on div "Chọn HT Thanh Toán" at bounding box center [367, 172] width 63 height 9
click at [343, 171] on div "Tại văn phòng" at bounding box center [367, 171] width 56 height 6
type input "0"
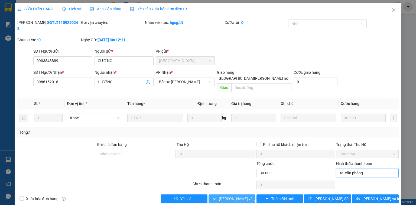
click at [227, 196] on span "[PERSON_NAME] và Giao hàng" at bounding box center [245, 199] width 52 height 6
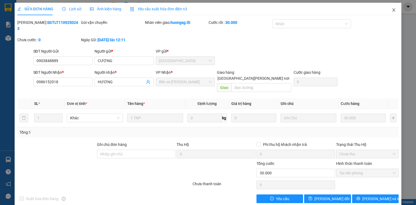
click at [395, 10] on icon "close" at bounding box center [394, 10] width 4 height 4
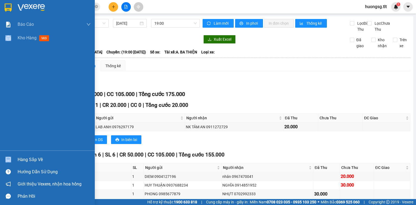
click at [7, 152] on div "Báo cáo Báo cáo dòng tiền (Nhân Viên) Doanh số tạo đơn theo VP gửi (nhân viên) …" at bounding box center [47, 102] width 95 height 205
click at [13, 156] on div "Hàng sắp về" at bounding box center [47, 159] width 95 height 12
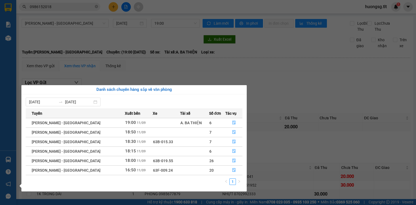
click at [83, 5] on section "Kết quả tìm kiếm ( 36 ) Bộ lọc Mã ĐH Trạng thái Món hàng Thu hộ Tổng cước Chưa …" at bounding box center [208, 102] width 416 height 205
click at [83, 5] on input "0986152018" at bounding box center [62, 7] width 64 height 6
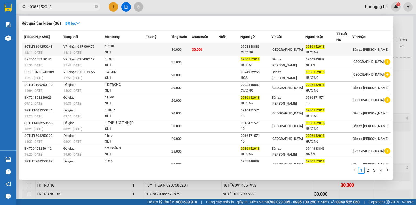
click at [239, 46] on td at bounding box center [230, 49] width 22 height 13
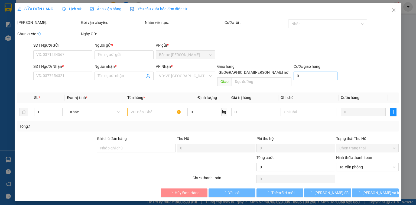
type input "0903848889"
type input "CƯƠNG"
type input "0986152018"
type input "HƯƠNG"
type input "30.000"
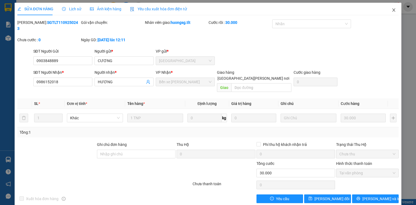
click at [388, 11] on span "Close" at bounding box center [393, 10] width 15 height 15
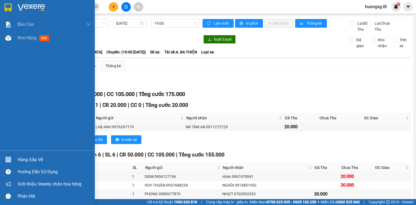
click at [17, 159] on div "Hàng sắp về" at bounding box center [47, 159] width 95 height 12
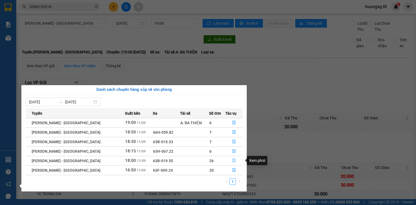
click at [232, 164] on button "button" at bounding box center [234, 160] width 17 height 9
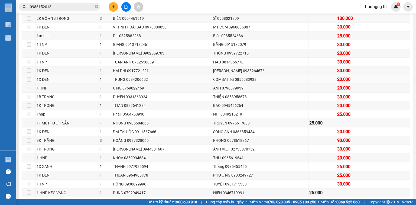
scroll to position [87, 0]
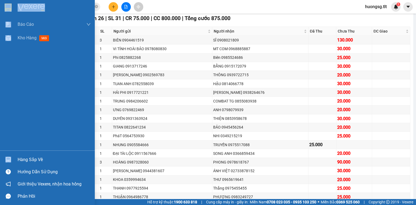
click at [1, 160] on div "Hàng sắp về" at bounding box center [47, 159] width 95 height 12
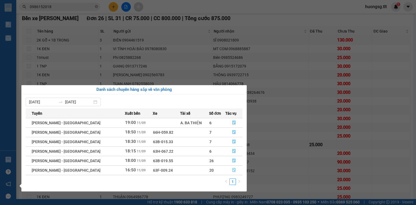
click at [235, 172] on button "button" at bounding box center [234, 170] width 17 height 9
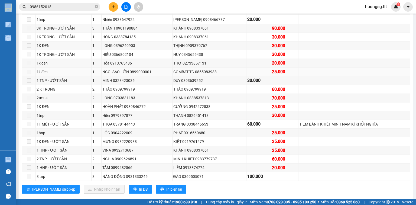
scroll to position [108, 0]
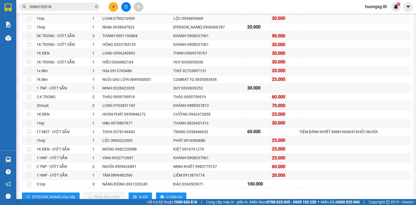
click at [171, 21] on div "LOAN 0786216999" at bounding box center [136, 18] width 69 height 6
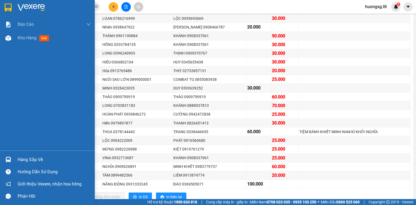
click at [23, 156] on div "Hàng sắp về" at bounding box center [54, 159] width 73 height 8
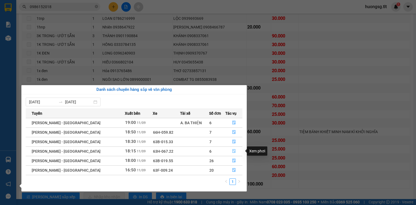
click at [233, 147] on button "button" at bounding box center [234, 151] width 17 height 9
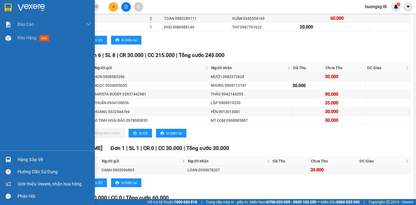
click at [7, 161] on img at bounding box center [8, 160] width 6 height 6
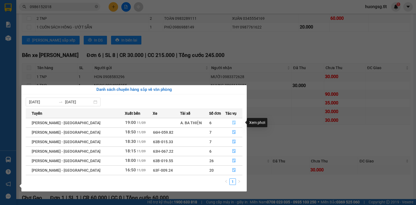
click at [234, 122] on button "button" at bounding box center [234, 122] width 17 height 9
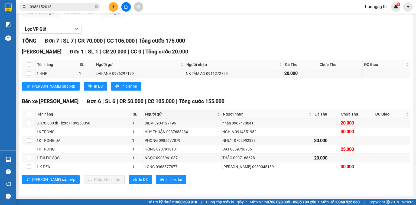
scroll to position [59, 0]
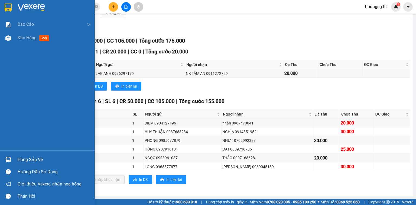
click at [17, 156] on div "Hàng sắp về" at bounding box center [47, 159] width 95 height 12
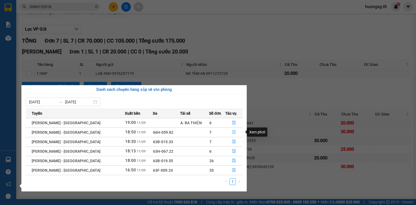
click at [234, 131] on button "button" at bounding box center [234, 132] width 17 height 9
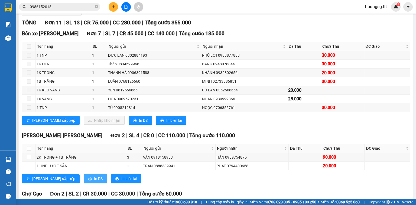
scroll to position [65, 0]
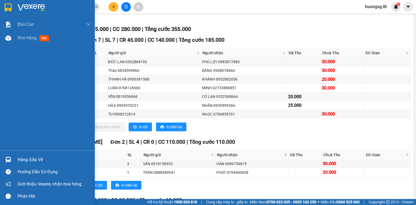
click at [9, 161] on img at bounding box center [8, 160] width 6 height 6
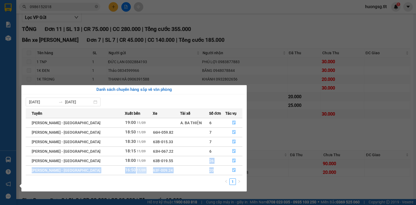
drag, startPoint x: 199, startPoint y: 158, endPoint x: 209, endPoint y: 174, distance: 18.6
click at [209, 174] on tbody "[PERSON_NAME] - Mỹ Tho 19:00 [DATE] A. BA THIỆN 6 [PERSON_NAME] - [GEOGRAPHIC_D…" at bounding box center [134, 146] width 217 height 57
click at [203, 181] on div "1" at bounding box center [134, 183] width 217 height 10
click at [209, 159] on td "26" at bounding box center [217, 160] width 16 height 9
click at [209, 158] on td "26" at bounding box center [217, 160] width 16 height 9
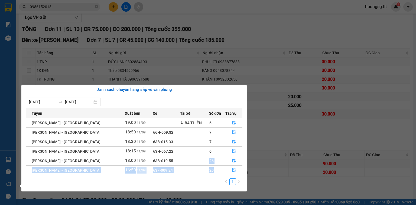
drag, startPoint x: 202, startPoint y: 158, endPoint x: 204, endPoint y: 171, distance: 13.8
click at [204, 171] on tbody "Hồ Chí Minh - Mỹ Tho 19:00 11/09 A. BA THIỆN 6 Hồ Chí Minh - Mỹ Tho 18:50 11/09…" at bounding box center [134, 146] width 217 height 57
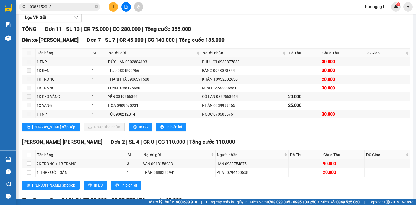
drag, startPoint x: 263, startPoint y: 141, endPoint x: 240, endPoint y: 139, distance: 23.4
click at [262, 141] on section "Kết quả tìm kiếm ( 36 ) Bộ lọc Mã ĐH Trạng thái Món hàng Thu hộ Tổng cước Chưa …" at bounding box center [208, 102] width 416 height 205
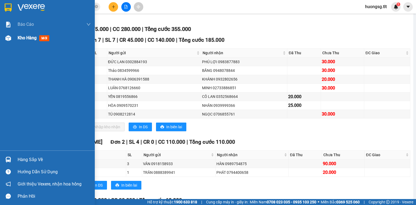
click at [32, 41] on div "Kho hàng mới" at bounding box center [35, 37] width 34 height 7
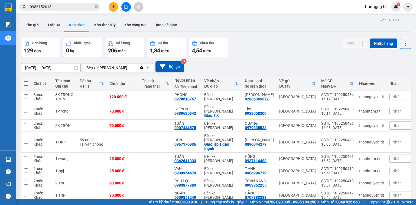
click at [60, 26] on button "Trên xe" at bounding box center [54, 24] width 22 height 13
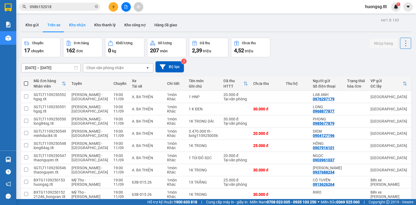
click at [81, 22] on button "Kho nhận" at bounding box center [77, 24] width 25 height 13
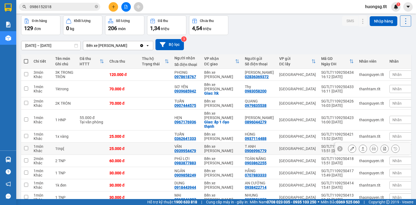
scroll to position [41, 0]
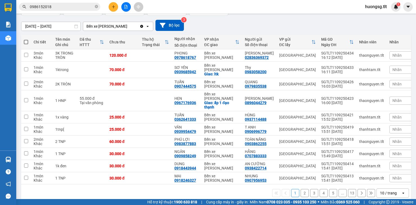
click at [349, 187] on button "13" at bounding box center [352, 188] width 8 height 8
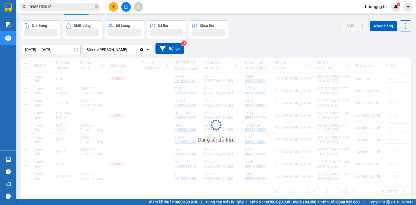
scroll to position [0, 0]
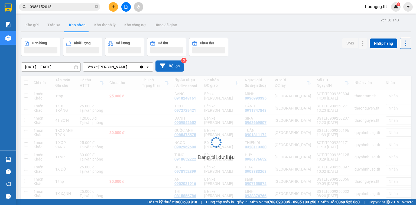
click at [171, 67] on button "Bộ lọc" at bounding box center [169, 65] width 28 height 11
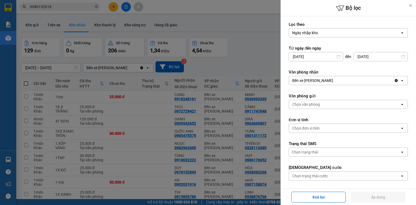
click at [324, 56] on input "09/09/2025" at bounding box center [316, 56] width 54 height 9
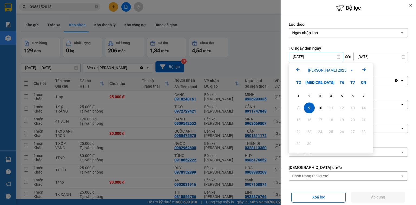
click at [295, 69] on icon "Arrow Left" at bounding box center [298, 69] width 7 height 7
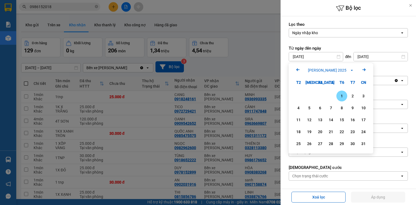
click at [296, 69] on icon "Arrow Left" at bounding box center [298, 69] width 7 height 7
click at [309, 96] on div "1" at bounding box center [310, 96] width 8 height 7
type input "01/07/2025"
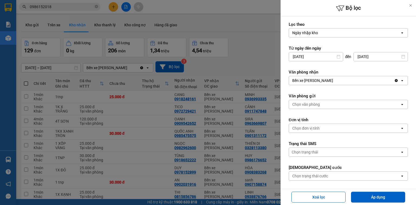
click at [320, 106] on div "Chọn văn phòng" at bounding box center [344, 104] width 111 height 9
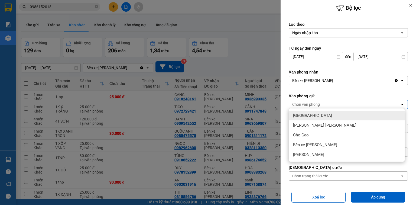
click at [322, 102] on div "Chọn văn phòng" at bounding box center [344, 104] width 111 height 9
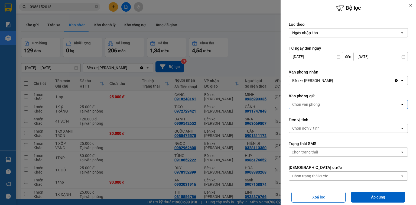
click at [312, 125] on div "Chọn đơn vị tính" at bounding box center [305, 127] width 27 height 5
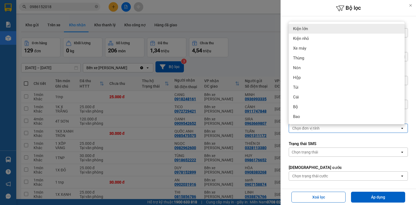
click at [312, 129] on div "Chọn đơn vị tính" at bounding box center [305, 127] width 27 height 5
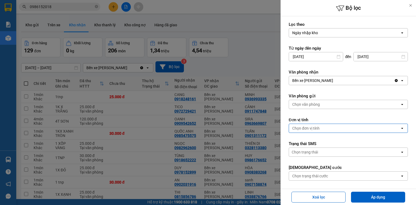
click at [302, 146] on div "Trạng thái SMS Chọn trạng thái open" at bounding box center [348, 149] width 119 height 16
click at [303, 177] on div "Chọn trạng thái cước" at bounding box center [310, 175] width 36 height 5
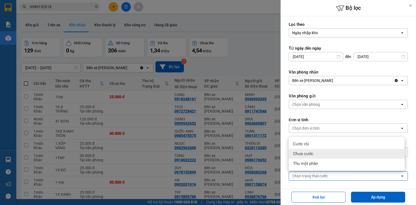
click at [308, 153] on span "Chưa cước" at bounding box center [303, 153] width 20 height 5
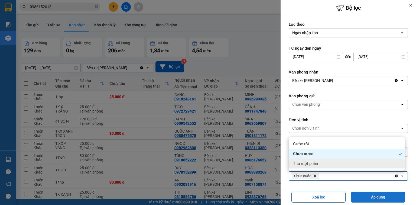
click at [366, 197] on button "Áp dụng" at bounding box center [378, 197] width 54 height 11
type input "01/07/2025 – 11/09/2025"
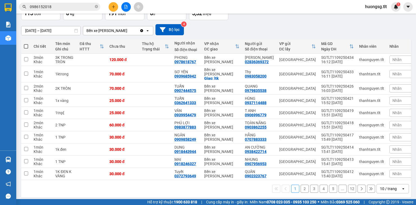
click at [348, 186] on button "12" at bounding box center [352, 188] width 8 height 8
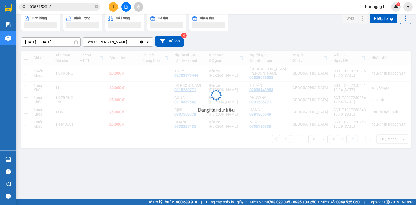
scroll to position [25, 0]
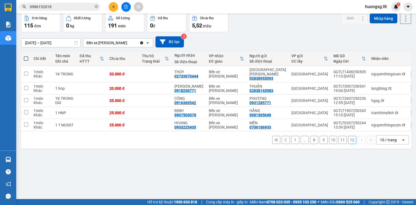
click at [339, 138] on button "11" at bounding box center [343, 140] width 8 height 8
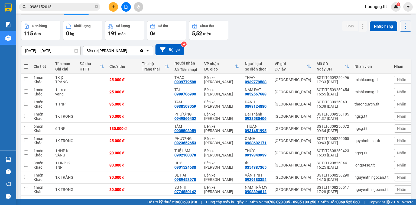
scroll to position [0, 0]
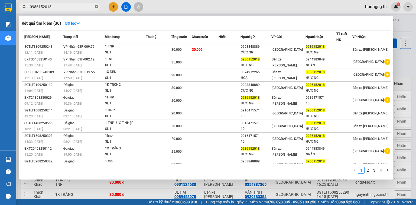
click at [97, 7] on icon "close-circle" at bounding box center [96, 6] width 3 height 3
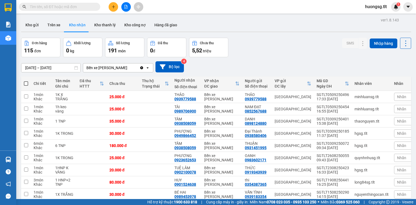
click at [64, 9] on input "text" at bounding box center [62, 7] width 64 height 6
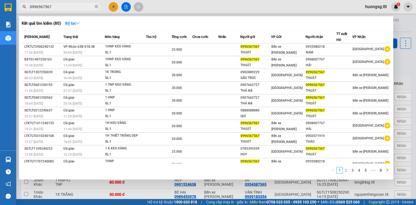
type input "0996567567"
click at [345, 171] on link "2" at bounding box center [346, 170] width 6 height 6
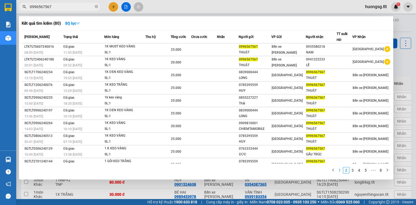
click at [340, 169] on link "1" at bounding box center [340, 170] width 6 height 6
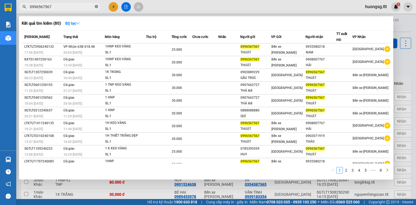
click at [96, 7] on icon "close-circle" at bounding box center [96, 6] width 3 height 3
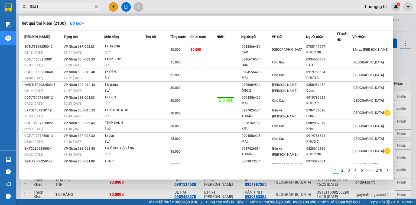
type input "53412"
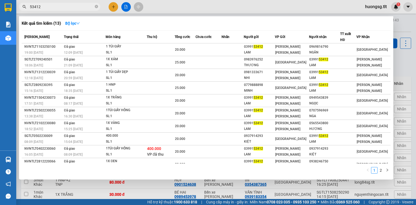
drag, startPoint x: 96, startPoint y: 8, endPoint x: 92, endPoint y: 7, distance: 4.3
click at [96, 8] on icon "close-circle" at bounding box center [96, 6] width 3 height 3
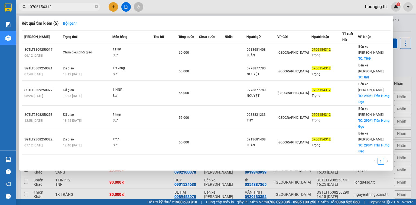
type input "0706154312"
click at [303, 39] on div "VP Gửi" at bounding box center [293, 37] width 34 height 6
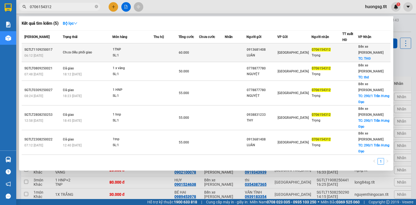
click at [338, 53] on div "Trọng" at bounding box center [325, 56] width 30 height 6
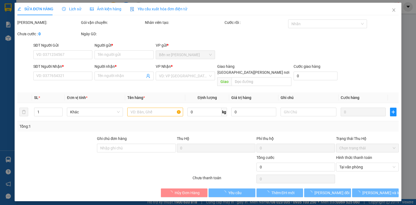
type input "0913681408"
type input "LUÂN"
type input "0706154312"
type input "Trọng"
checkbox input "true"
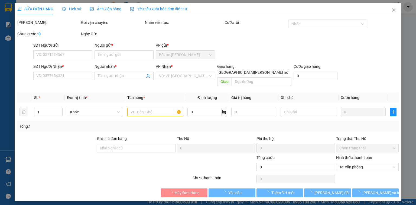
type input "THĐ"
type input "60.000"
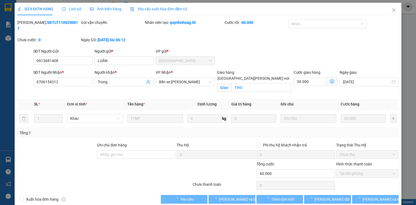
click at [378, 185] on div "Total Paid Fee 60.000 Total UnPaid Fee 0 Cash Collection Total Fee Mã ĐH: SGTLT…" at bounding box center [207, 112] width 381 height 184
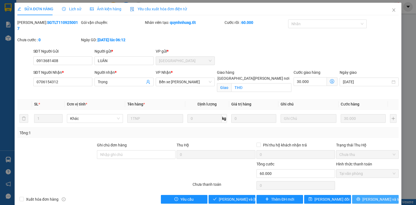
click at [379, 196] on span "[PERSON_NAME] và In" at bounding box center [381, 199] width 38 height 6
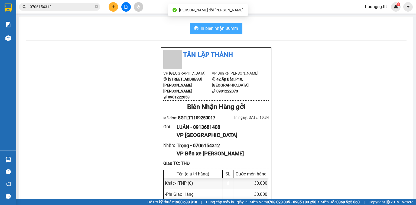
click at [223, 30] on span "In biên nhận 80mm" at bounding box center [219, 28] width 37 height 7
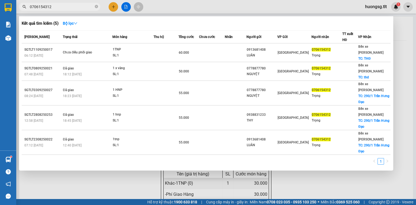
click at [64, 5] on input "0706154312" at bounding box center [62, 7] width 64 height 6
click at [97, 7] on icon "close-circle" at bounding box center [96, 6] width 3 height 3
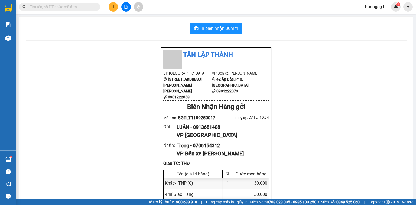
click at [91, 7] on input "text" at bounding box center [62, 7] width 64 height 6
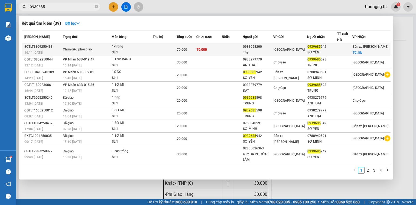
type input "0939685"
click at [193, 51] on div "70.000" at bounding box center [186, 53] width 19 height 6
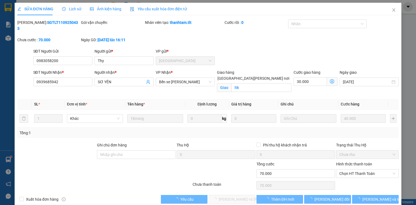
click at [72, 8] on span "Lịch sử" at bounding box center [71, 9] width 19 height 4
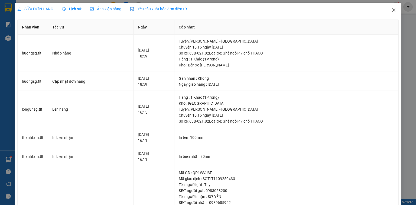
click at [392, 9] on icon "close" at bounding box center [394, 10] width 4 height 4
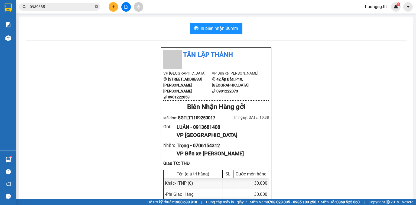
click at [97, 6] on icon "close-circle" at bounding box center [96, 6] width 3 height 3
click at [61, 3] on span at bounding box center [59, 7] width 81 height 8
click at [62, 5] on input "text" at bounding box center [62, 7] width 64 height 6
type input "412"
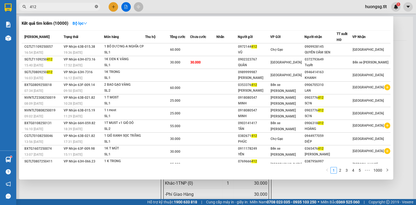
click at [97, 5] on icon "close-circle" at bounding box center [96, 6] width 3 height 3
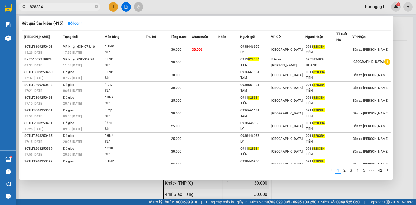
type input "828384"
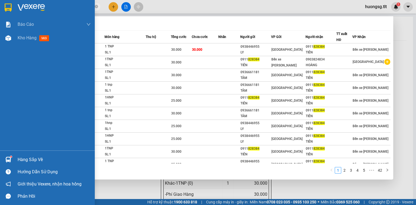
click at [7, 161] on img at bounding box center [8, 160] width 6 height 6
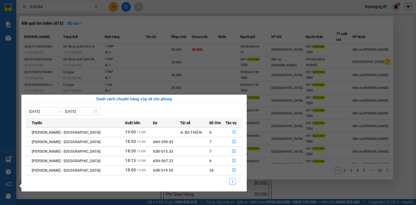
click at [233, 135] on button "button" at bounding box center [234, 132] width 17 height 9
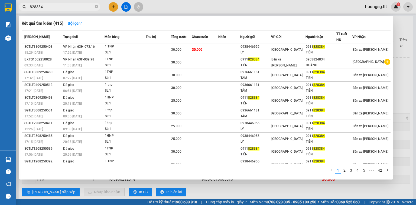
click at [247, 179] on div "Kết quả tìm kiếm ( 415 ) Bộ lọc Mã ĐH Trạng thái Món hàng Thu hộ Tổng cước Chưa…" at bounding box center [206, 97] width 374 height 163
click at [251, 189] on div at bounding box center [208, 102] width 416 height 205
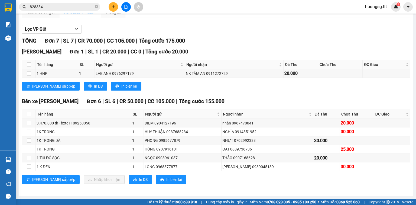
scroll to position [59, 0]
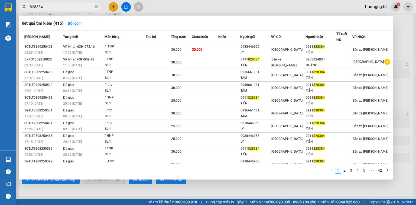
click at [98, 6] on span "828384" at bounding box center [59, 7] width 81 height 8
click at [96, 9] on span at bounding box center [96, 6] width 3 height 5
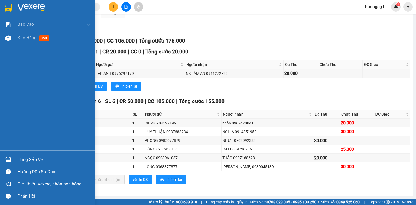
click at [0, 160] on div "Hàng sắp về" at bounding box center [47, 159] width 95 height 12
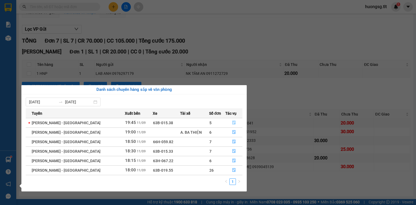
click at [232, 121] on icon "file-done" at bounding box center [234, 123] width 4 height 4
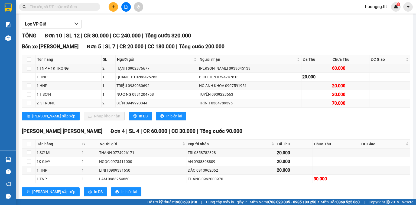
click at [224, 106] on div "TRÌNH 0384789395" at bounding box center [249, 103] width 101 height 6
click at [226, 90] on td "HỒ ANH KHOA 0907591951" at bounding box center [249, 86] width 103 height 9
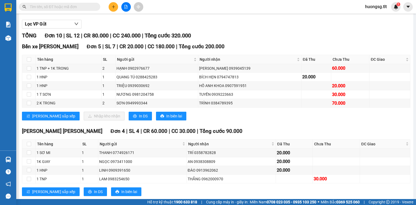
click at [65, 4] on input "text" at bounding box center [62, 7] width 64 height 6
click at [51, 6] on input "text" at bounding box center [62, 7] width 64 height 6
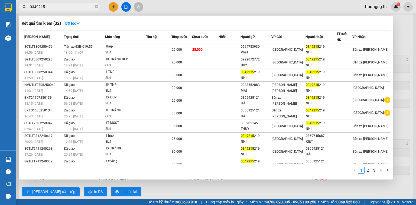
type input "0349215"
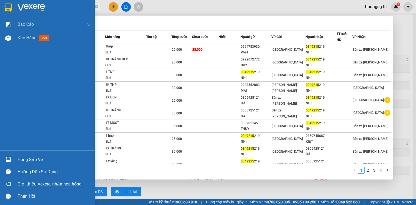
click at [11, 159] on div at bounding box center [8, 159] width 9 height 9
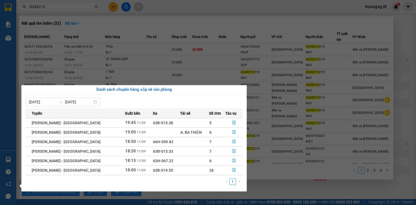
click at [262, 188] on section "Kết quả tìm kiếm ( 32 ) Bộ lọc Mã ĐH Trạng thái Món hàng Thu hộ Tổng cước Chưa …" at bounding box center [208, 102] width 416 height 205
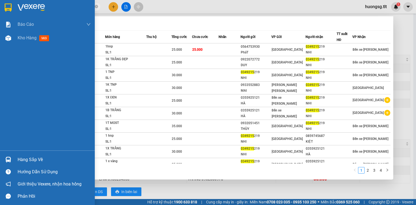
click at [4, 155] on div "Hàng sắp về" at bounding box center [47, 159] width 95 height 12
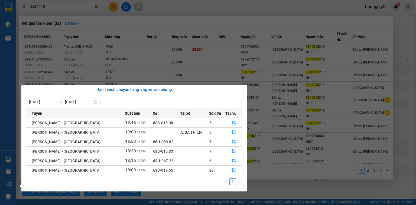
click at [97, 4] on section "Kết quả tìm kiếm ( 32 ) Bộ lọc Mã ĐH Trạng thái Món hàng Thu hộ Tổng cước Chưa …" at bounding box center [208, 102] width 416 height 205
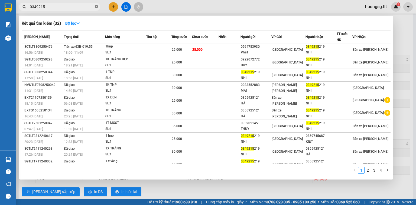
click at [95, 8] on icon "close-circle" at bounding box center [96, 6] width 3 height 3
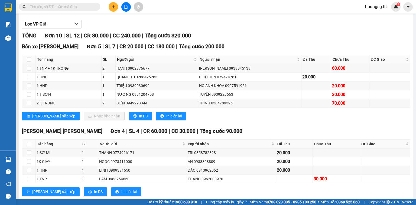
click at [92, 7] on input "text" at bounding box center [62, 7] width 64 height 6
click at [91, 7] on input "text" at bounding box center [62, 7] width 64 height 6
click at [89, 7] on input "text" at bounding box center [62, 7] width 64 height 6
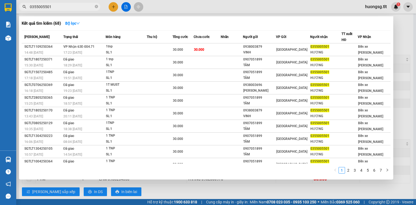
type input "0355005501"
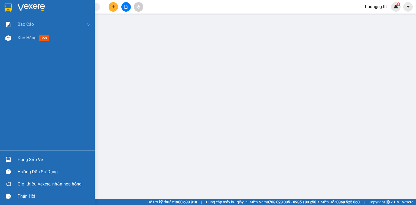
click at [2, 157] on div "Hàng sắp về" at bounding box center [47, 159] width 95 height 12
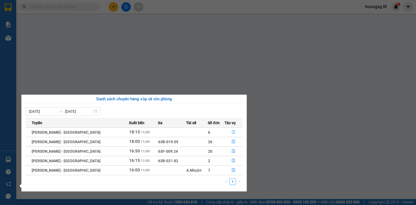
click at [237, 132] on button "button" at bounding box center [233, 132] width 17 height 9
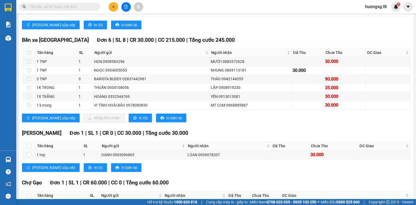
scroll to position [130, 0]
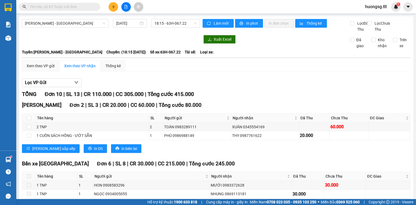
scroll to position [130, 0]
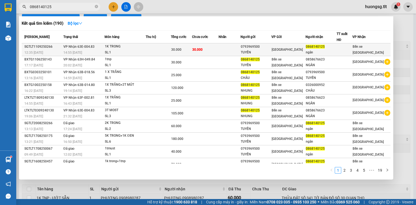
type input "0868140125"
click at [149, 47] on td at bounding box center [158, 49] width 25 height 13
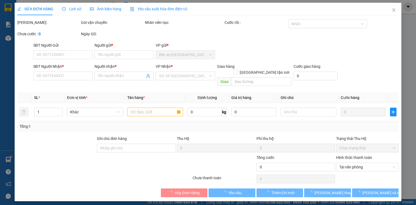
type input "0793969500"
type input "TUYỀN"
type input "0868140125"
type input "ngân"
type input "30.000"
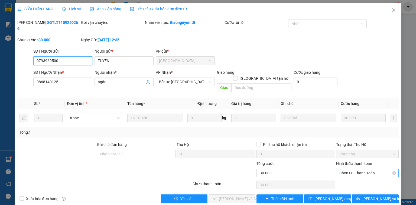
click at [352, 169] on span "Chọn HT Thanh Toán" at bounding box center [367, 173] width 56 height 8
click at [346, 172] on div "Tại văn phòng" at bounding box center [367, 171] width 56 height 6
type input "0"
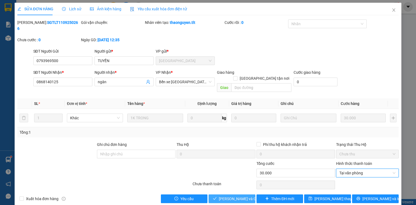
click at [232, 196] on span "[PERSON_NAME] và Giao hàng" at bounding box center [245, 199] width 52 height 6
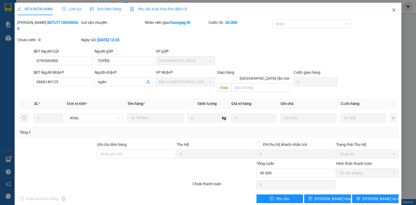
click at [386, 14] on span "Close" at bounding box center [393, 10] width 15 height 15
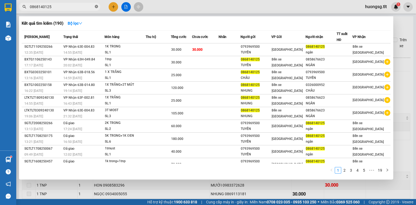
click at [96, 5] on span at bounding box center [96, 6] width 3 height 5
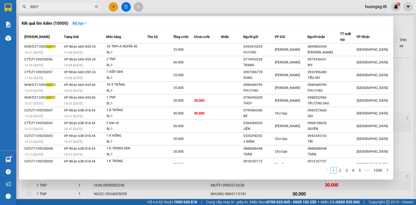
type input "50077"
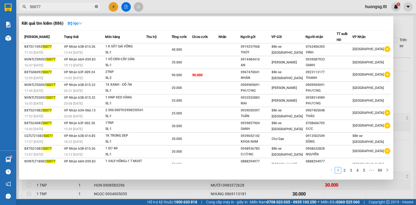
click at [95, 5] on span at bounding box center [96, 6] width 3 height 5
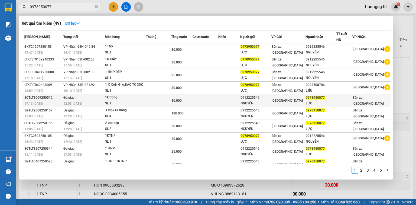
type input "0978950077"
click at [305, 99] on div "[GEOGRAPHIC_DATA]" at bounding box center [289, 101] width 34 height 6
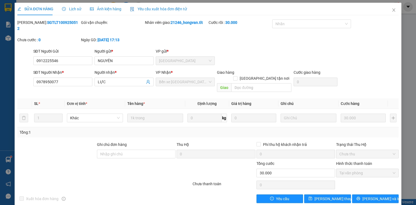
click at [73, 8] on span "Lịch sử" at bounding box center [71, 9] width 19 height 4
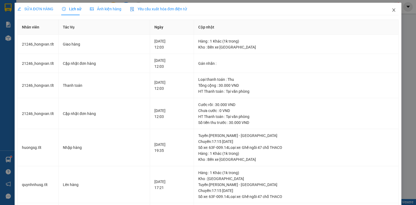
click at [392, 11] on icon "close" at bounding box center [394, 10] width 4 height 4
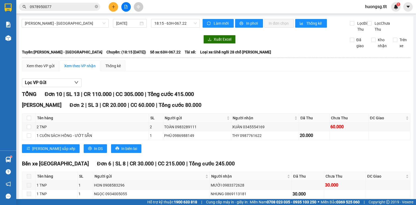
click at [73, 14] on section "Kết quả tìm kiếm ( 49 ) Bộ lọc Mã ĐH Trạng thái Món hàng Thu hộ Tổng cước Chưa …" at bounding box center [208, 102] width 416 height 205
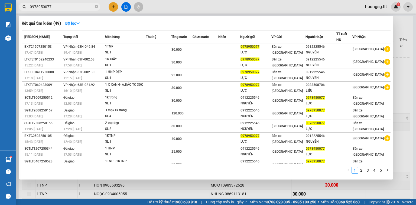
drag, startPoint x: 78, startPoint y: 6, endPoint x: 81, endPoint y: 7, distance: 3.3
click at [78, 6] on input "0978950077" at bounding box center [62, 7] width 64 height 6
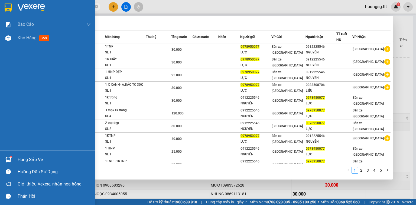
click at [4, 157] on div at bounding box center [8, 159] width 9 height 9
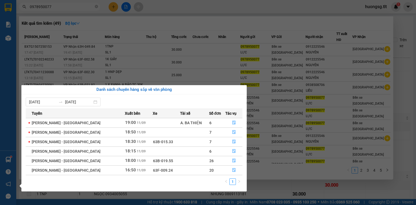
click at [309, 87] on section "Kết quả tìm kiếm ( 49 ) Bộ lọc Mã ĐH Trạng thái Món hàng Thu hộ Tổng cước Chưa …" at bounding box center [208, 102] width 416 height 205
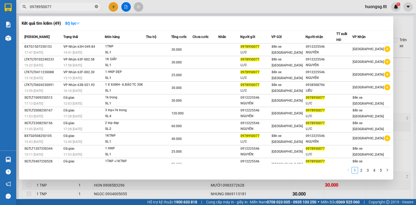
drag, startPoint x: 92, startPoint y: 7, endPoint x: 97, endPoint y: 8, distance: 4.9
click at [92, 8] on input "0978950077" at bounding box center [62, 7] width 64 height 6
click at [96, 7] on icon "close-circle" at bounding box center [96, 6] width 3 height 3
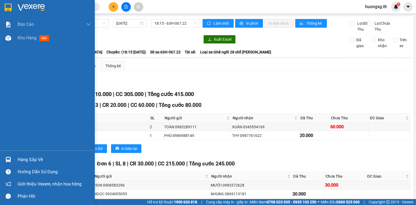
click at [4, 151] on div "Hàng sắp về Hướng dẫn sử dụng Giới thiệu Vexere, nhận hoa hồng Phản hồi" at bounding box center [47, 176] width 95 height 52
click at [7, 154] on div "Hàng sắp về Hướng dẫn sử dụng Giới thiệu Vexere, nhận hoa hồng Phản hồi" at bounding box center [47, 176] width 95 height 52
click at [7, 154] on div "Hàng sắp về" at bounding box center [47, 159] width 95 height 12
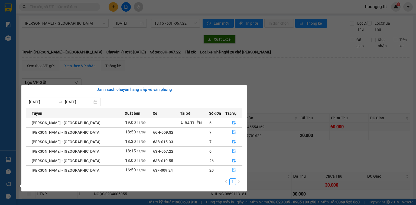
click at [226, 173] on button "button" at bounding box center [234, 170] width 17 height 9
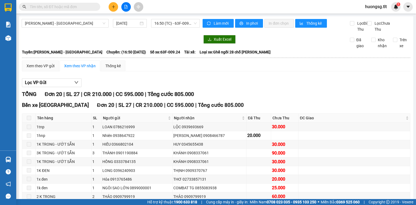
click at [33, 122] on th at bounding box center [29, 117] width 14 height 9
click at [49, 69] on div "Xem theo VP gửi" at bounding box center [41, 66] width 28 height 6
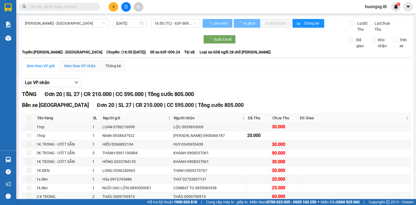
click at [77, 69] on div "Xem theo VP nhận" at bounding box center [79, 66] width 31 height 6
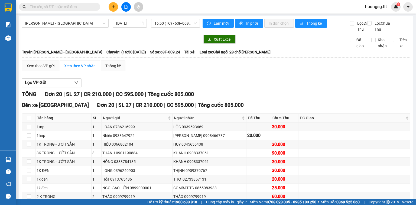
click at [26, 122] on th at bounding box center [29, 117] width 14 height 9
click at [28, 120] on input "checkbox" at bounding box center [29, 118] width 4 height 4
checkbox input "true"
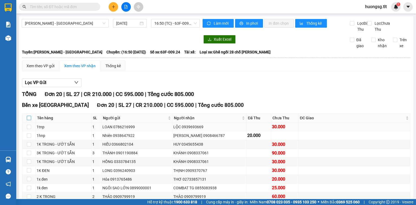
checkbox input "true"
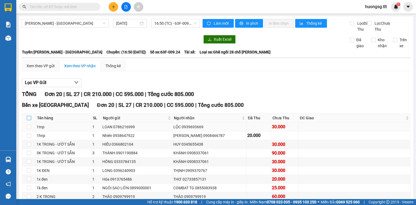
checkbox input "true"
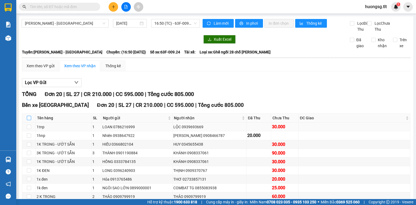
checkbox input "true"
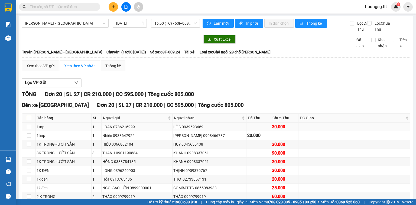
checkbox input "true"
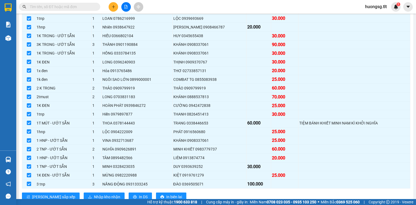
scroll to position [130, 0]
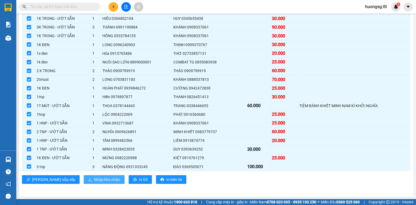
click at [94, 179] on span "Nhập kho nhận" at bounding box center [107, 179] width 26 height 6
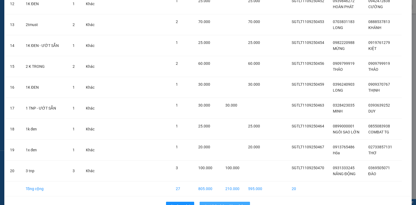
scroll to position [296, 0]
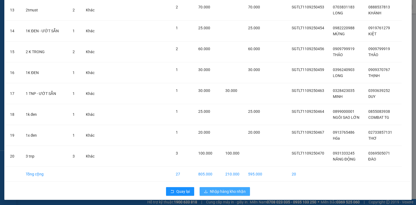
click at [219, 188] on span "Nhập hàng kho nhận" at bounding box center [228, 191] width 36 height 6
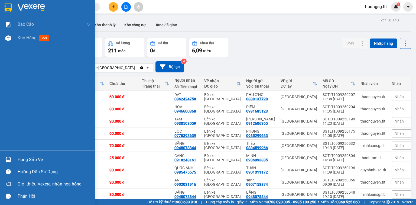
click at [16, 154] on div "Hàng sắp về" at bounding box center [47, 159] width 95 height 12
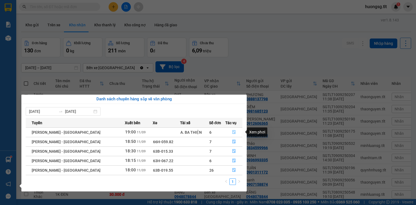
click at [232, 133] on icon "file-done" at bounding box center [234, 132] width 4 height 4
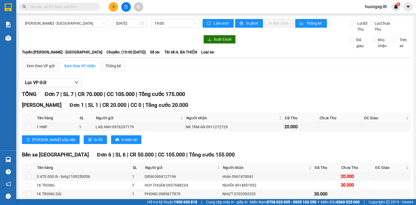
click at [64, 8] on input "text" at bounding box center [62, 7] width 64 height 6
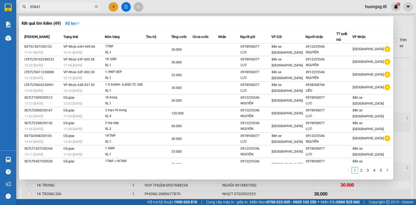
type input "558412"
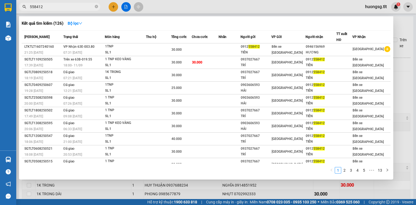
click at [97, 7] on icon "close-circle" at bounding box center [96, 6] width 3 height 3
